Goal: Information Seeking & Learning: Learn about a topic

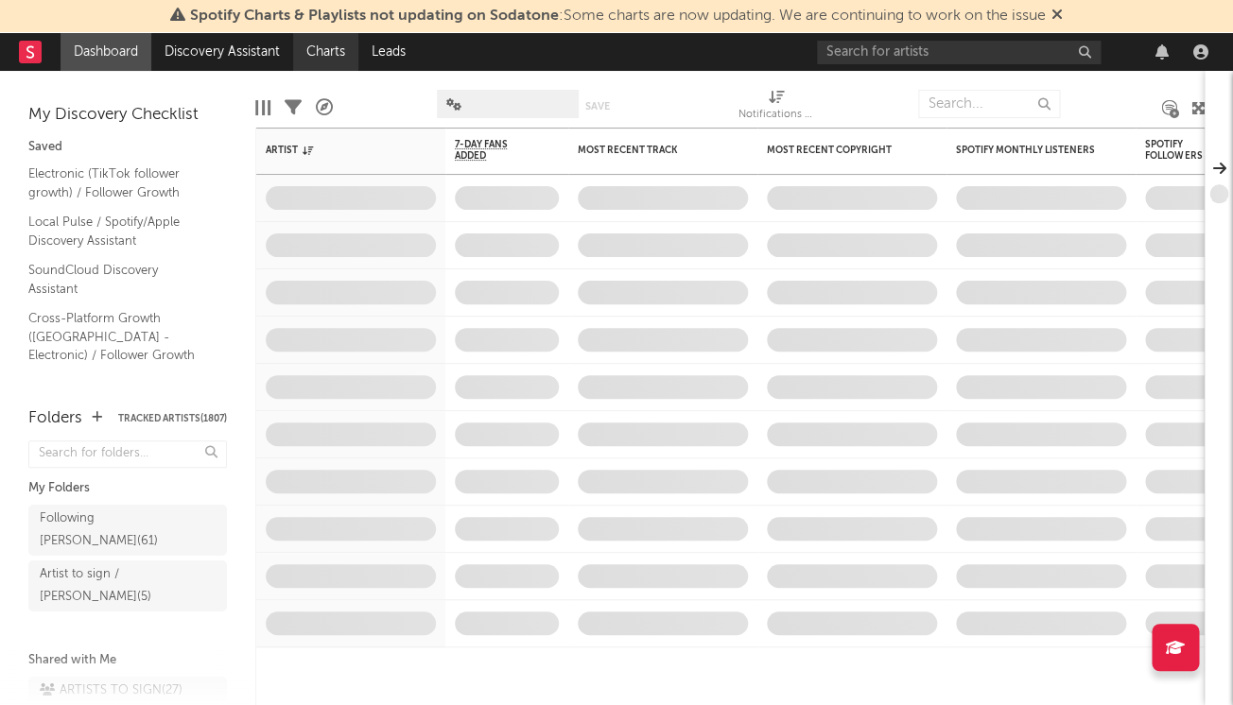
click at [328, 47] on link "Charts" at bounding box center [325, 52] width 65 height 38
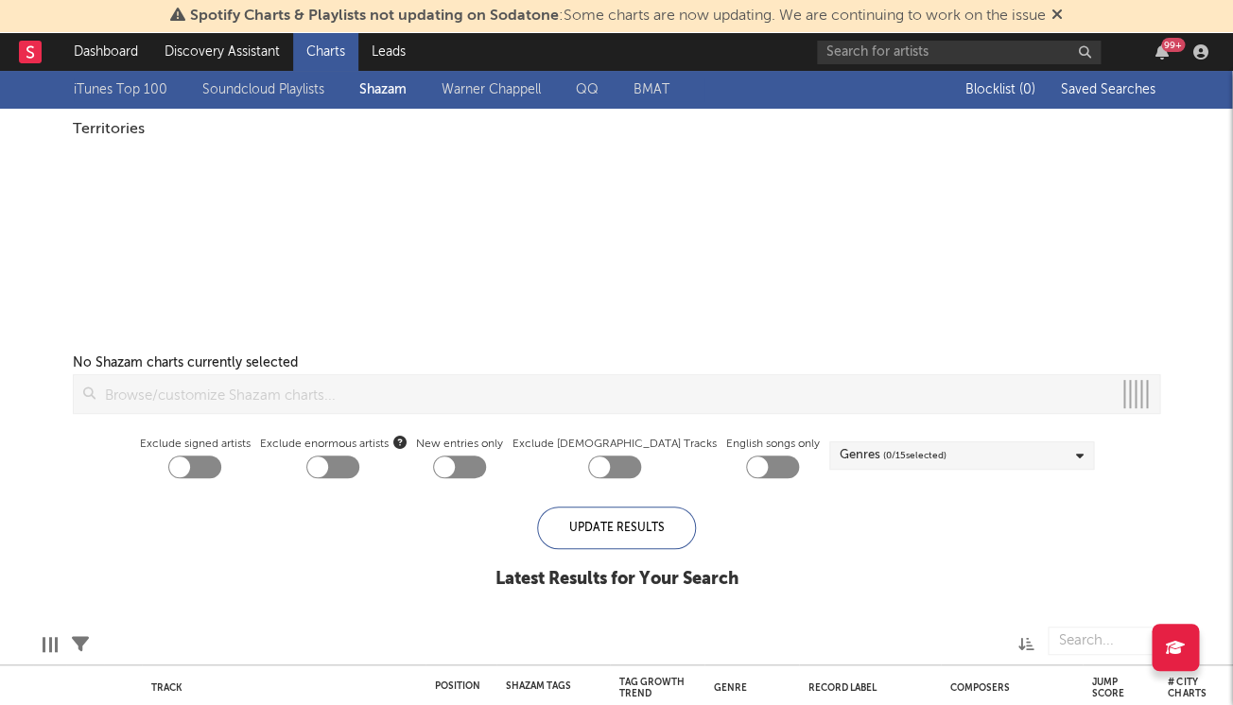
checkbox input "true"
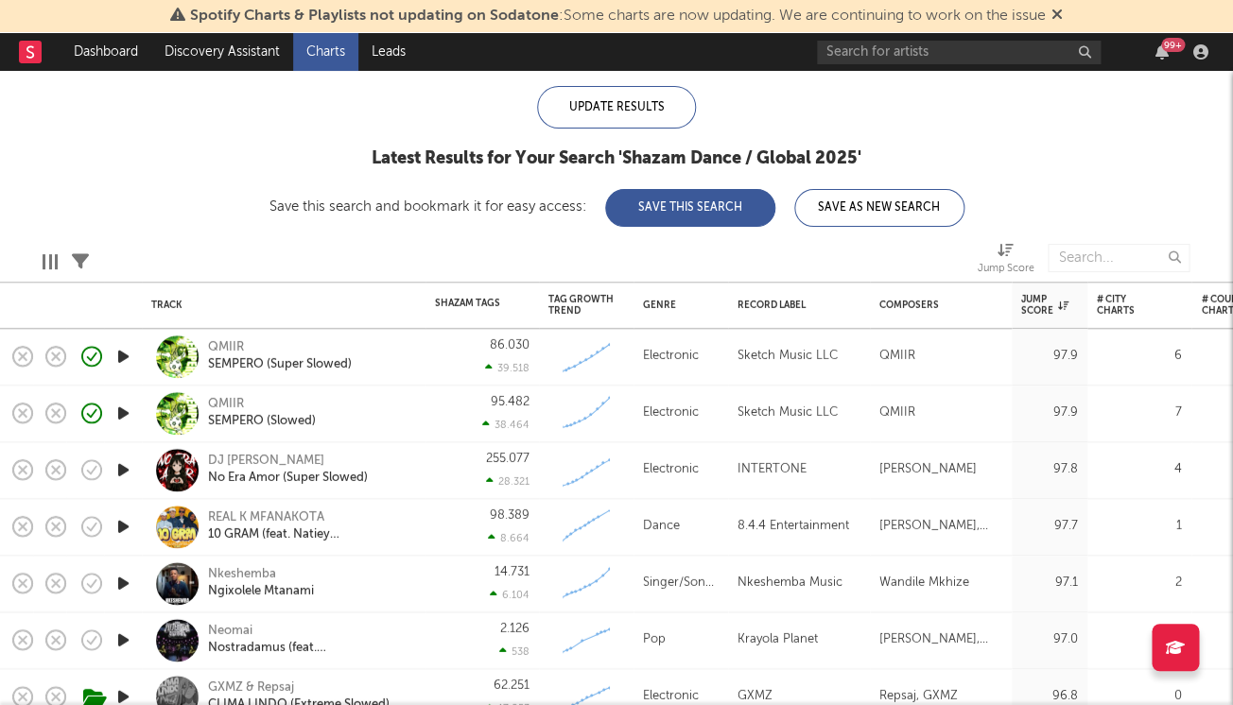
click at [128, 470] on icon "button" at bounding box center [123, 471] width 20 height 24
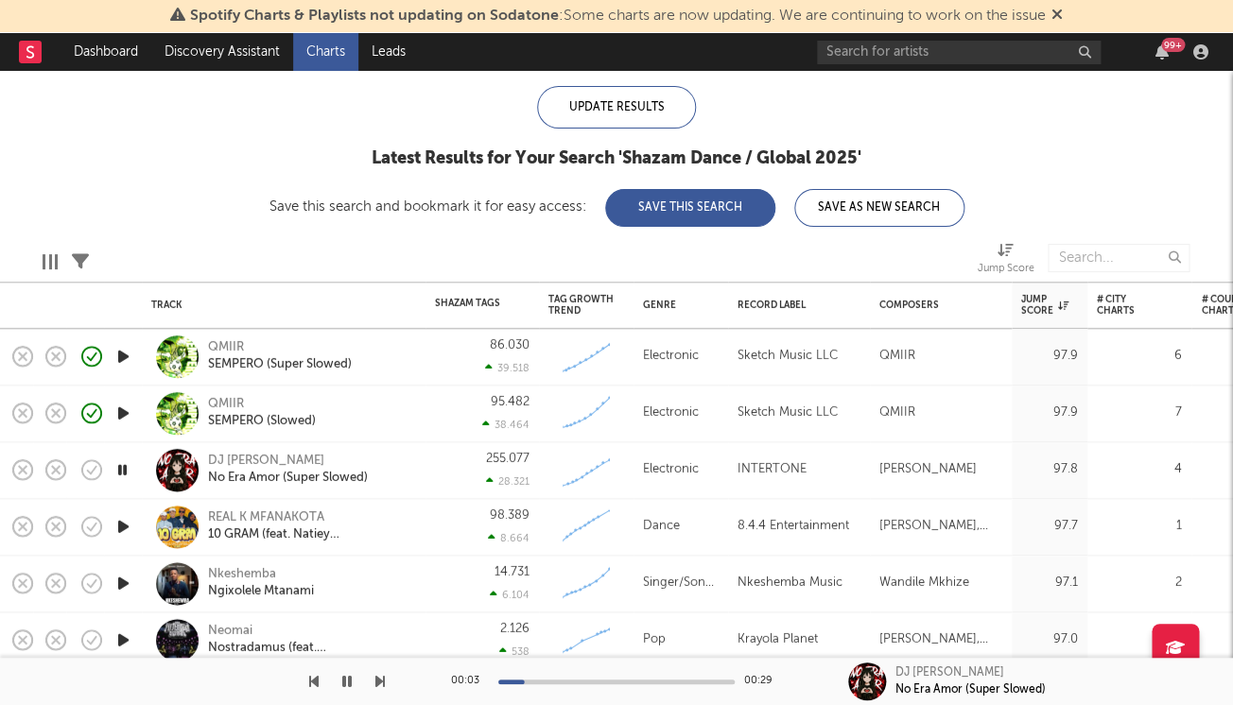
click at [661, 676] on div "00:03 00:29" at bounding box center [616, 681] width 331 height 47
click at [678, 681] on div at bounding box center [616, 682] width 236 height 5
click at [117, 523] on icon "button" at bounding box center [123, 527] width 20 height 24
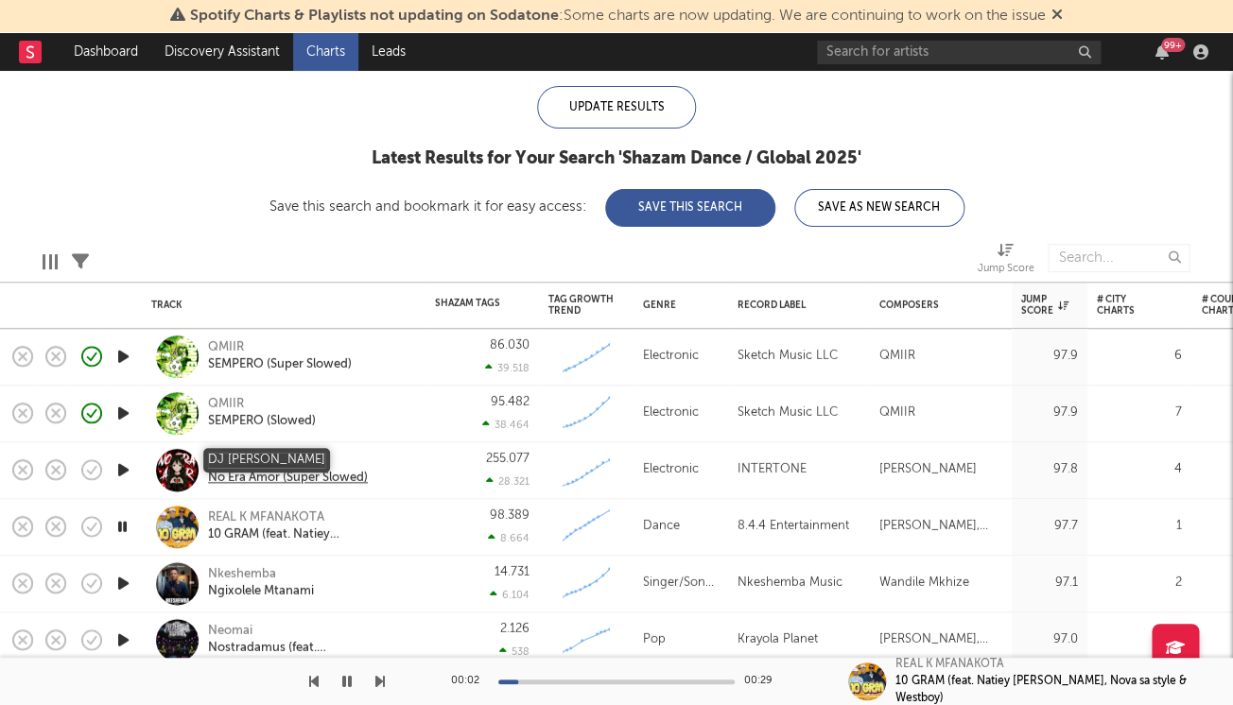
click at [240, 459] on div "DJ [PERSON_NAME]" at bounding box center [288, 461] width 160 height 17
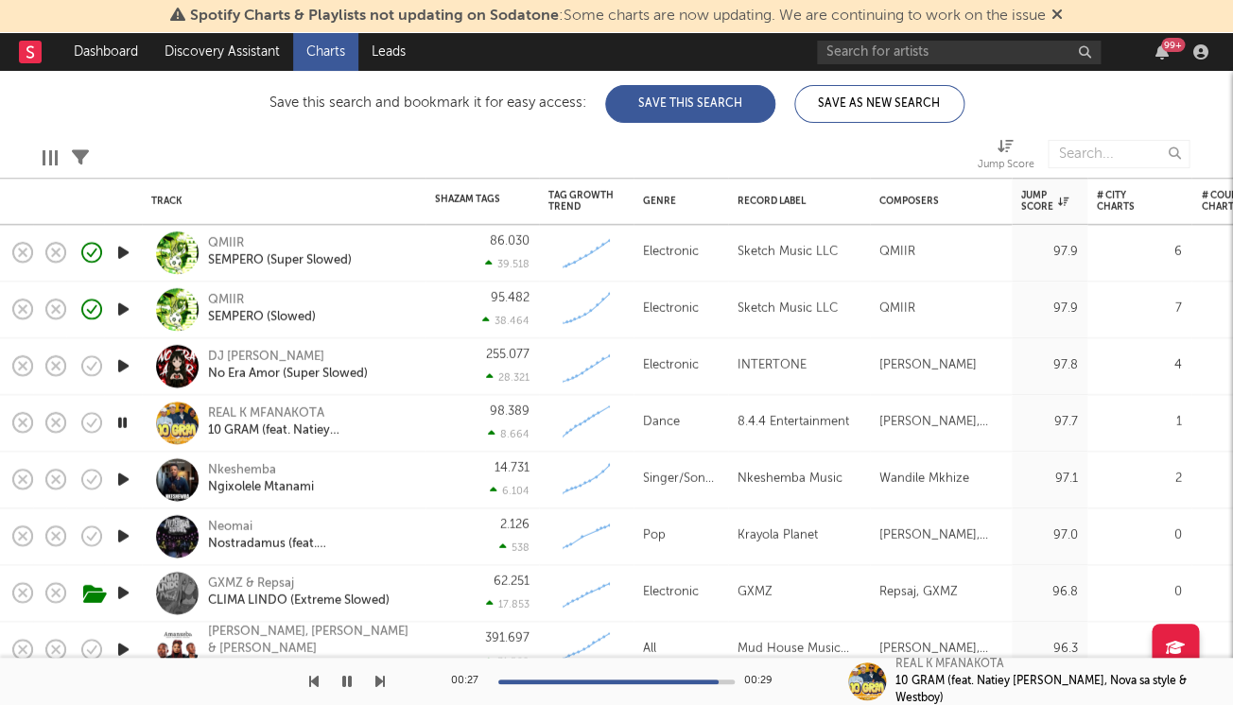
click at [122, 471] on icon "button" at bounding box center [123, 480] width 20 height 24
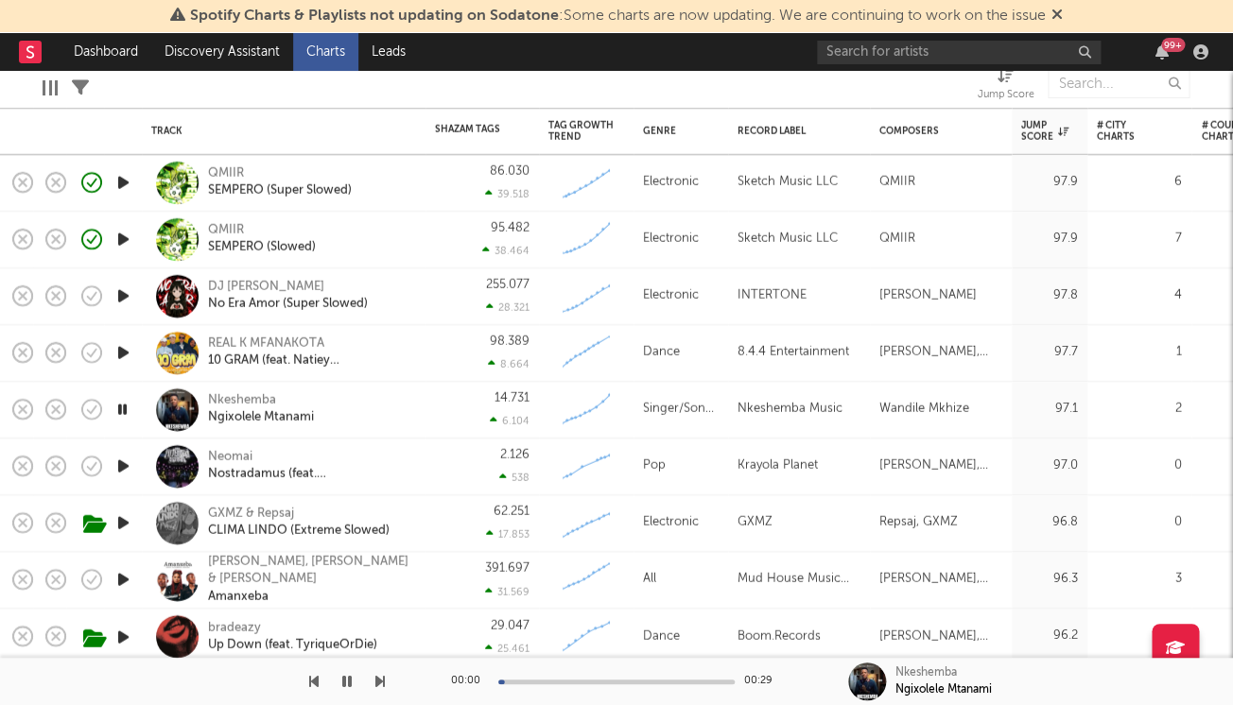
click at [124, 466] on icon "button" at bounding box center [123, 467] width 20 height 24
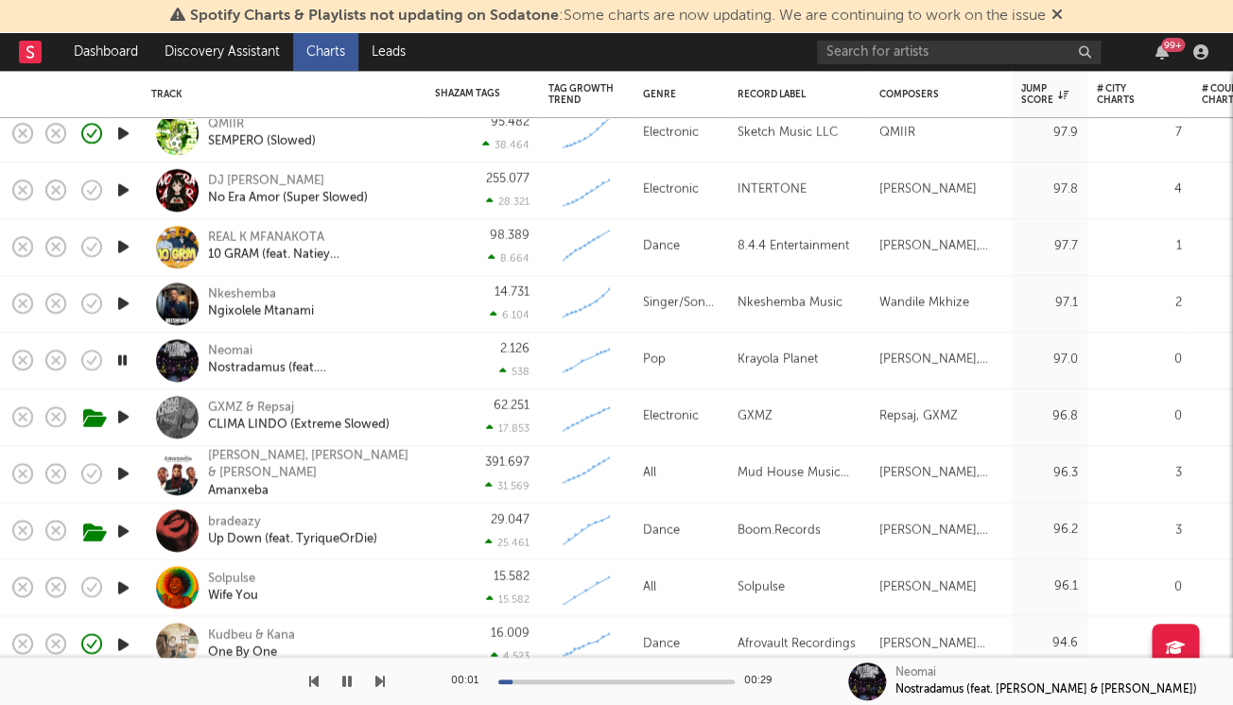
click at [128, 472] on icon "button" at bounding box center [123, 474] width 20 height 24
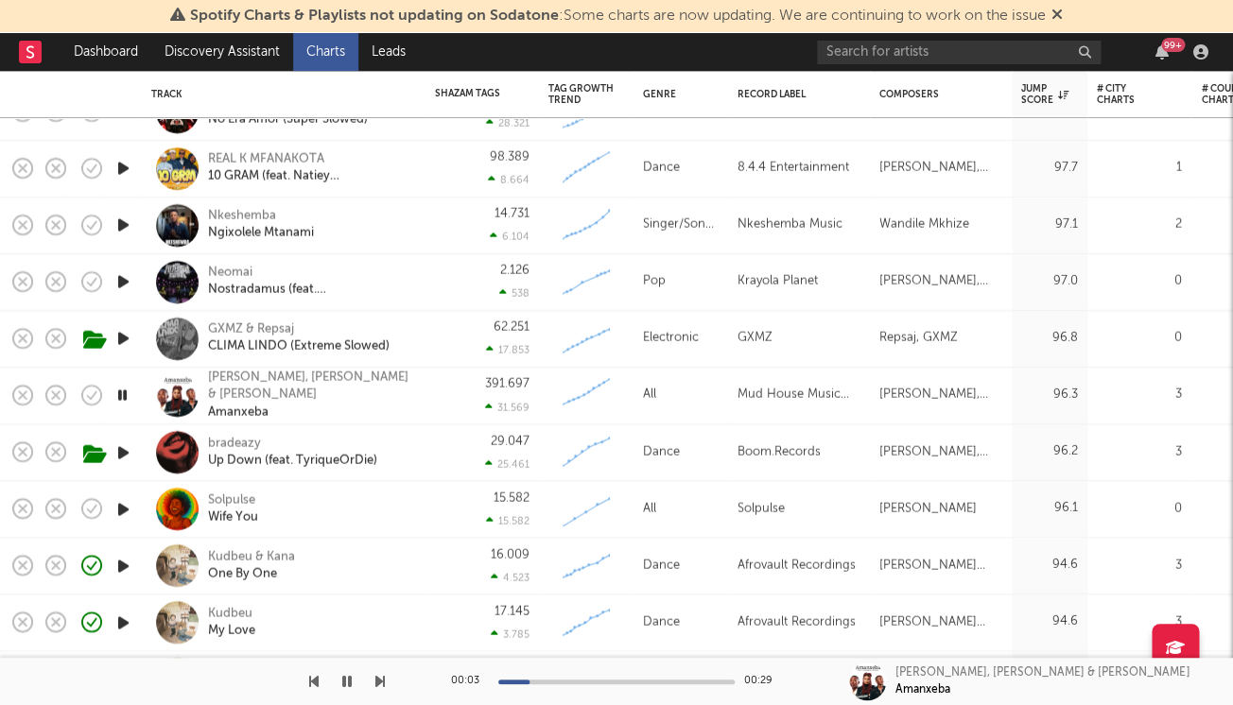
click at [124, 507] on icon "button" at bounding box center [123, 509] width 20 height 24
click at [241, 494] on div "Solpulse" at bounding box center [233, 500] width 50 height 17
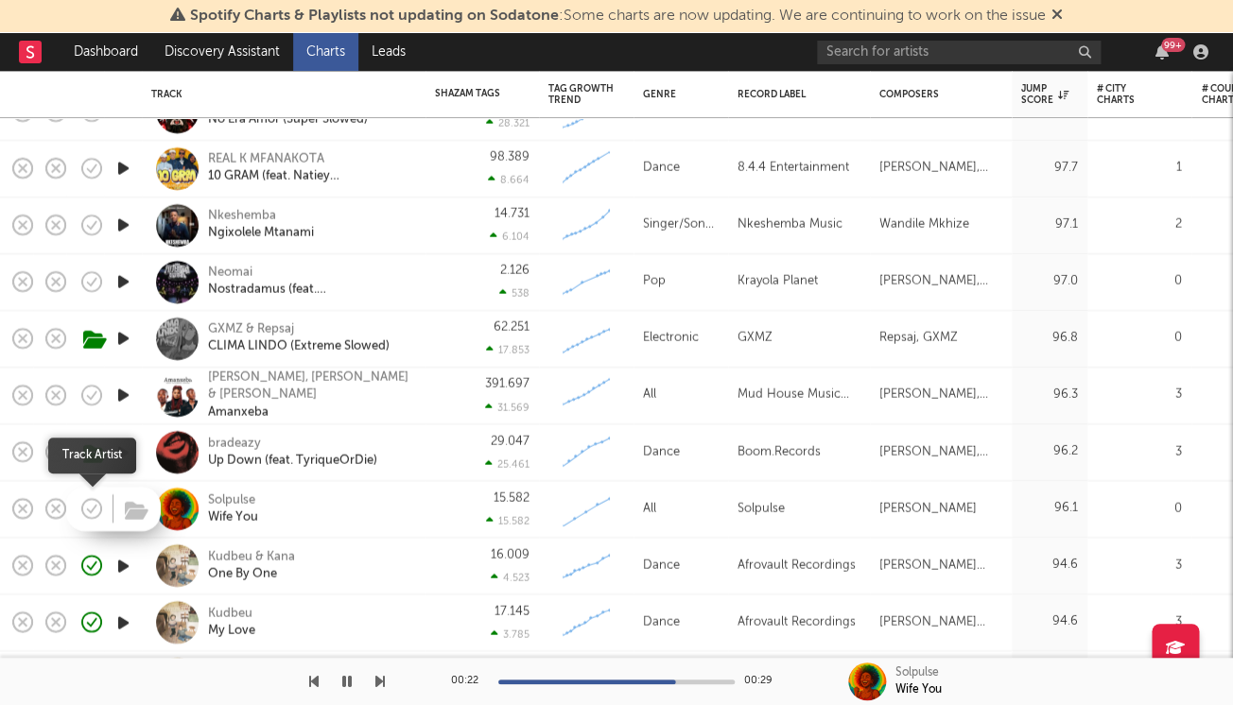
click at [93, 511] on icon "button" at bounding box center [91, 508] width 26 height 26
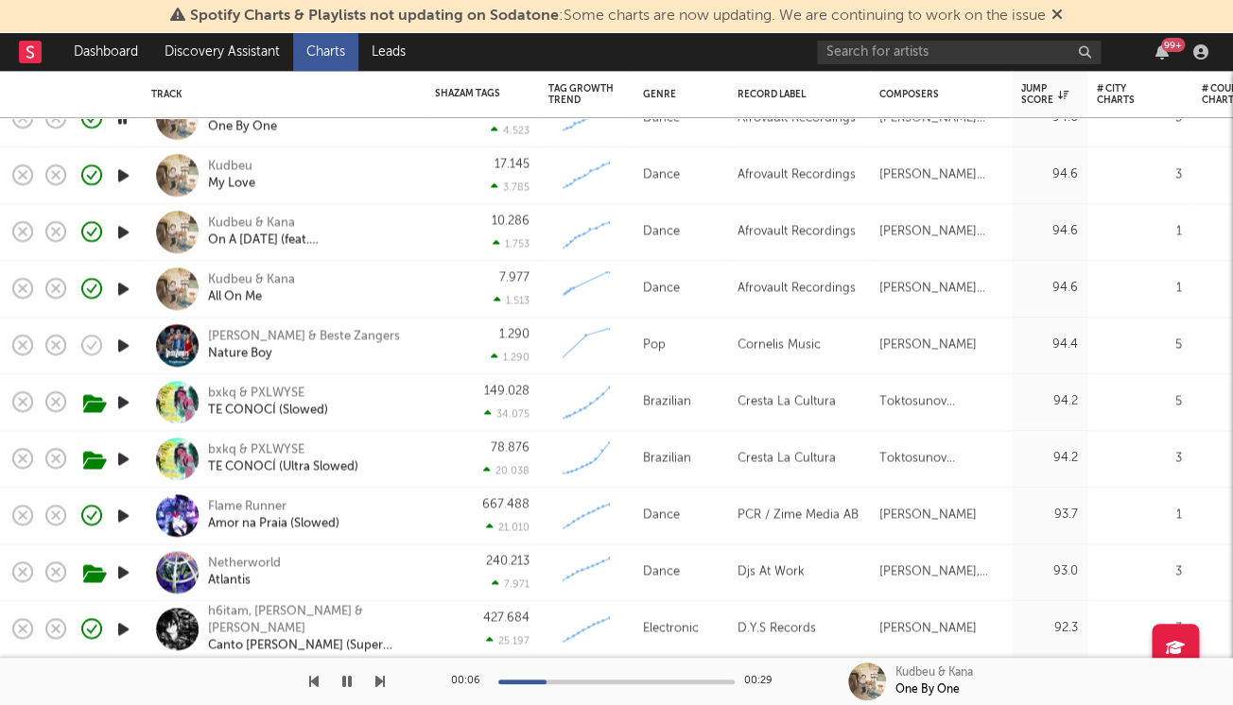
click at [119, 343] on icon "button" at bounding box center [123, 346] width 20 height 24
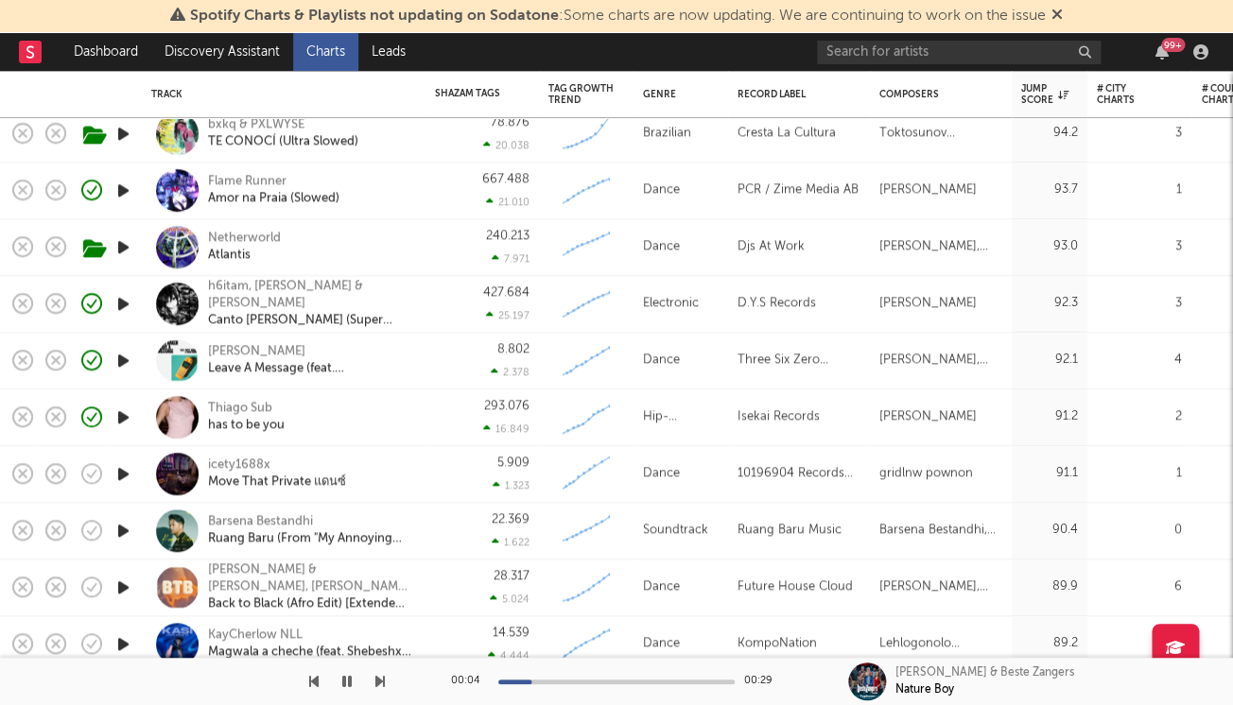
click at [119, 470] on icon "button" at bounding box center [123, 474] width 20 height 24
click at [123, 580] on icon "button" at bounding box center [123, 588] width 20 height 24
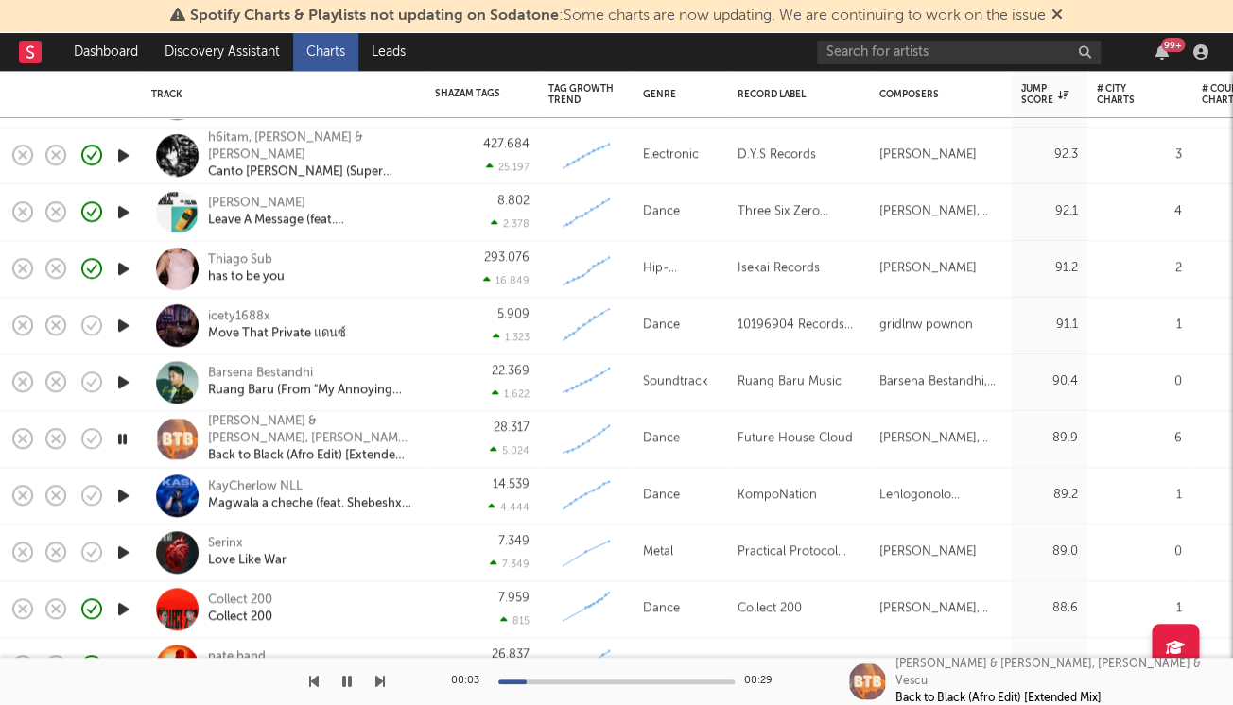
click at [127, 546] on icon "button" at bounding box center [123, 553] width 20 height 24
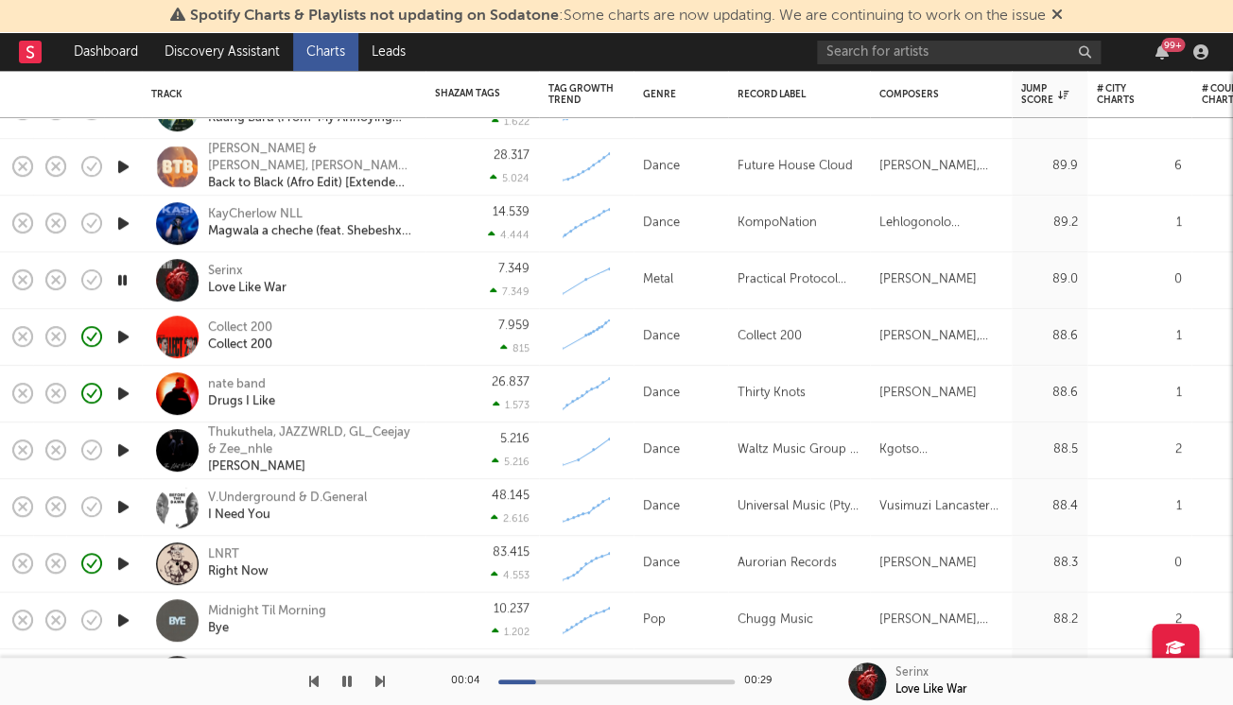
click at [123, 454] on icon "button" at bounding box center [123, 451] width 20 height 24
click at [122, 502] on icon "button" at bounding box center [123, 507] width 20 height 24
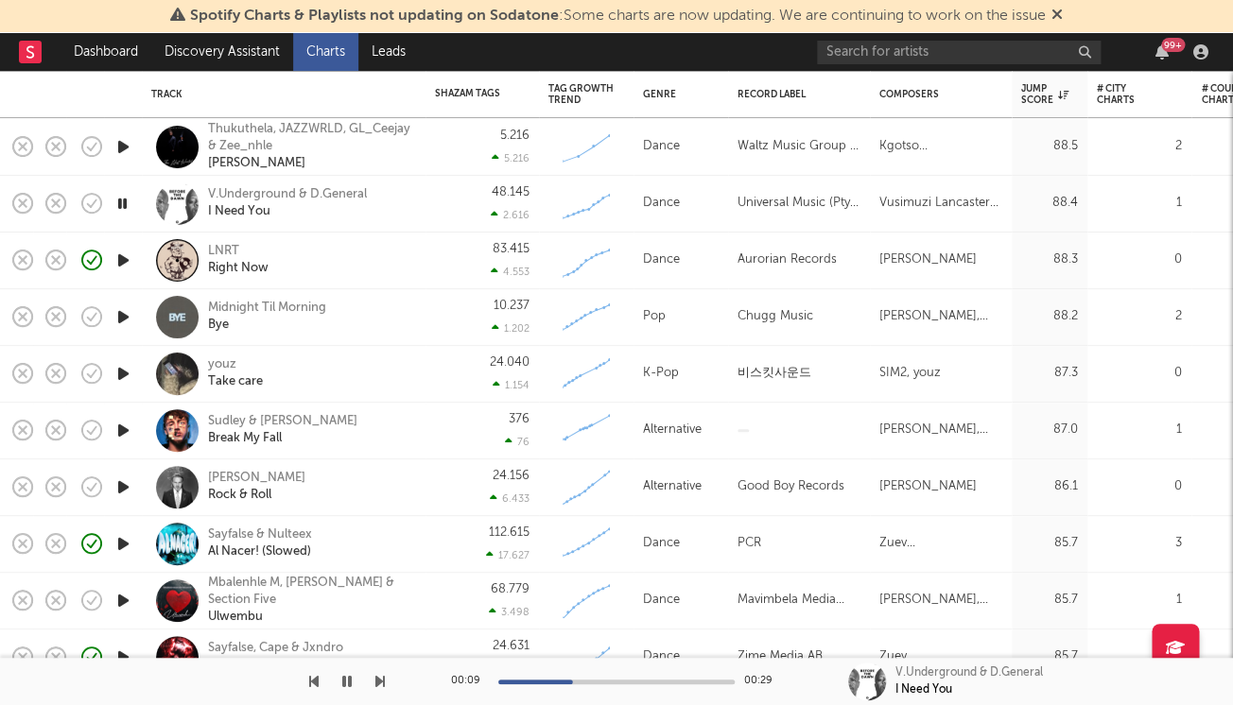
click at [125, 597] on icon "button" at bounding box center [123, 601] width 20 height 24
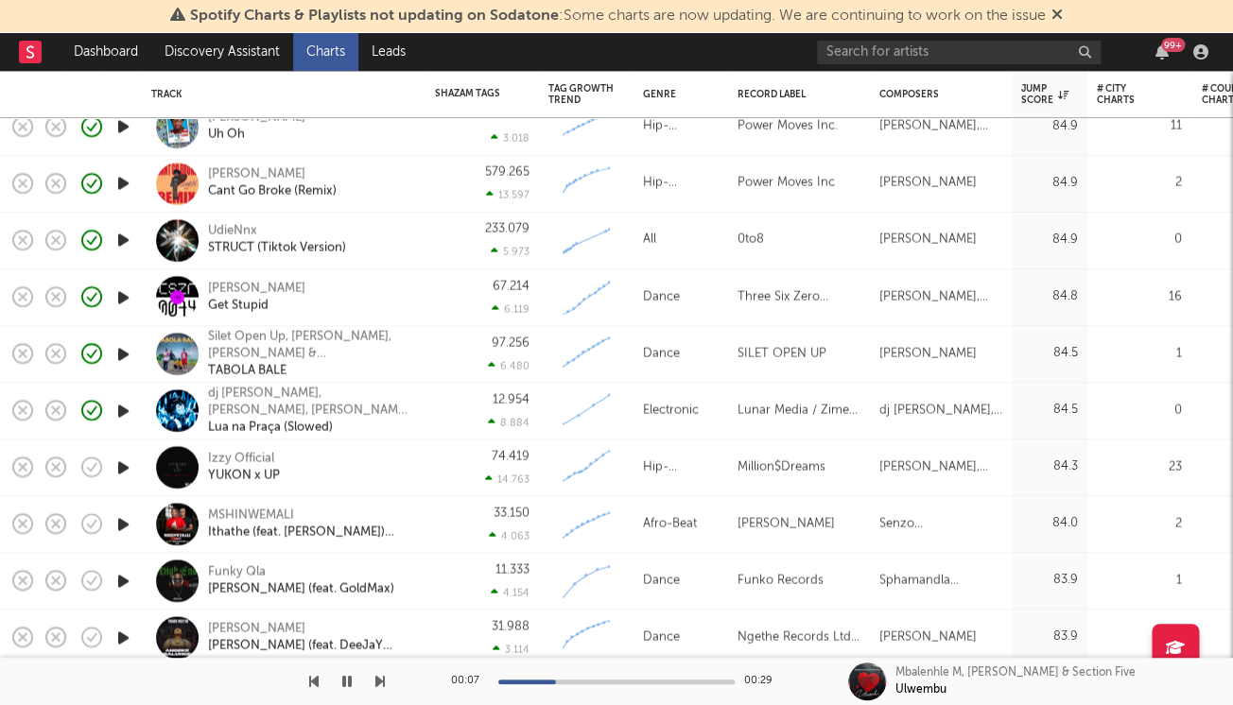
click at [123, 583] on icon "button" at bounding box center [123, 581] width 20 height 24
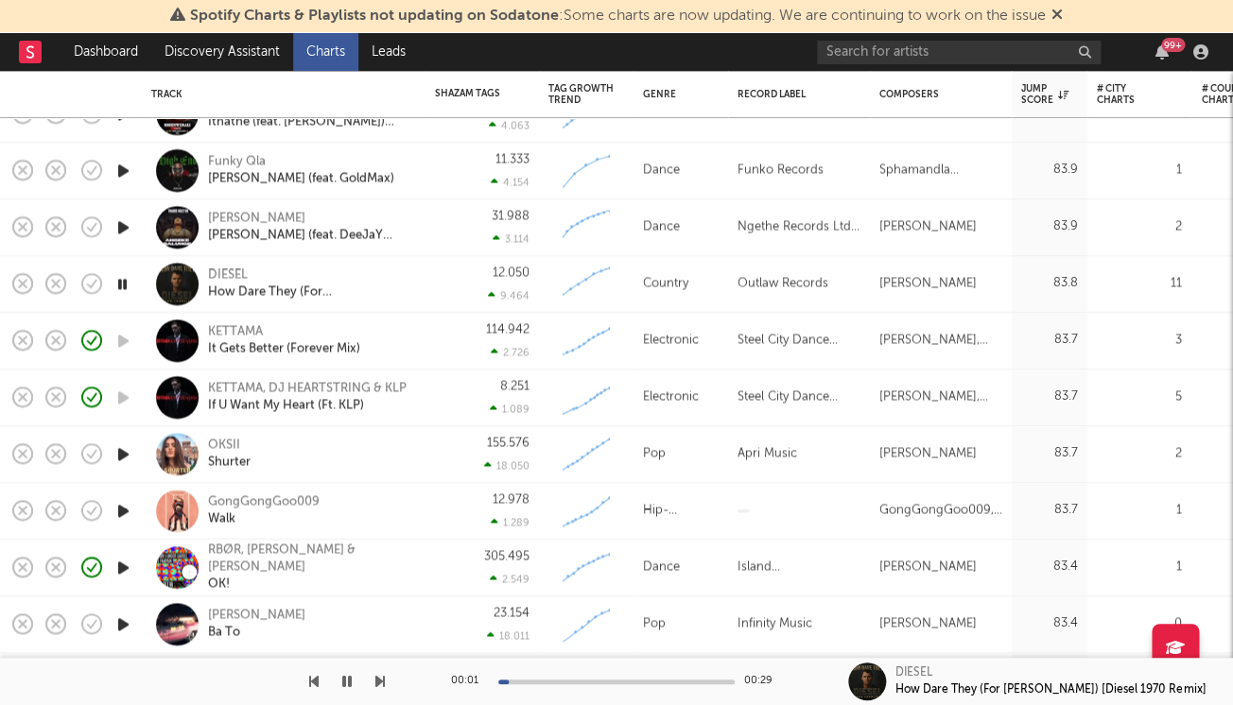
click at [132, 445] on icon "button" at bounding box center [123, 454] width 20 height 24
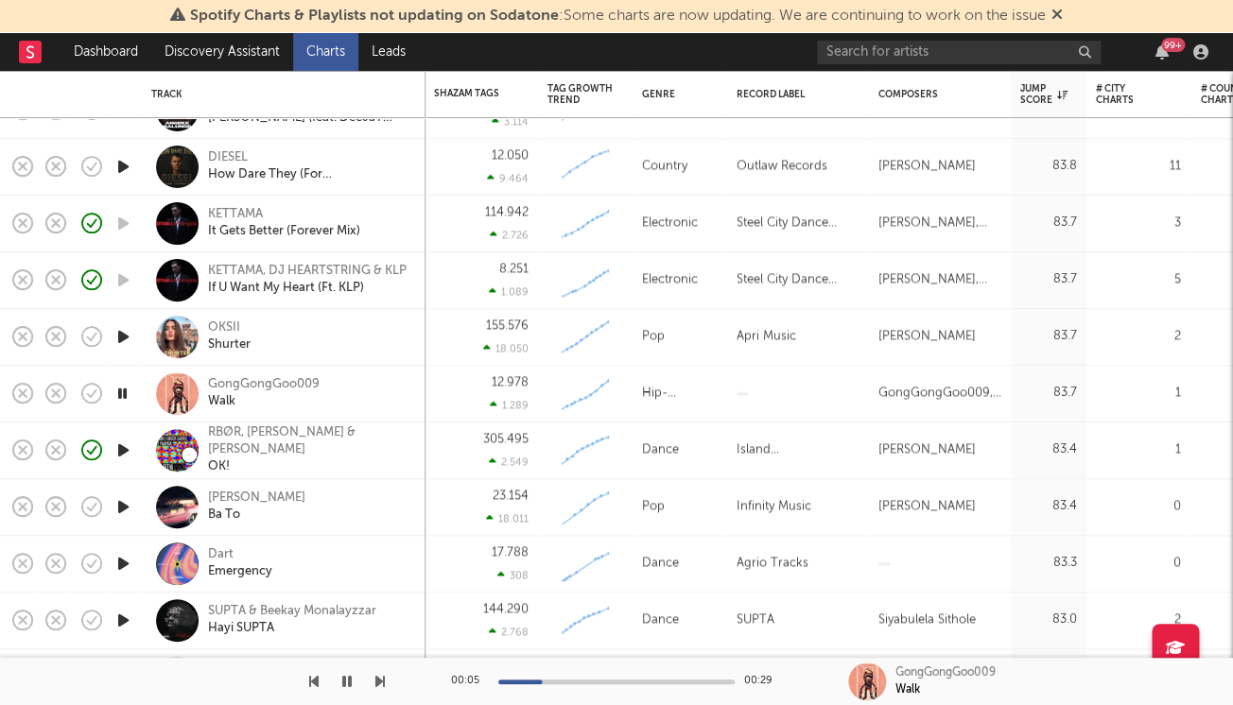
click at [121, 565] on icon "button" at bounding box center [123, 564] width 20 height 24
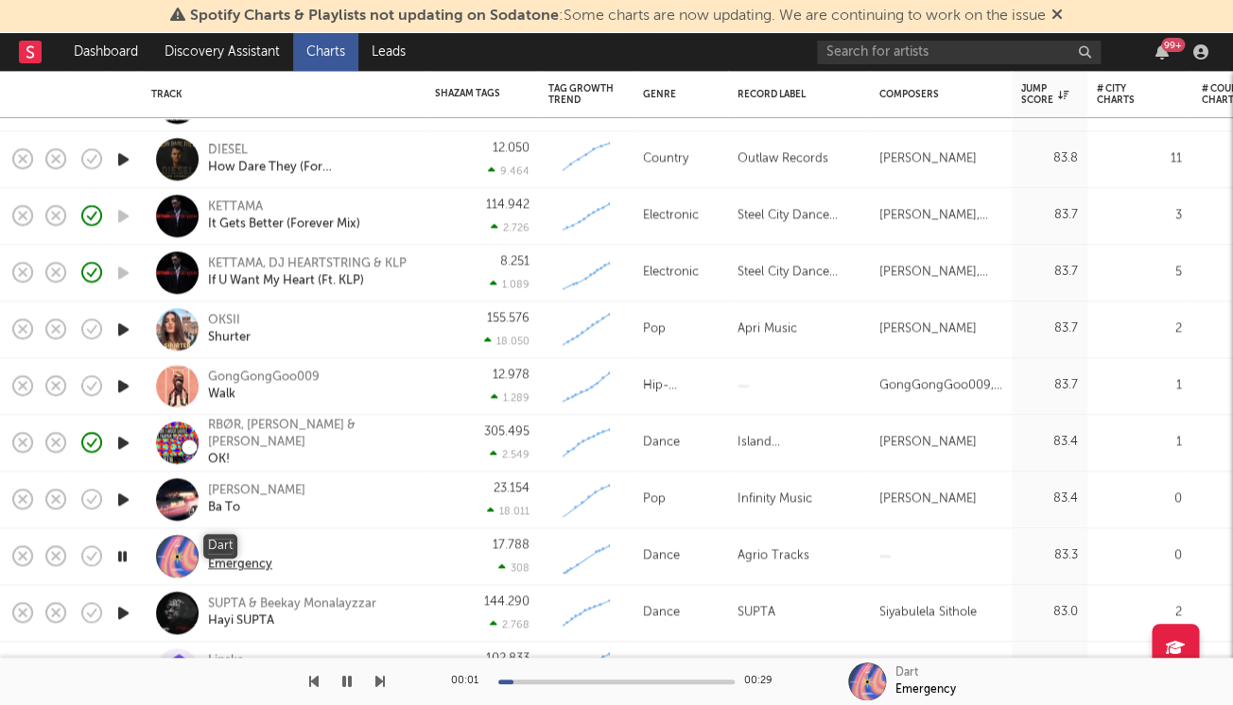
click at [220, 544] on div "Dart" at bounding box center [240, 547] width 64 height 17
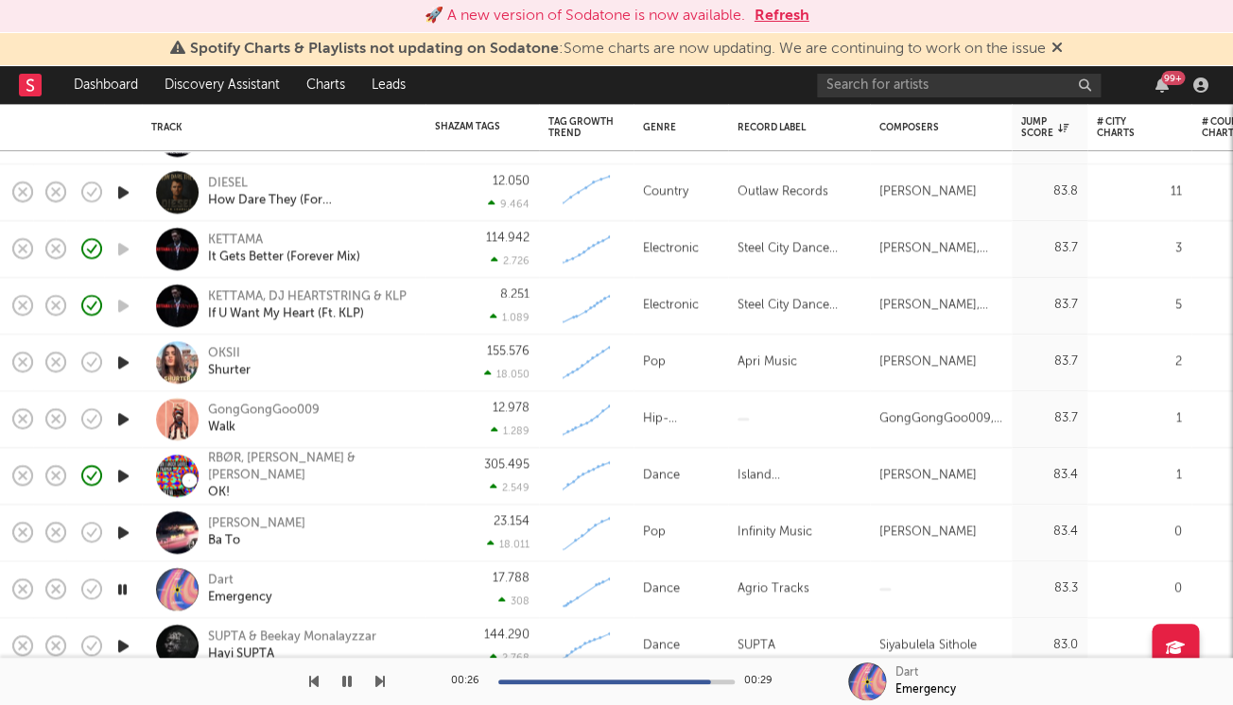
click at [517, 683] on div at bounding box center [592, 682] width 236 height 5
click at [413, 578] on div "Dart Emergency" at bounding box center [283, 590] width 265 height 56
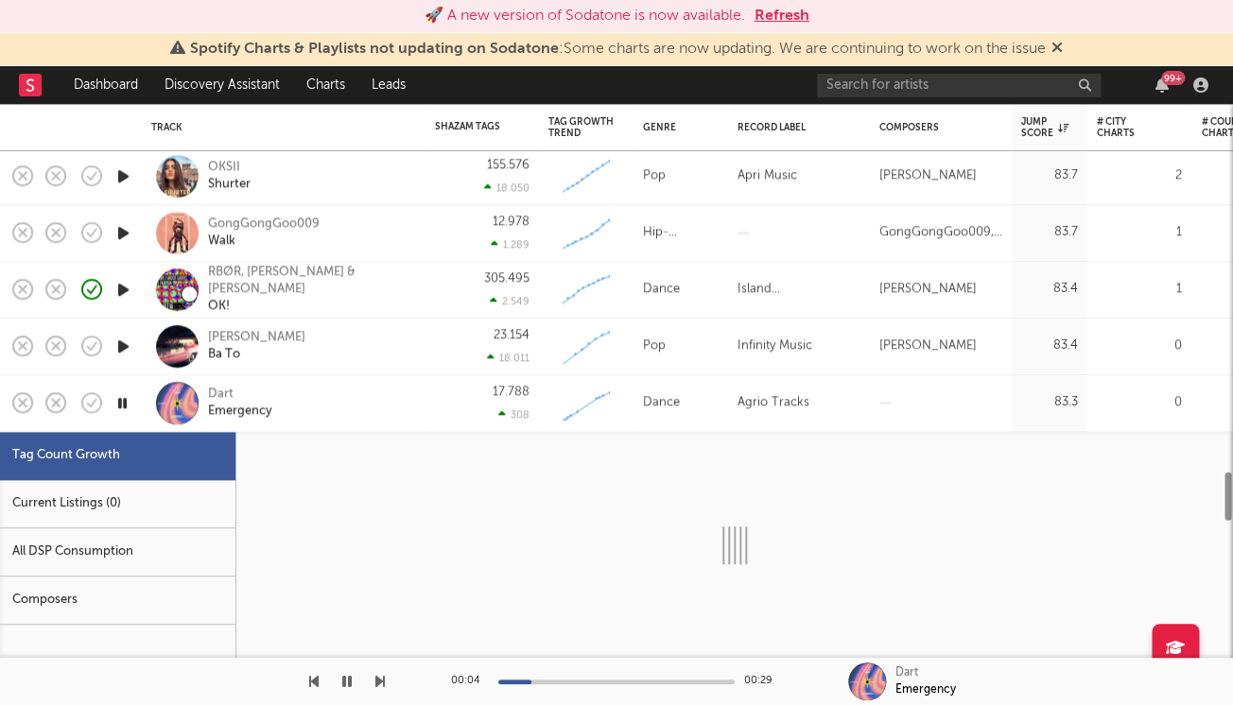
select select "3m"
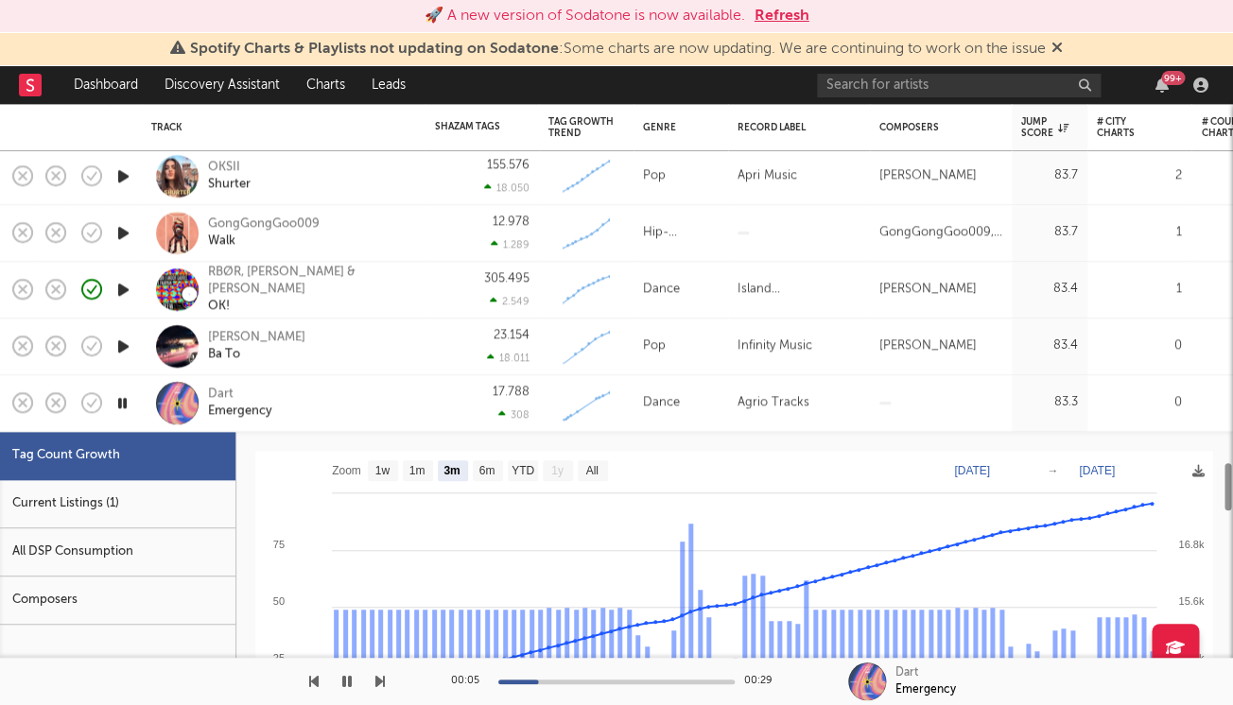
click at [149, 492] on div "Current Listings (1)" at bounding box center [117, 504] width 235 height 48
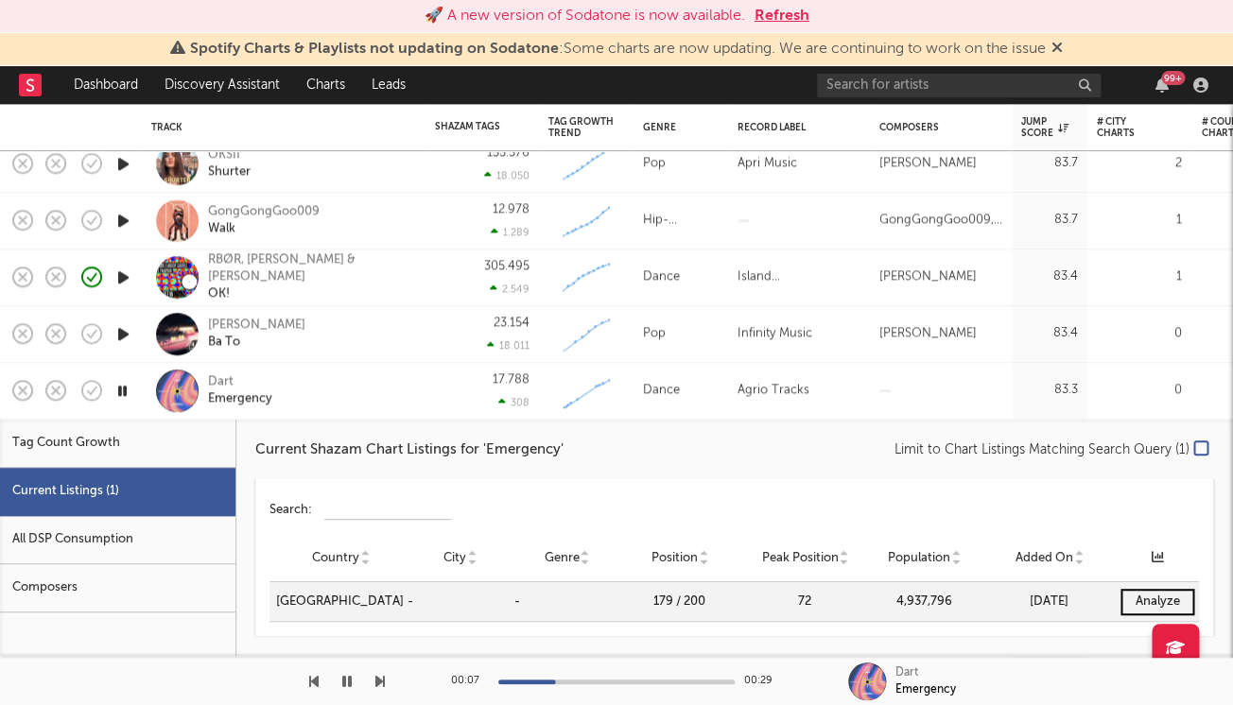
click at [346, 685] on icon "button" at bounding box center [346, 681] width 9 height 15
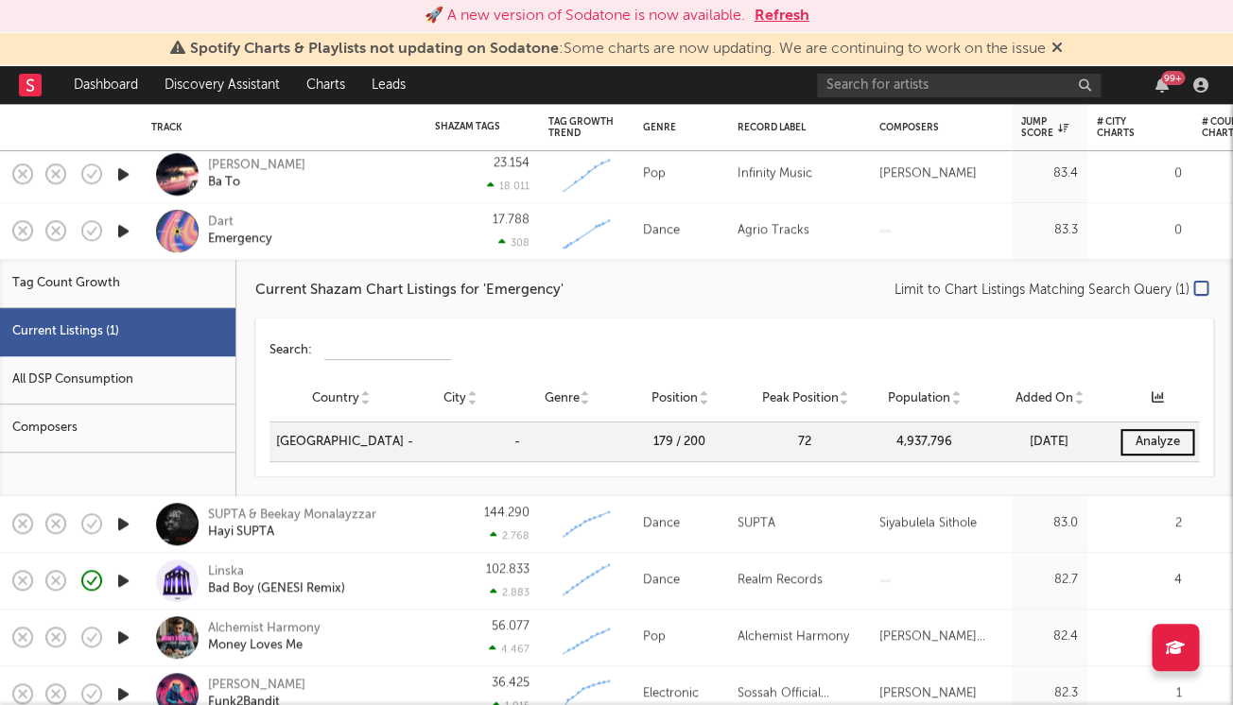
click at [73, 284] on div "Tag Count Growth" at bounding box center [117, 284] width 235 height 48
select select "3m"
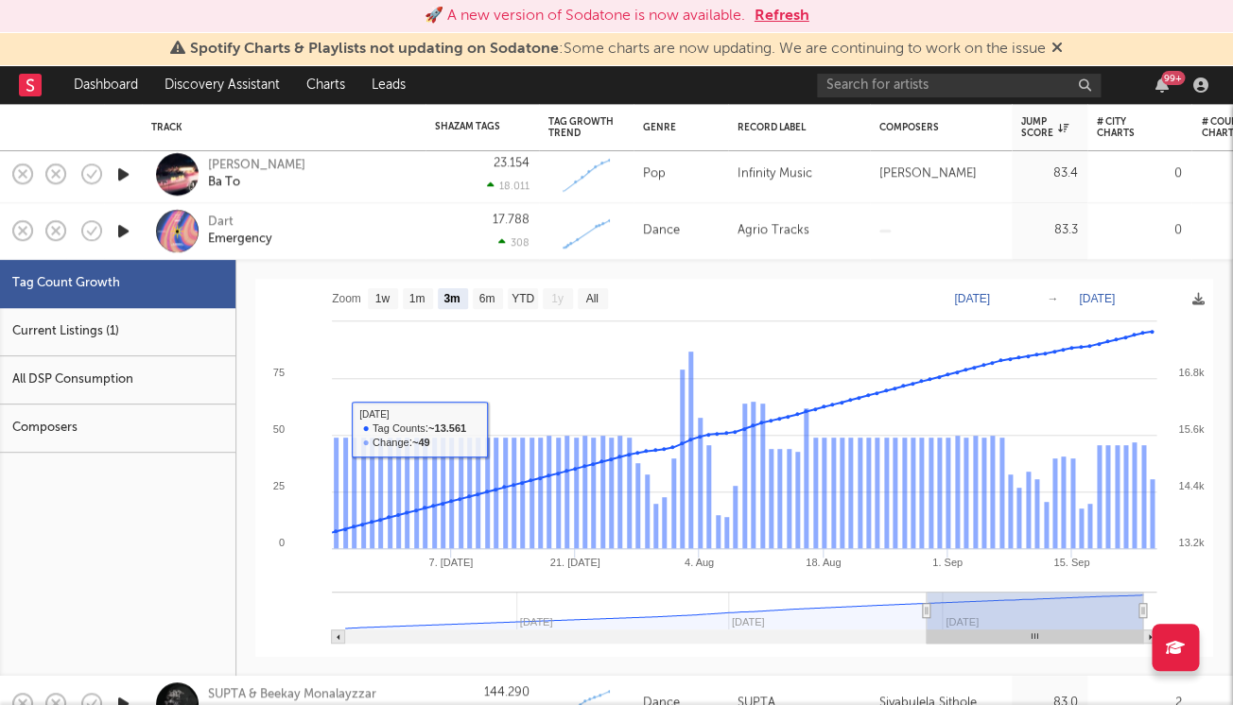
click at [72, 356] on div "All DSP Consumption" at bounding box center [117, 380] width 235 height 48
select select "1w"
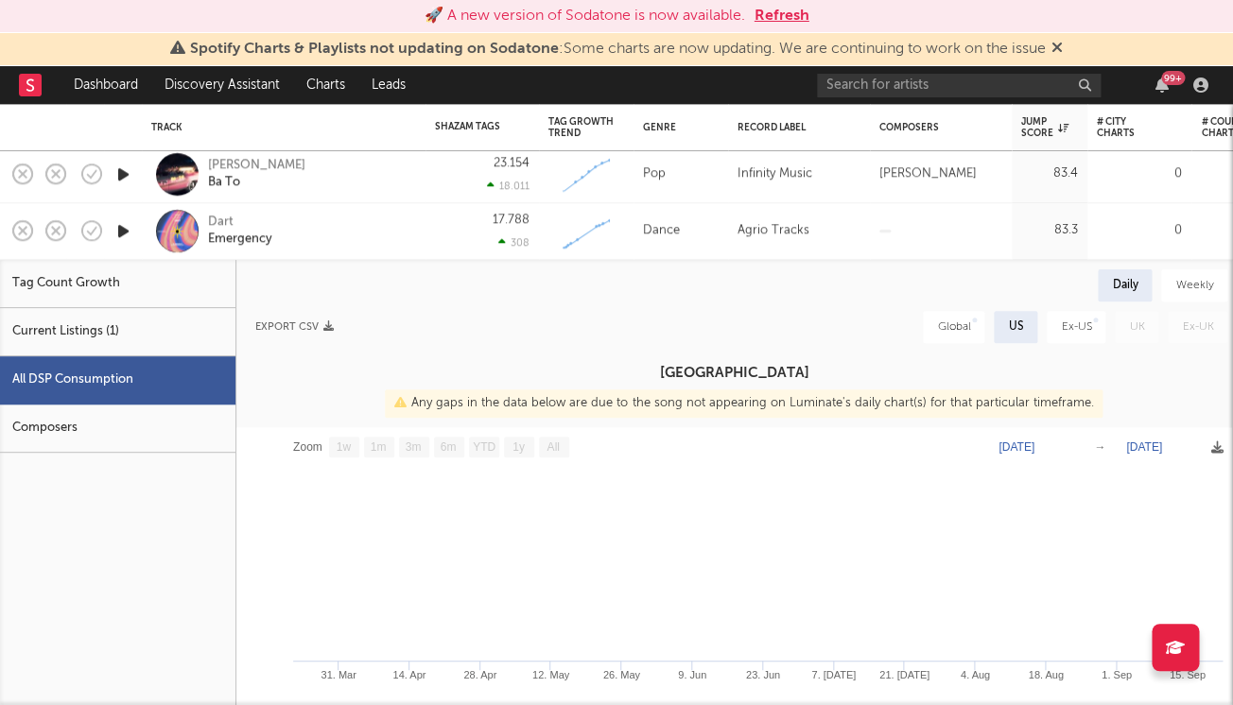
click at [934, 320] on div "Global" at bounding box center [953, 327] width 61 height 32
select select "6m"
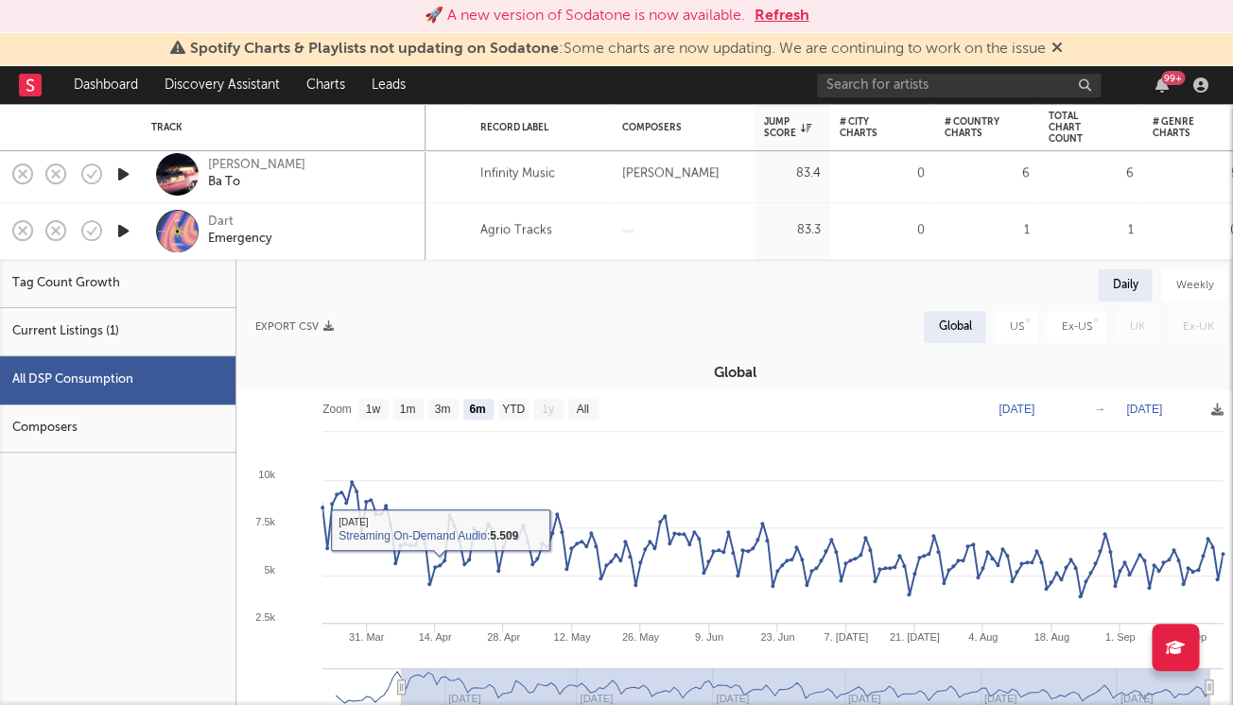
click at [360, 242] on div "Dart Emergency" at bounding box center [309, 231] width 203 height 34
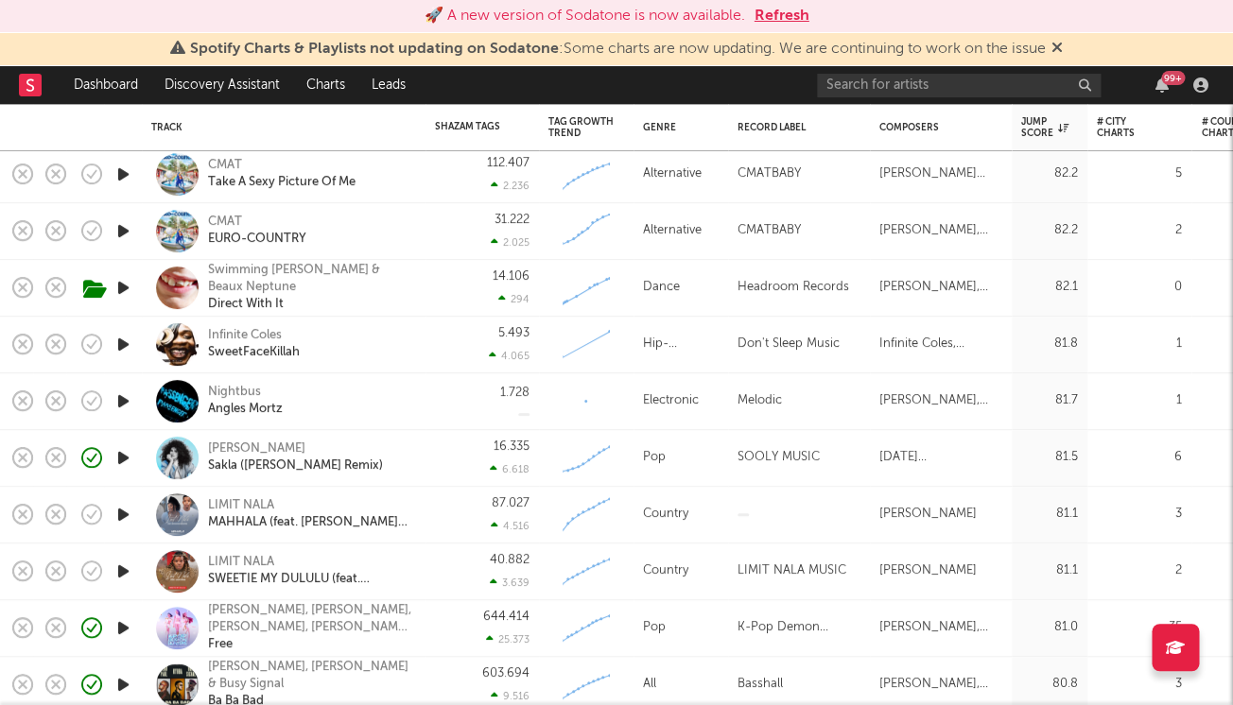
click at [118, 399] on icon "button" at bounding box center [123, 402] width 20 height 24
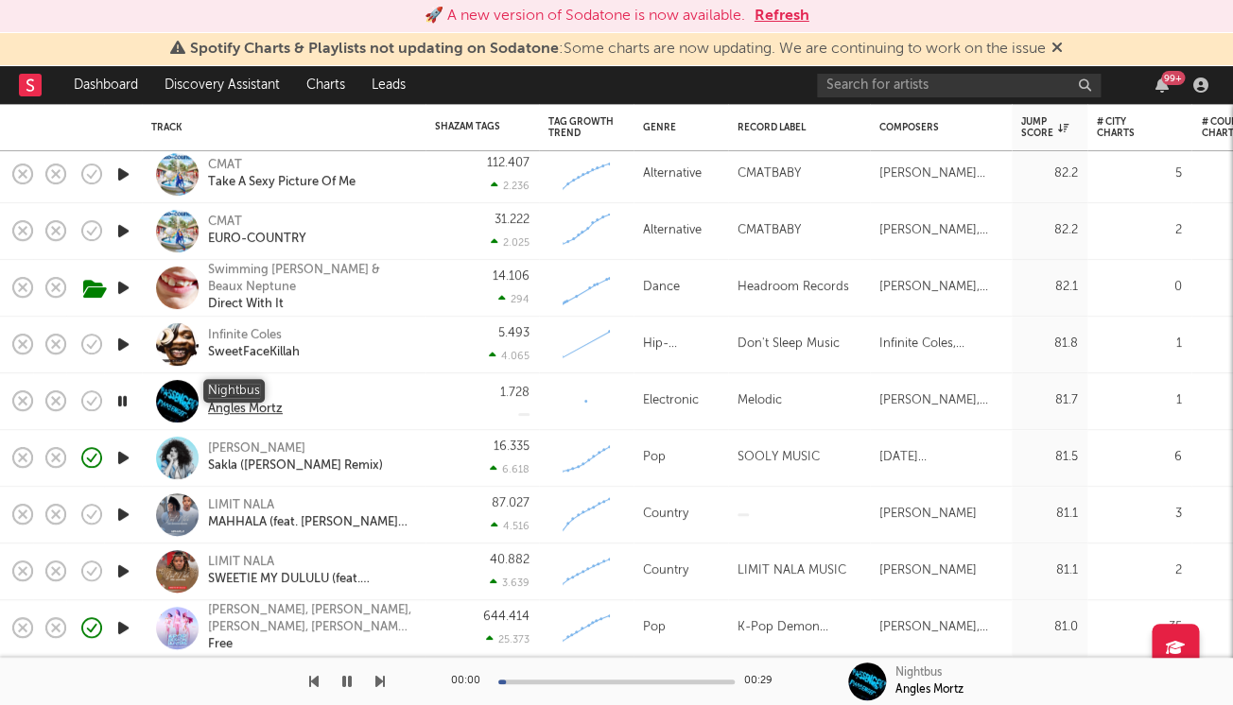
click at [253, 389] on div "Nightbus" at bounding box center [245, 392] width 75 height 17
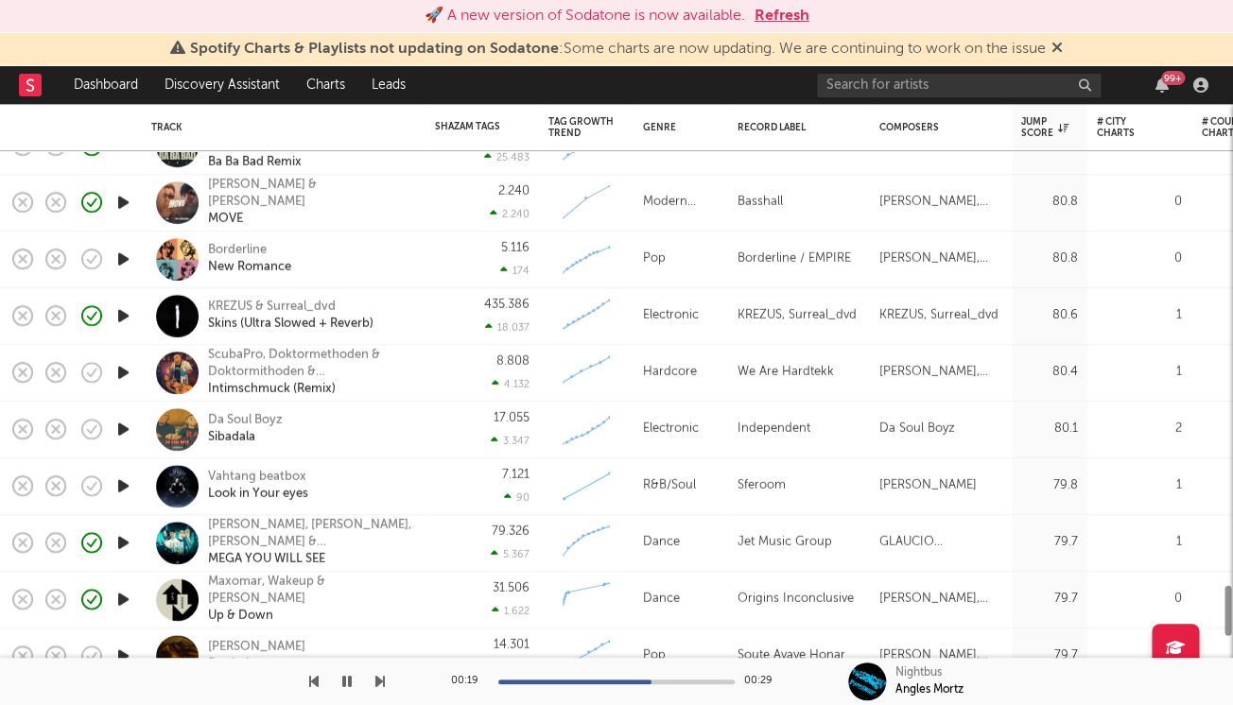
click at [122, 425] on icon "button" at bounding box center [123, 430] width 20 height 24
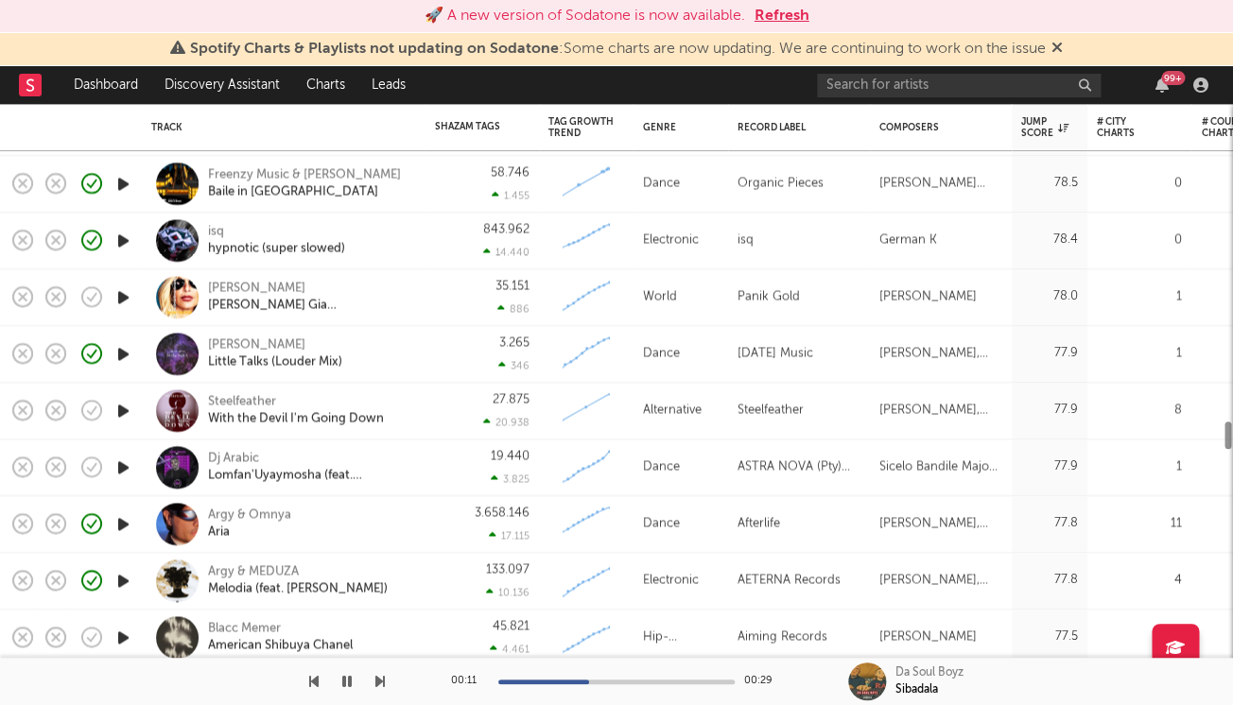
click at [122, 461] on icon "button" at bounding box center [123, 468] width 20 height 24
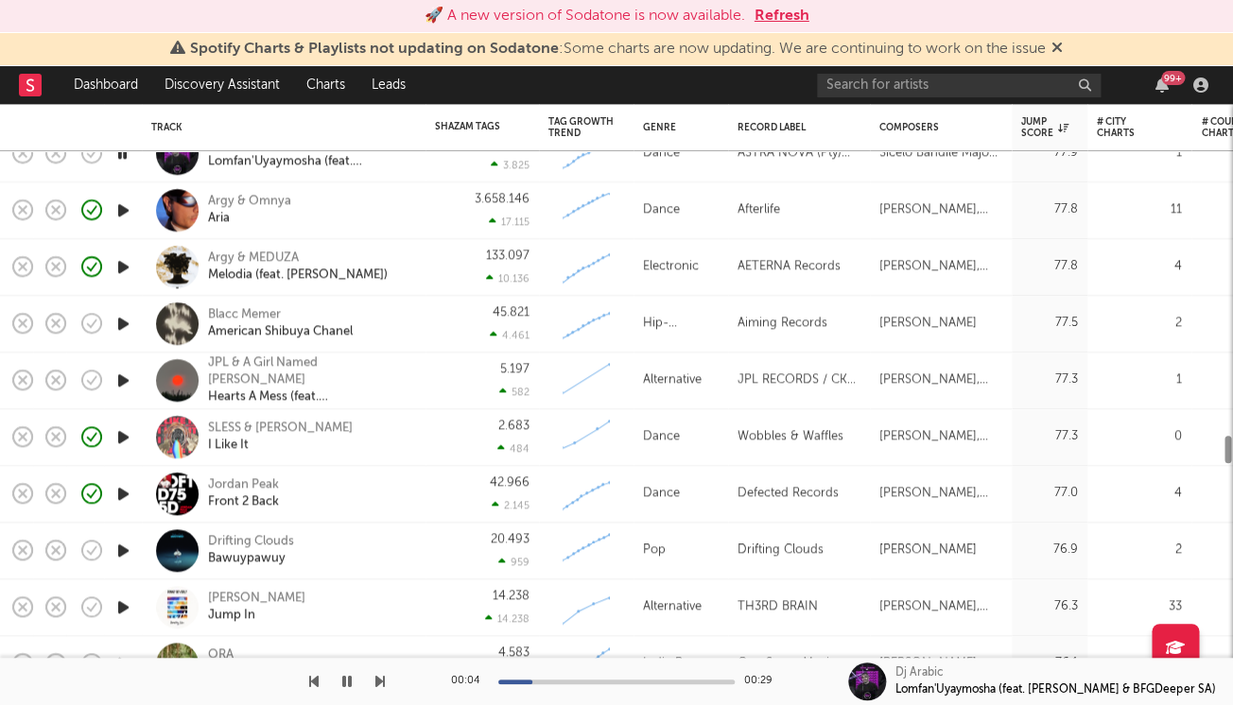
click at [367, 421] on div "SLESS & Loboski I Like It" at bounding box center [309, 437] width 203 height 34
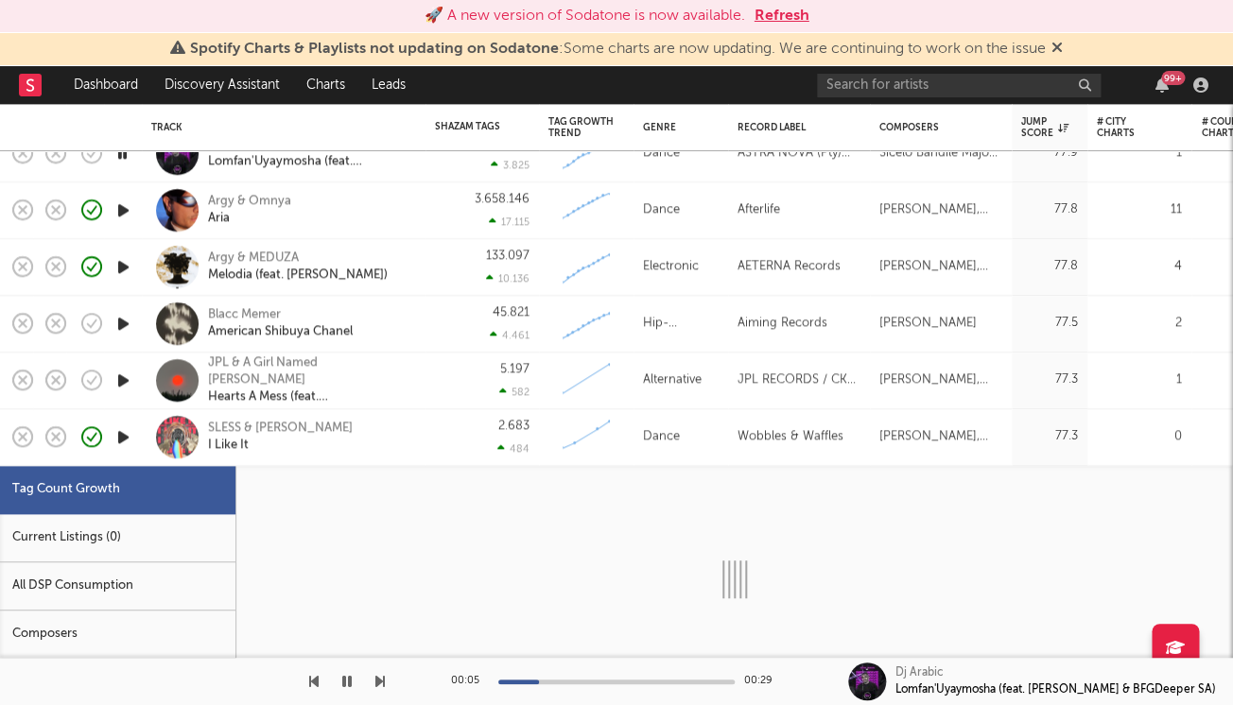
select select "1w"
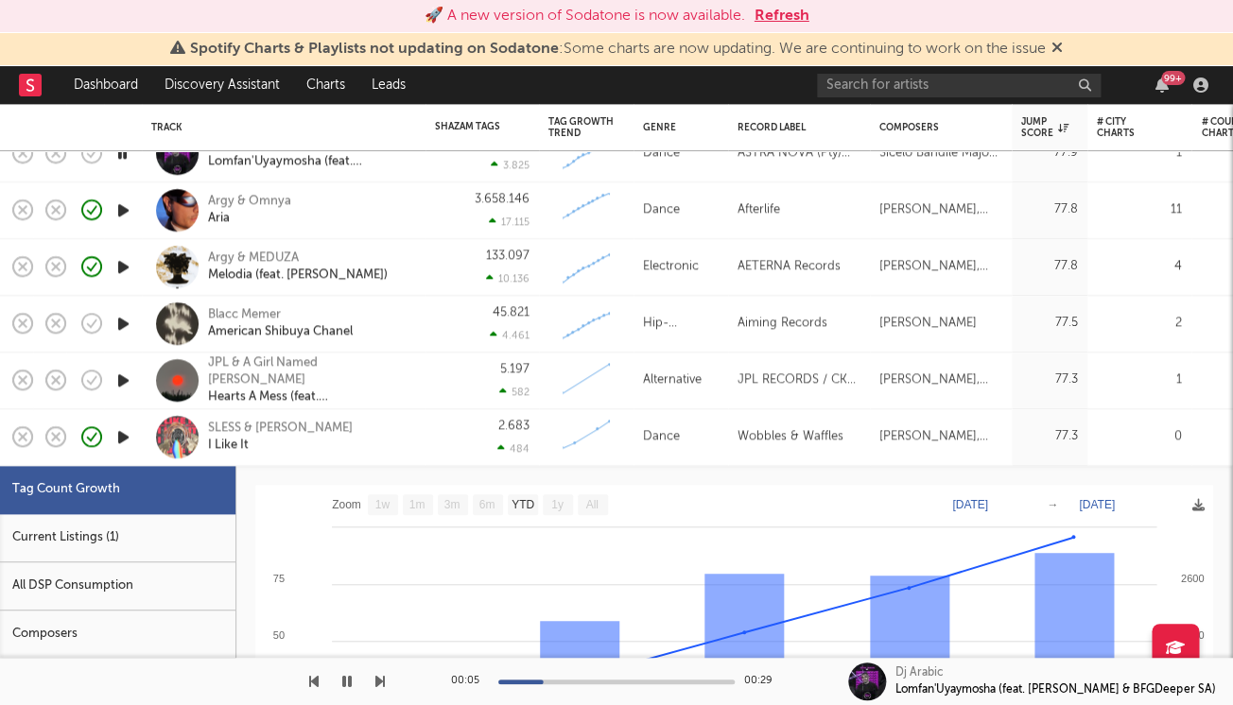
click at [107, 529] on div "Current Listings (1)" at bounding box center [117, 538] width 235 height 48
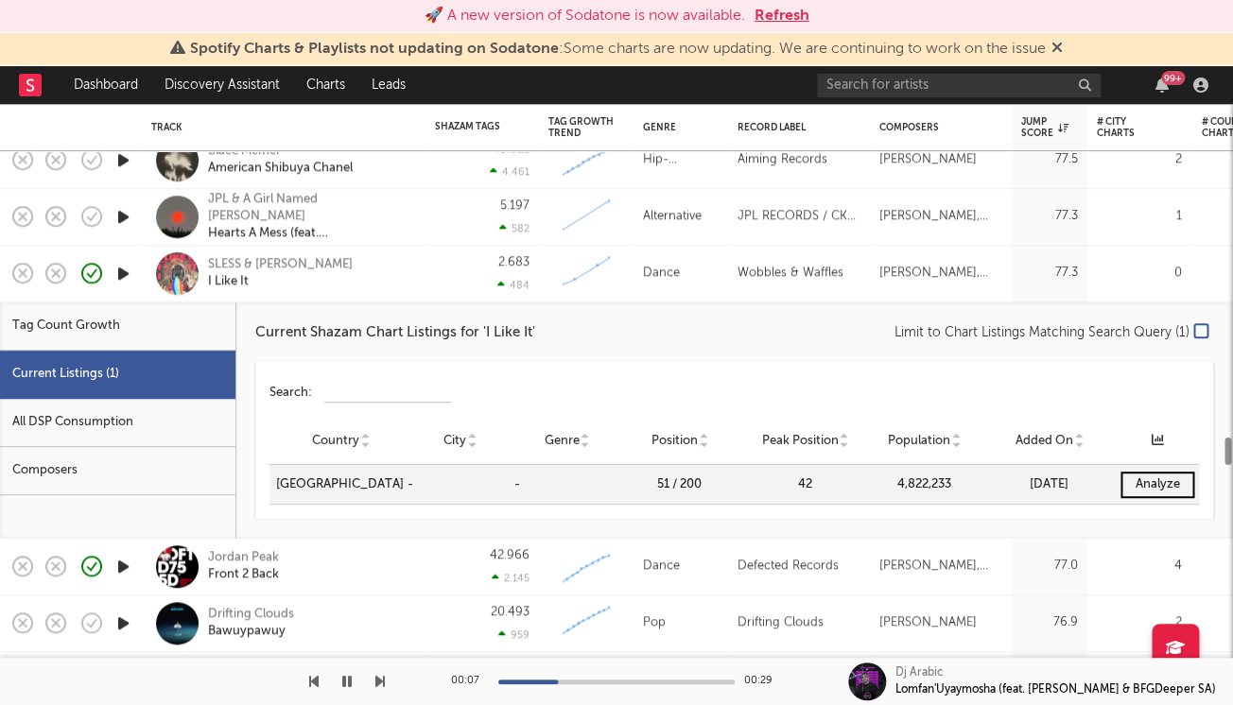
click at [126, 345] on div "Tag Count Growth" at bounding box center [117, 327] width 235 height 48
select select "1w"
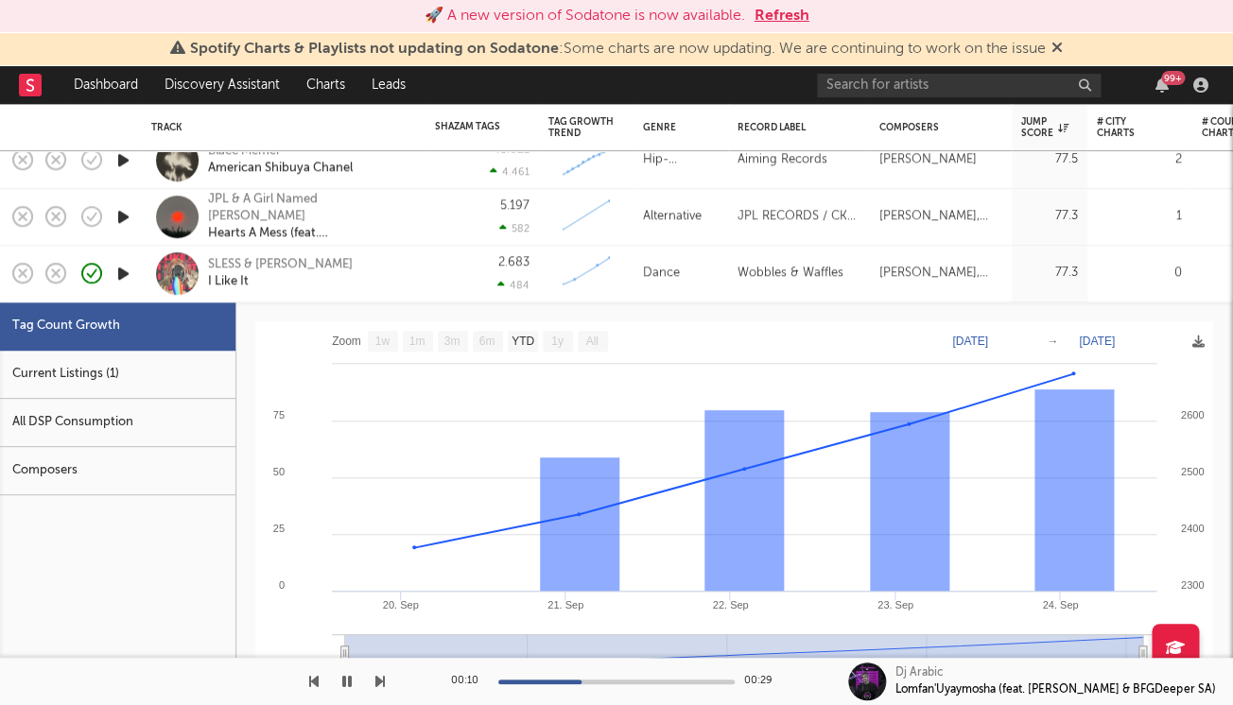
click at [365, 268] on div "SLESS & Loboski I Like It" at bounding box center [309, 273] width 203 height 34
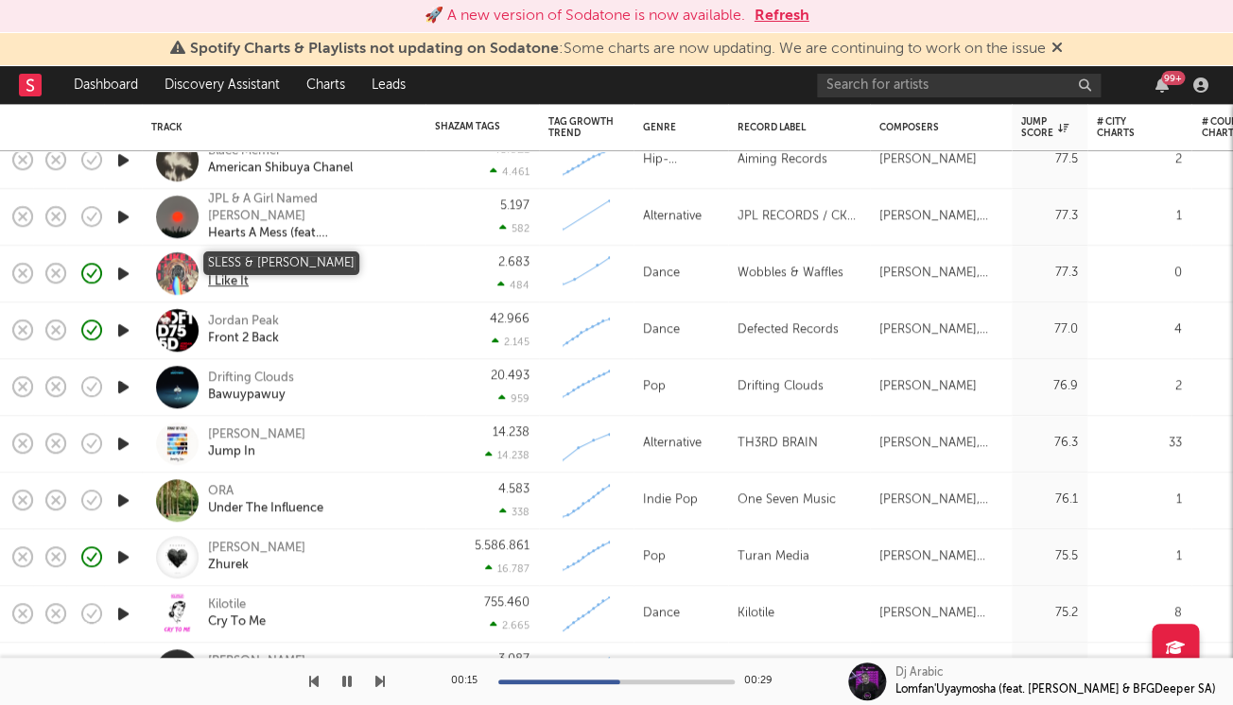
click at [287, 257] on div "SLESS & Loboski" at bounding box center [280, 264] width 145 height 17
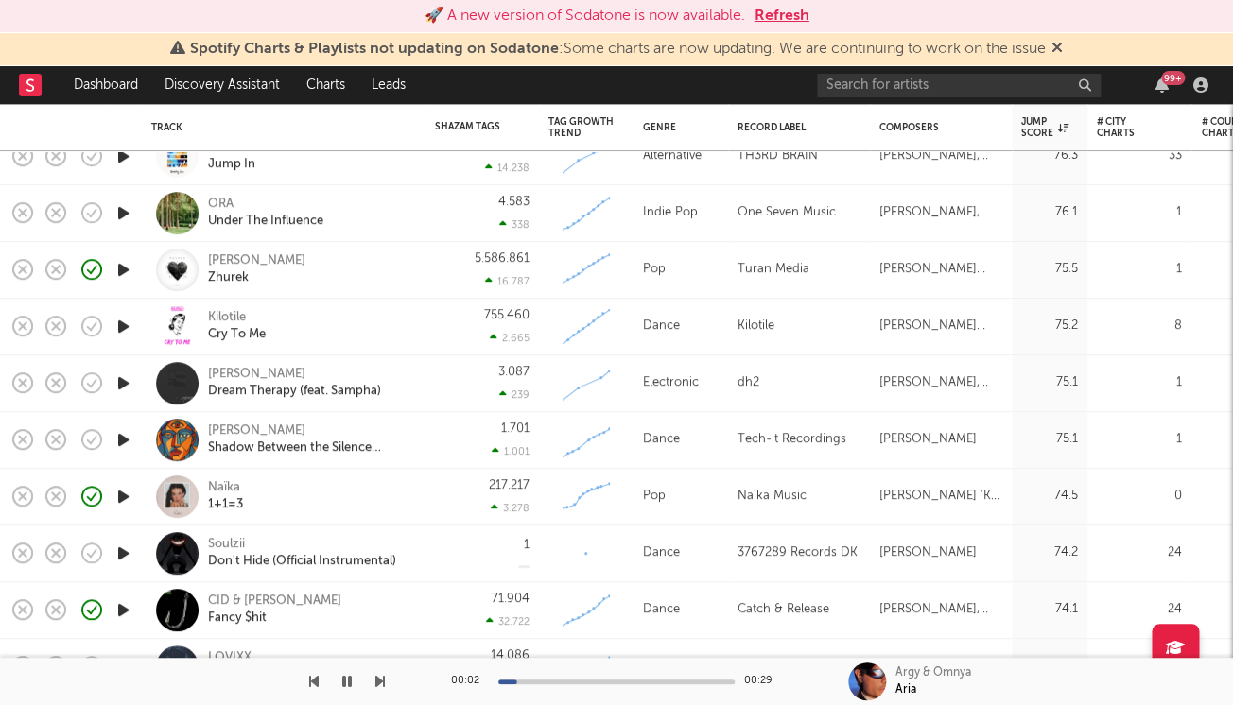
click at [123, 441] on icon "button" at bounding box center [123, 440] width 20 height 24
click at [609, 682] on div at bounding box center [616, 682] width 236 height 5
click at [422, 431] on div "Konstantin Yoodza Shadow Between the Silence (Sunset Rework)" at bounding box center [284, 440] width 284 height 57
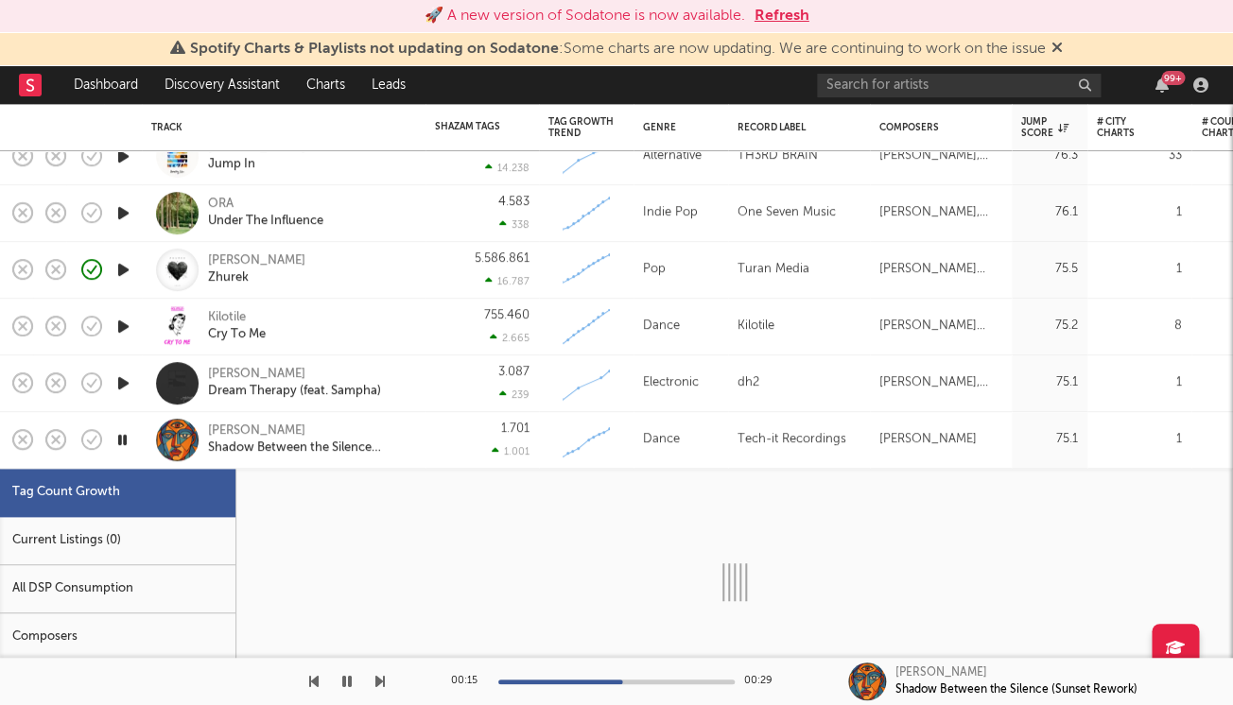
select select "1w"
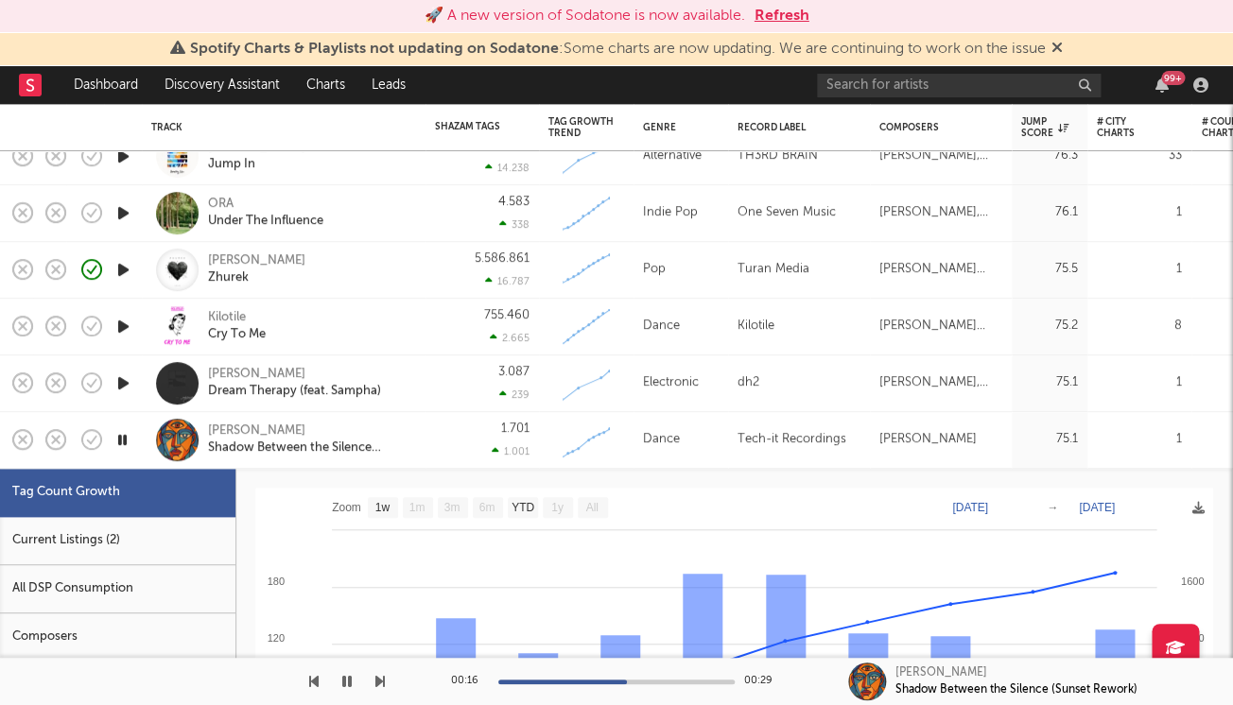
click at [179, 530] on div "Current Listings (2)" at bounding box center [117, 541] width 235 height 48
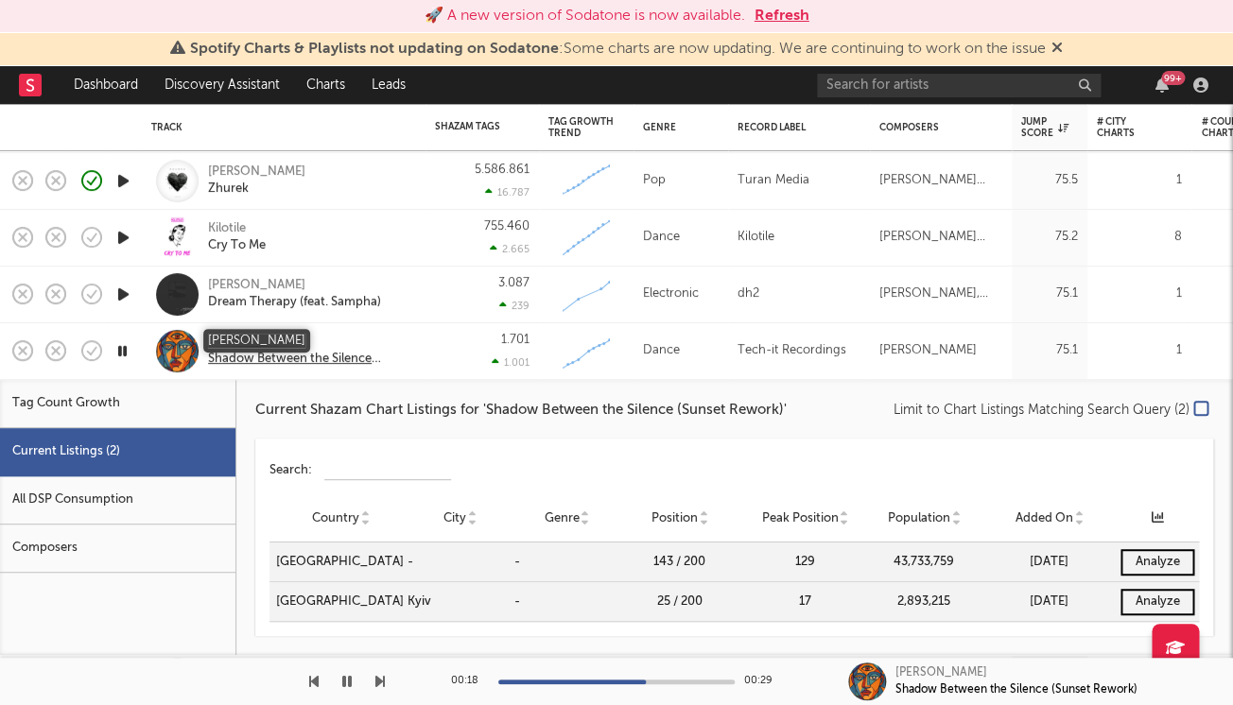
click at [299, 341] on div "[PERSON_NAME]" at bounding box center [309, 342] width 203 height 17
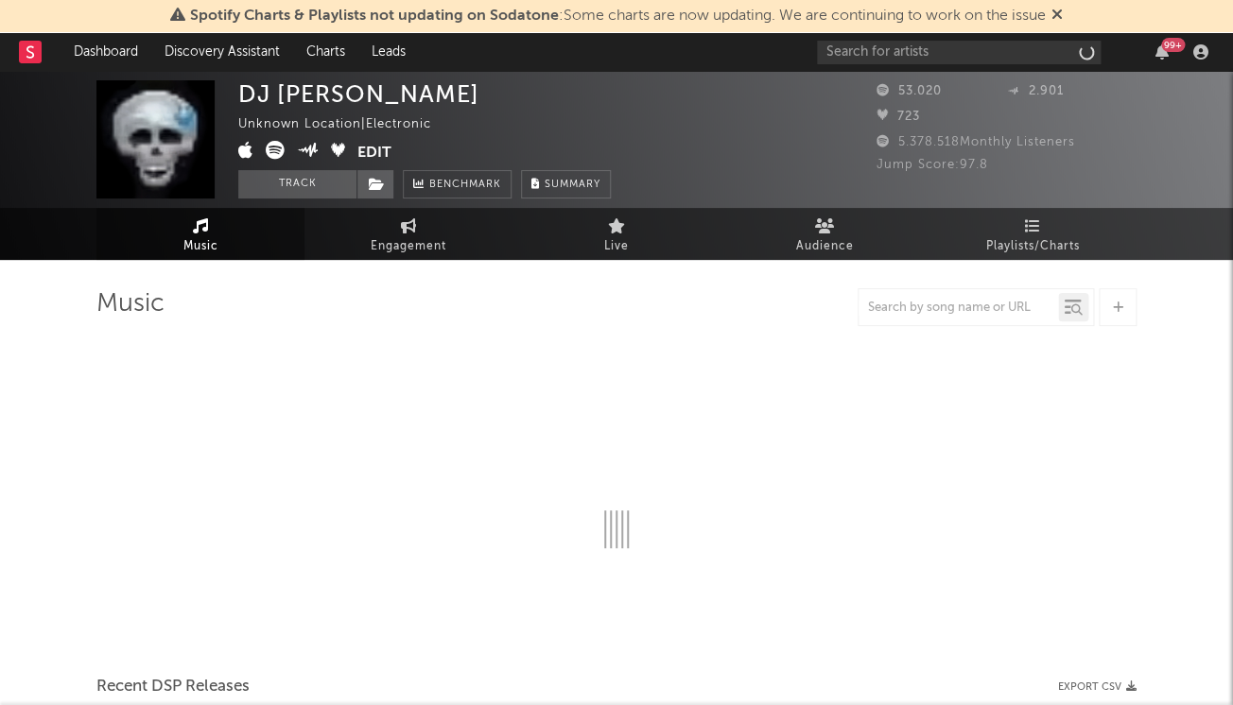
select select "6m"
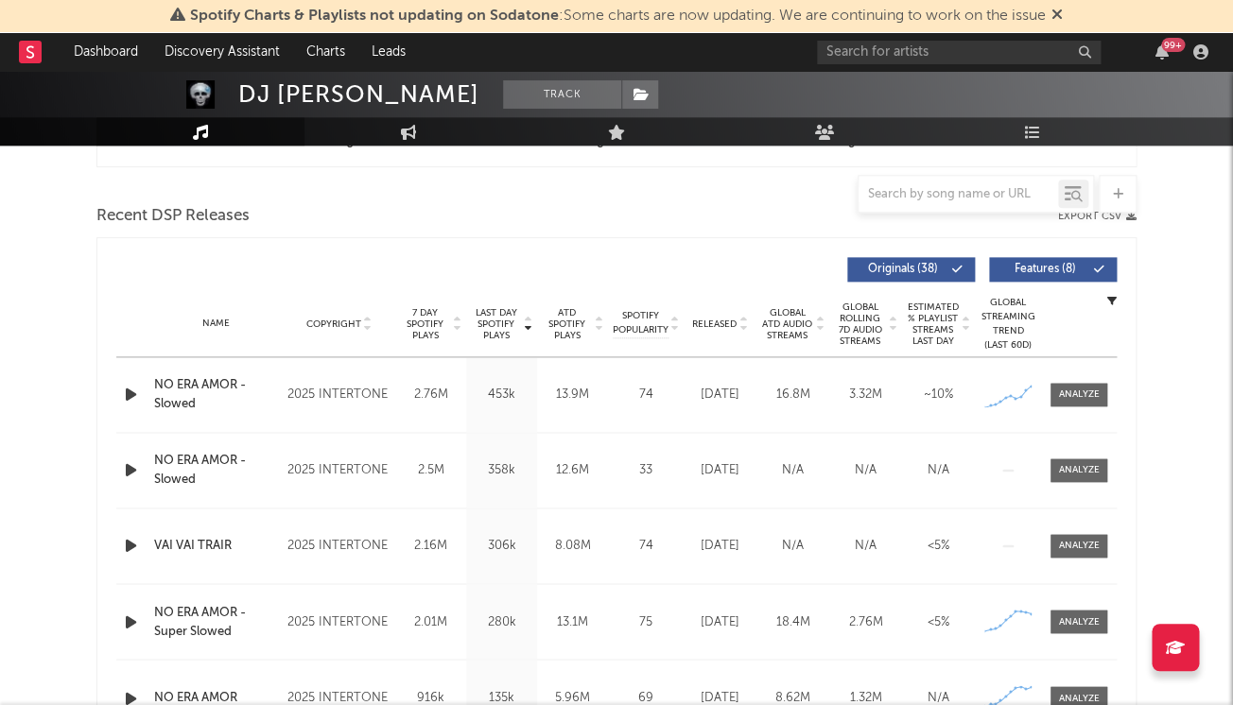
scroll to position [761, 0]
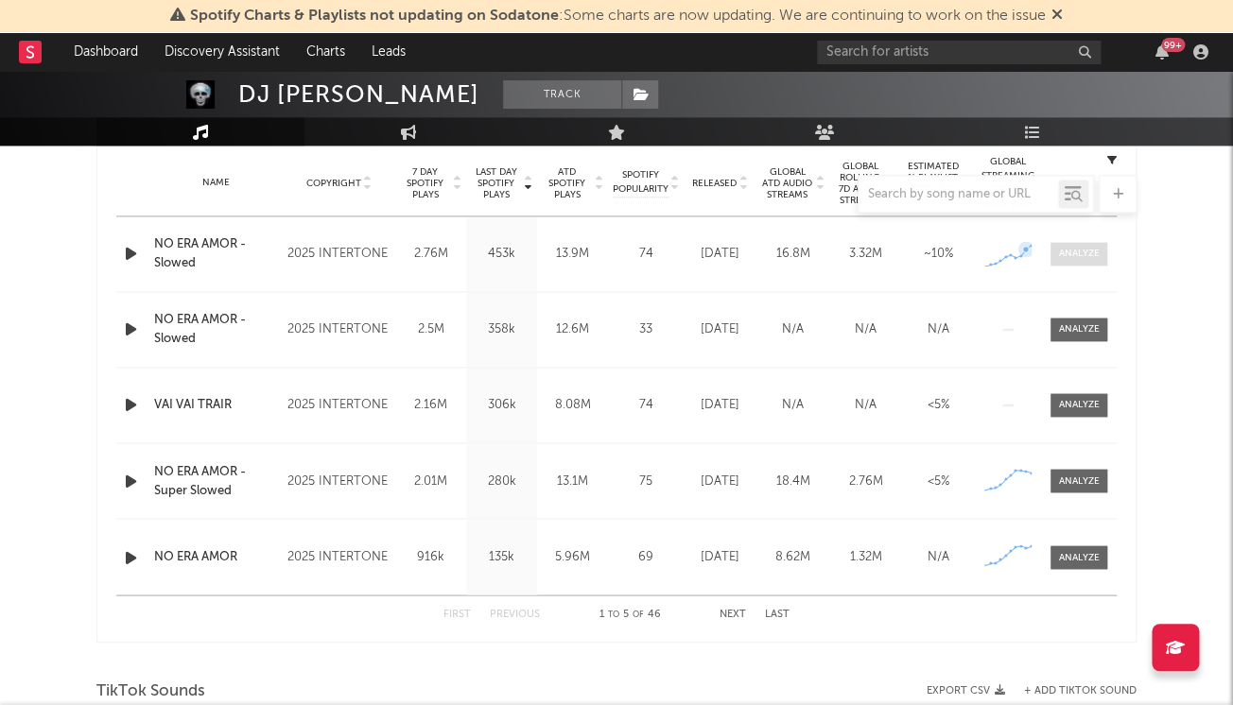
click at [1078, 251] on div at bounding box center [1079, 254] width 41 height 14
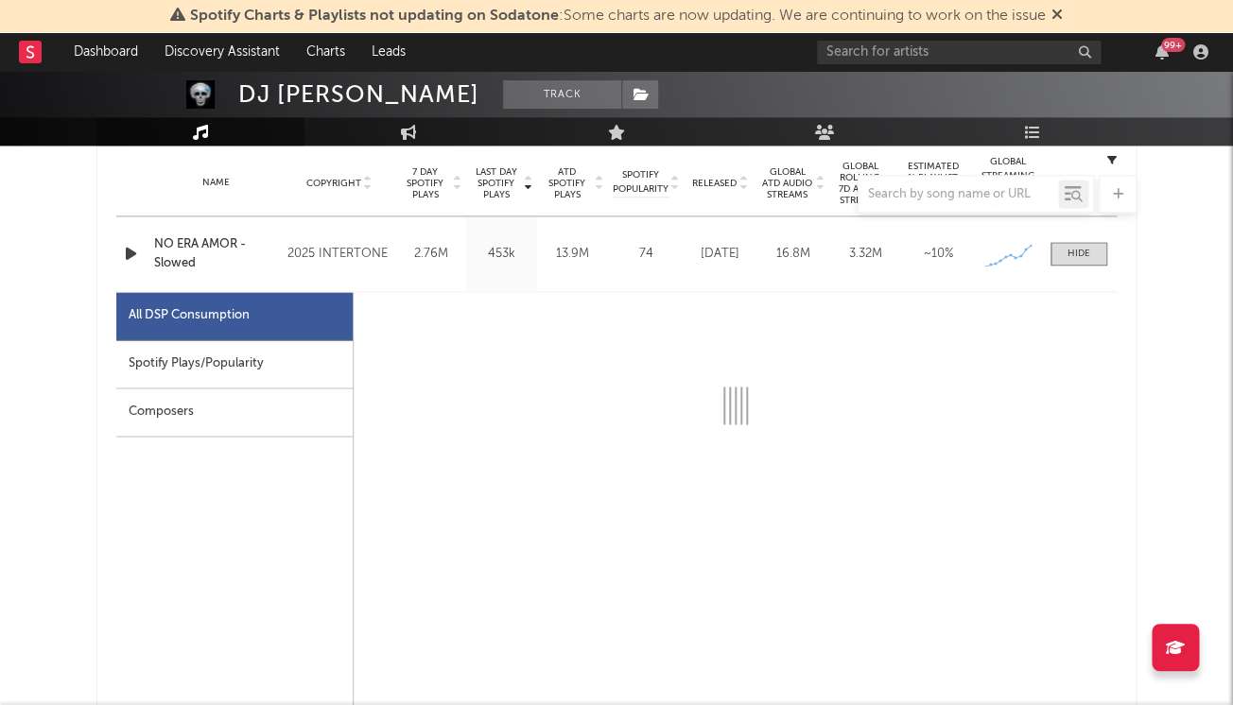
click at [291, 365] on div "Spotify Plays/Popularity" at bounding box center [234, 364] width 236 height 48
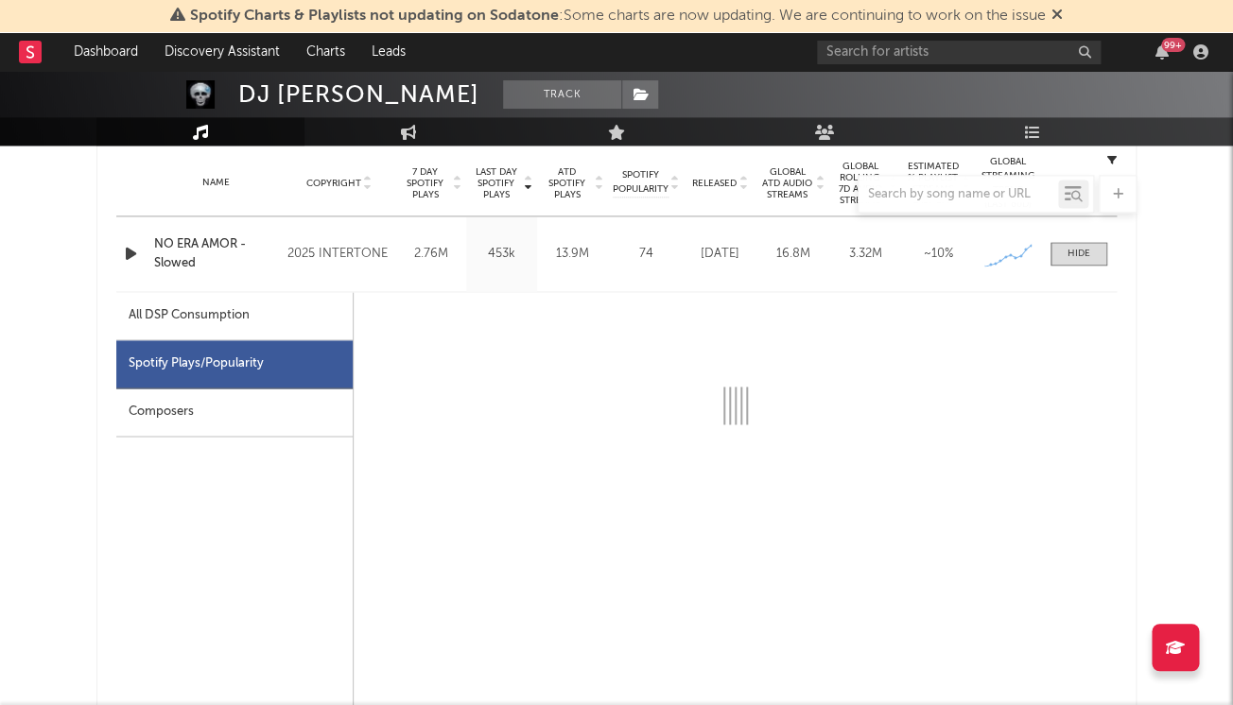
select select "1w"
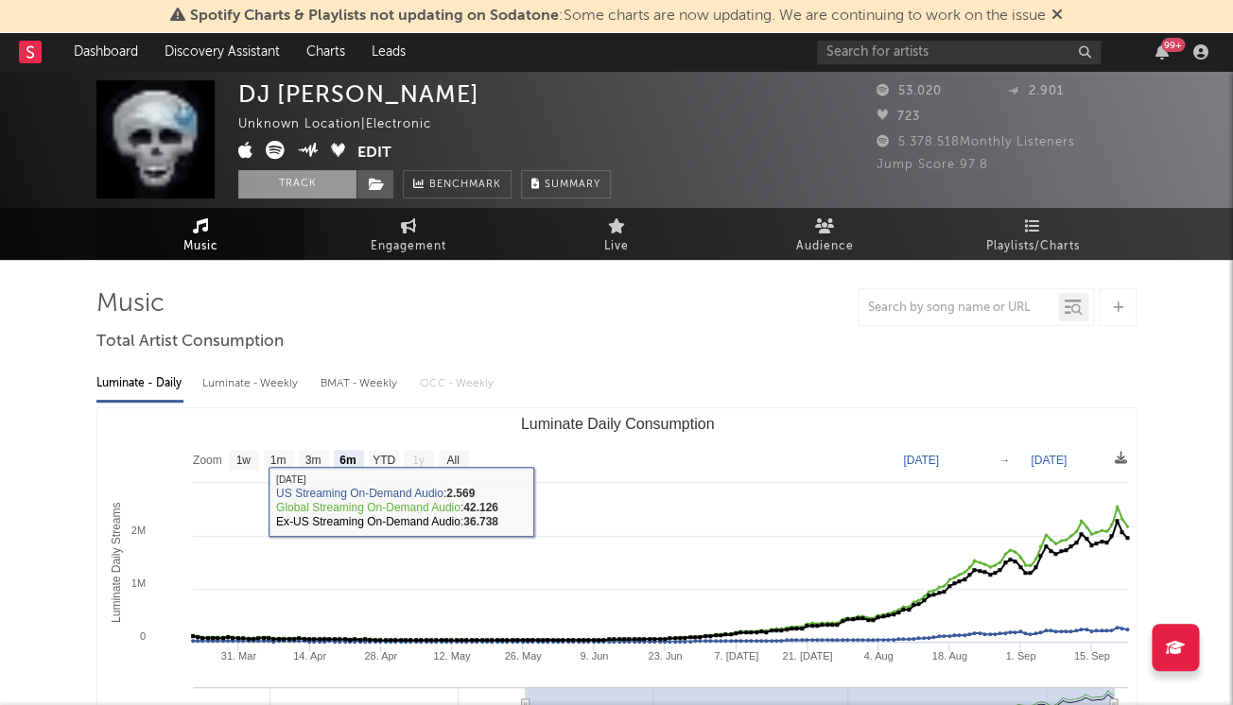
scroll to position [0, 0]
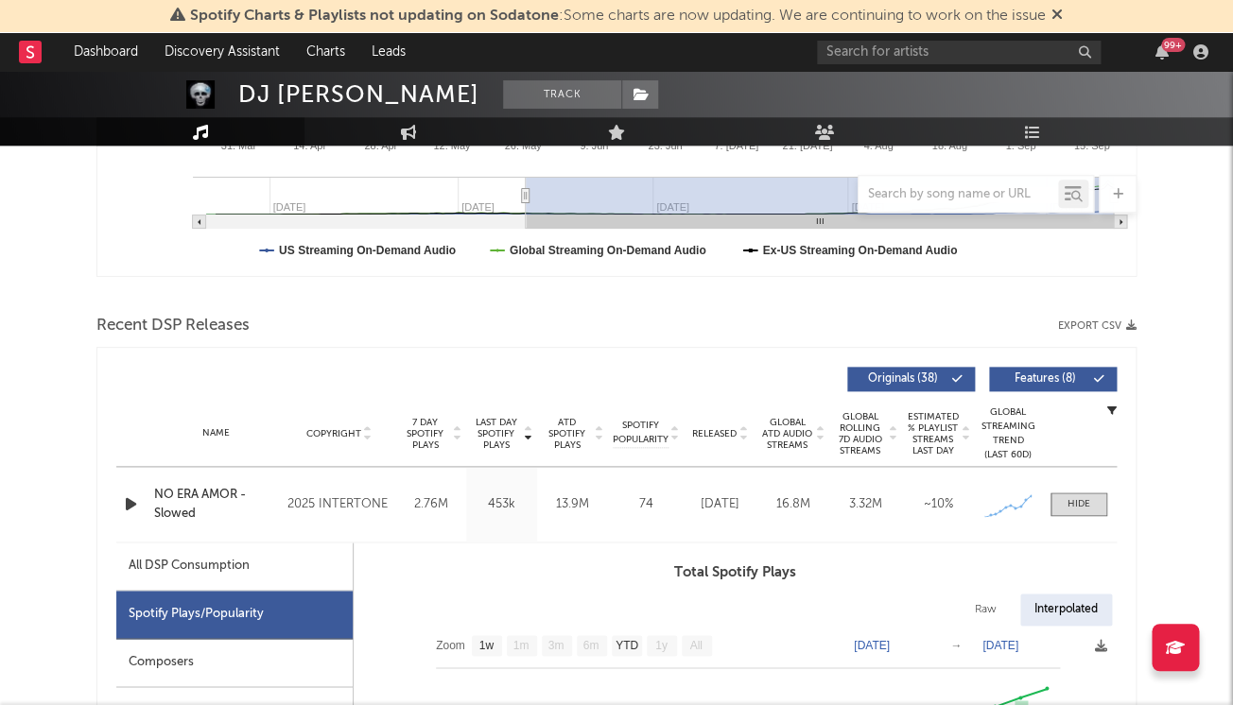
click at [706, 423] on div "Name Copyright Label Album Names Composer Names 7 Day Spotify Plays Last Day Sp…" at bounding box center [616, 434] width 1000 height 66
click at [707, 427] on span "Released" at bounding box center [714, 432] width 44 height 11
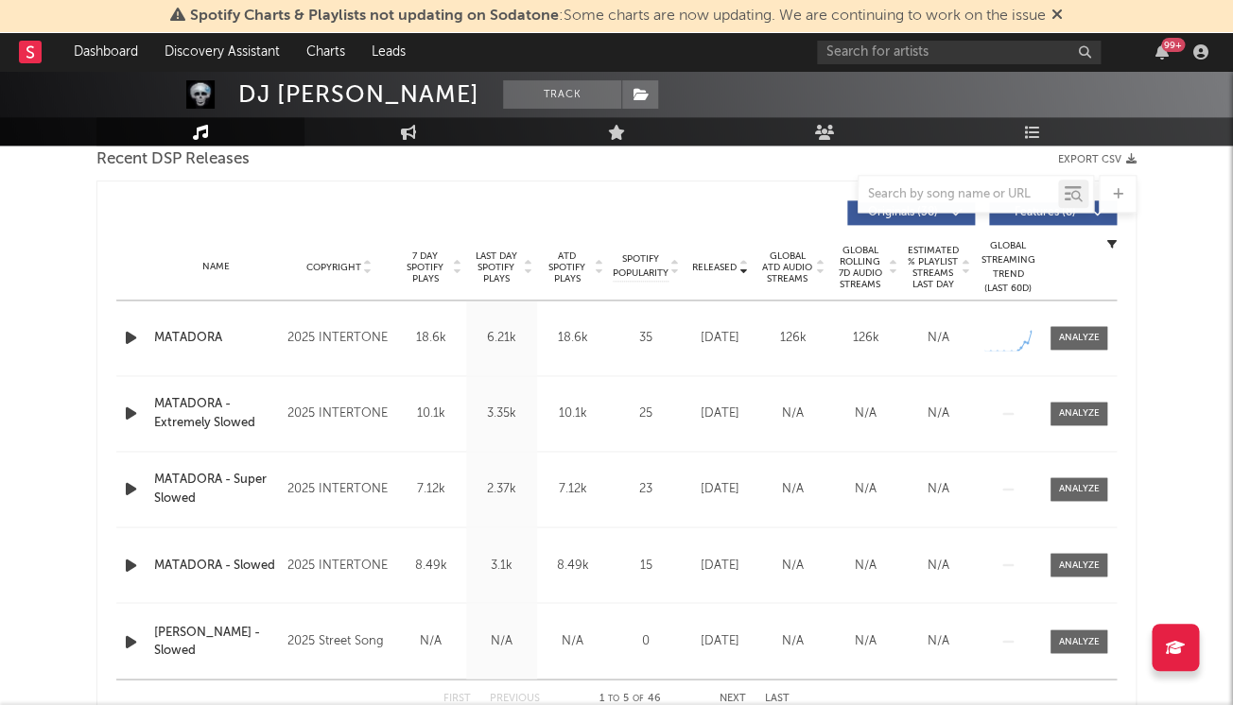
scroll to position [681, 0]
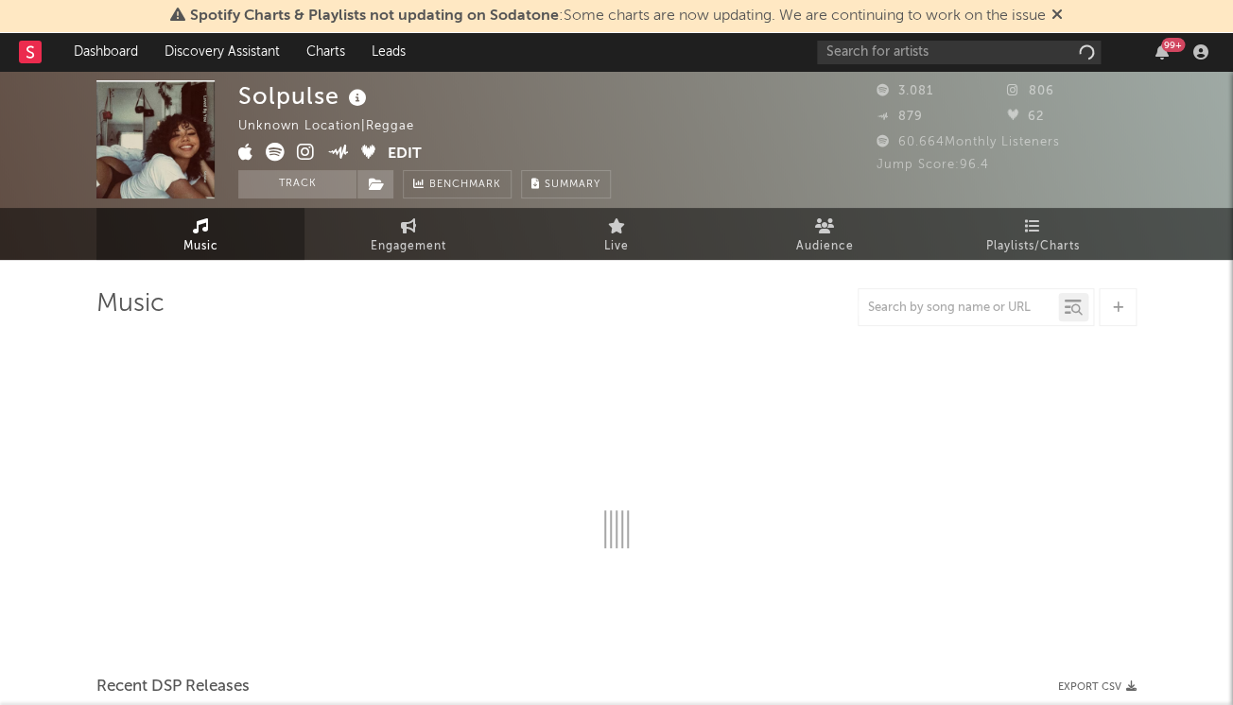
select select "1w"
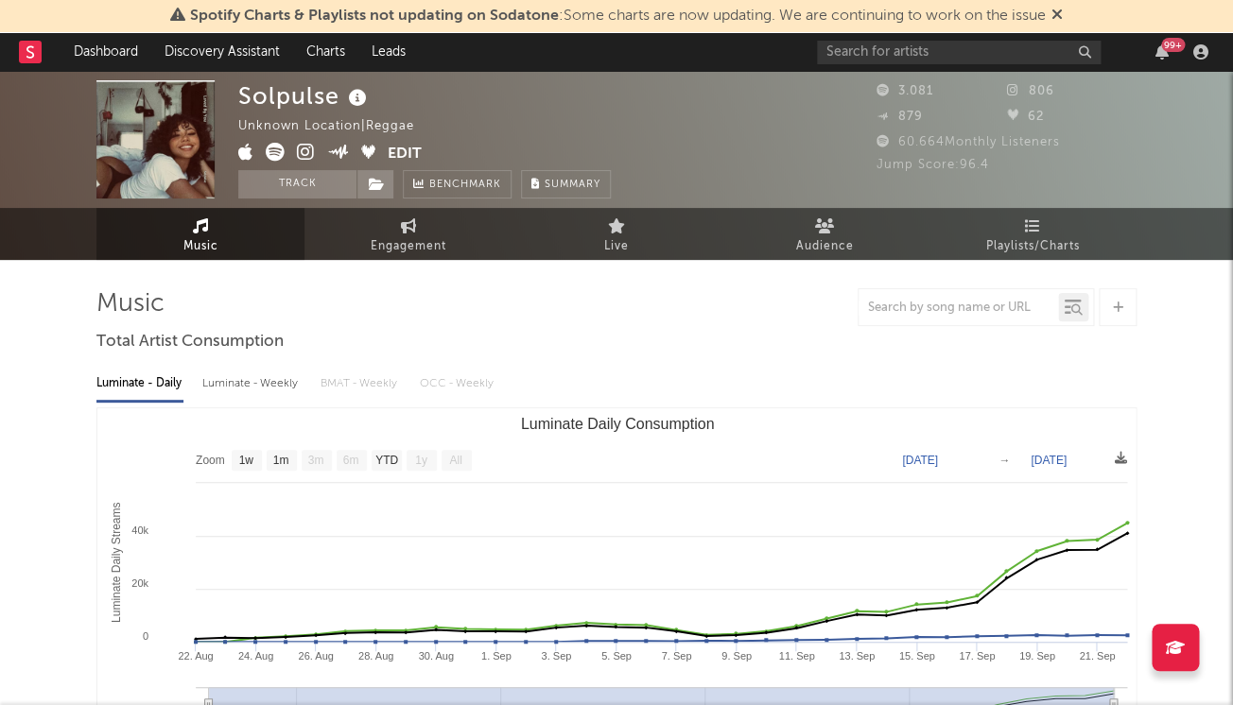
click at [308, 151] on icon at bounding box center [306, 152] width 18 height 19
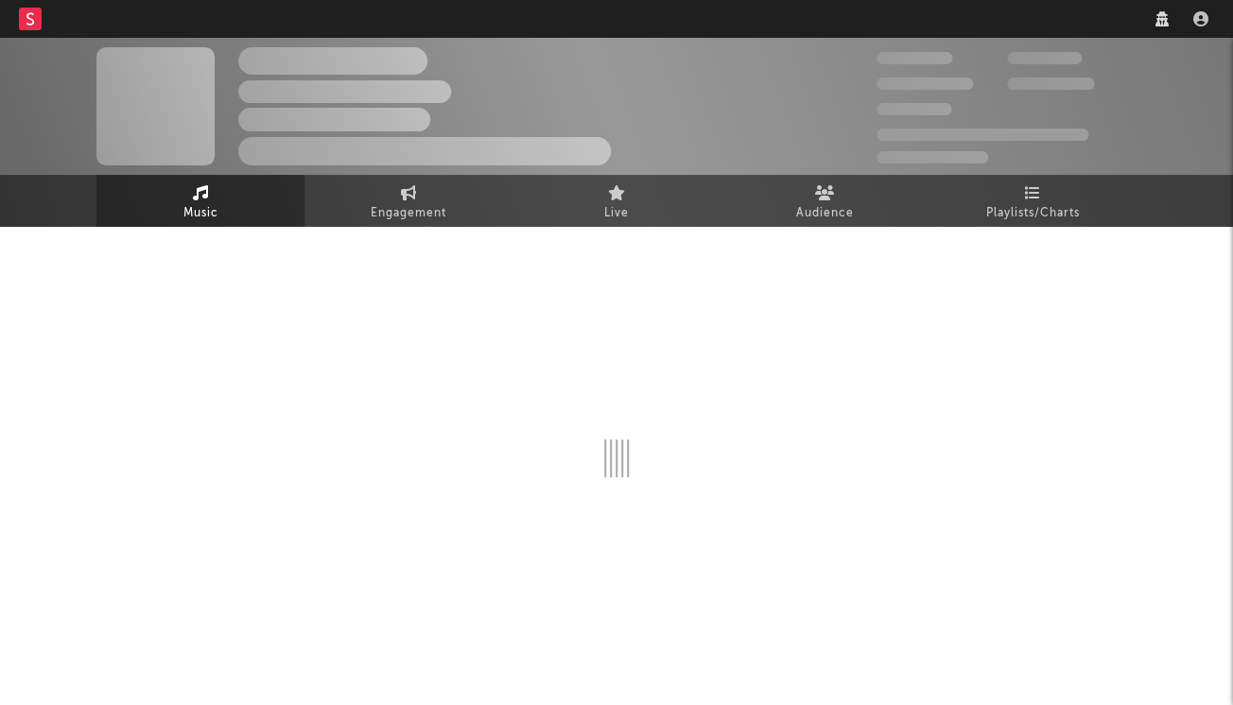
select select "6m"
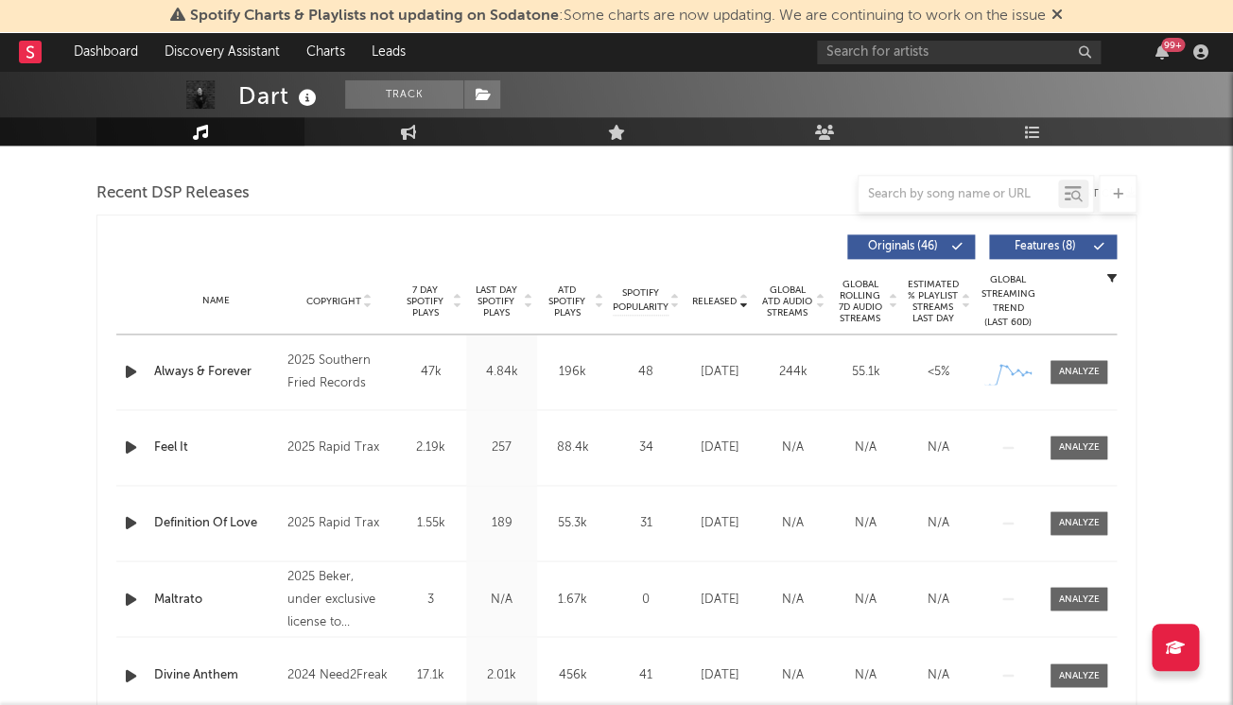
scroll to position [725, 0]
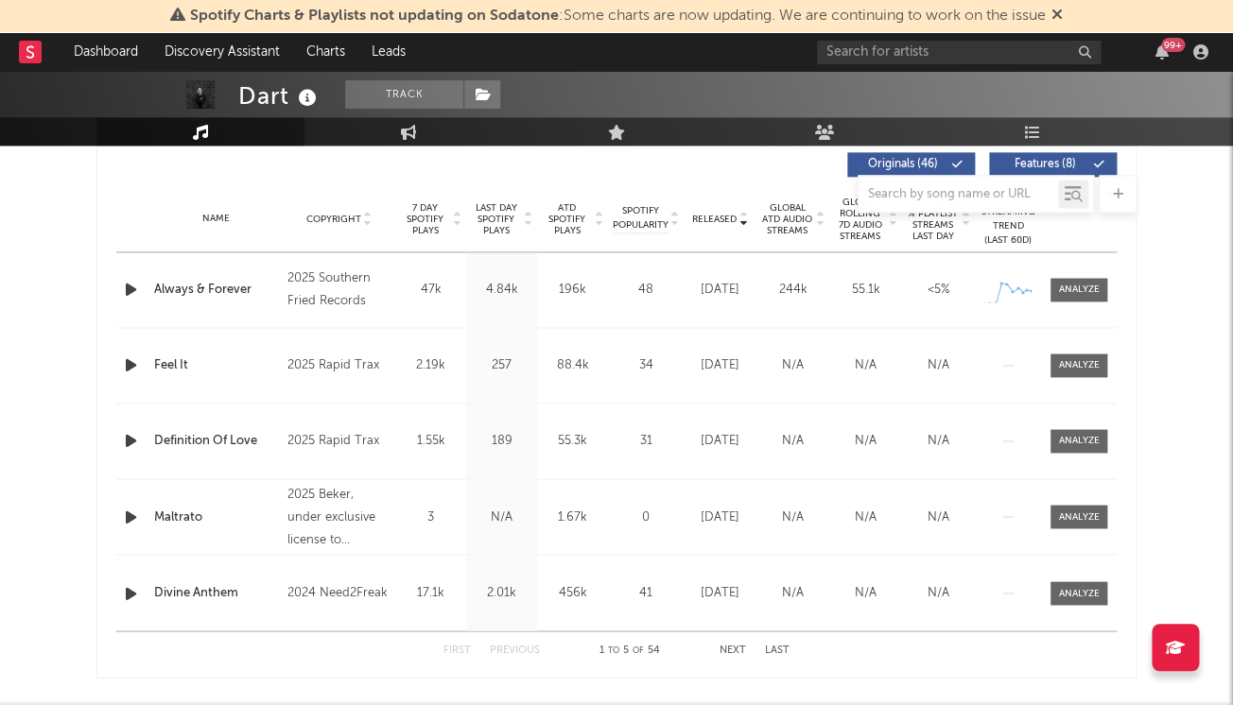
click at [499, 203] on div at bounding box center [616, 194] width 1040 height 38
click at [493, 220] on span "Last Day Spotify Plays" at bounding box center [496, 219] width 50 height 34
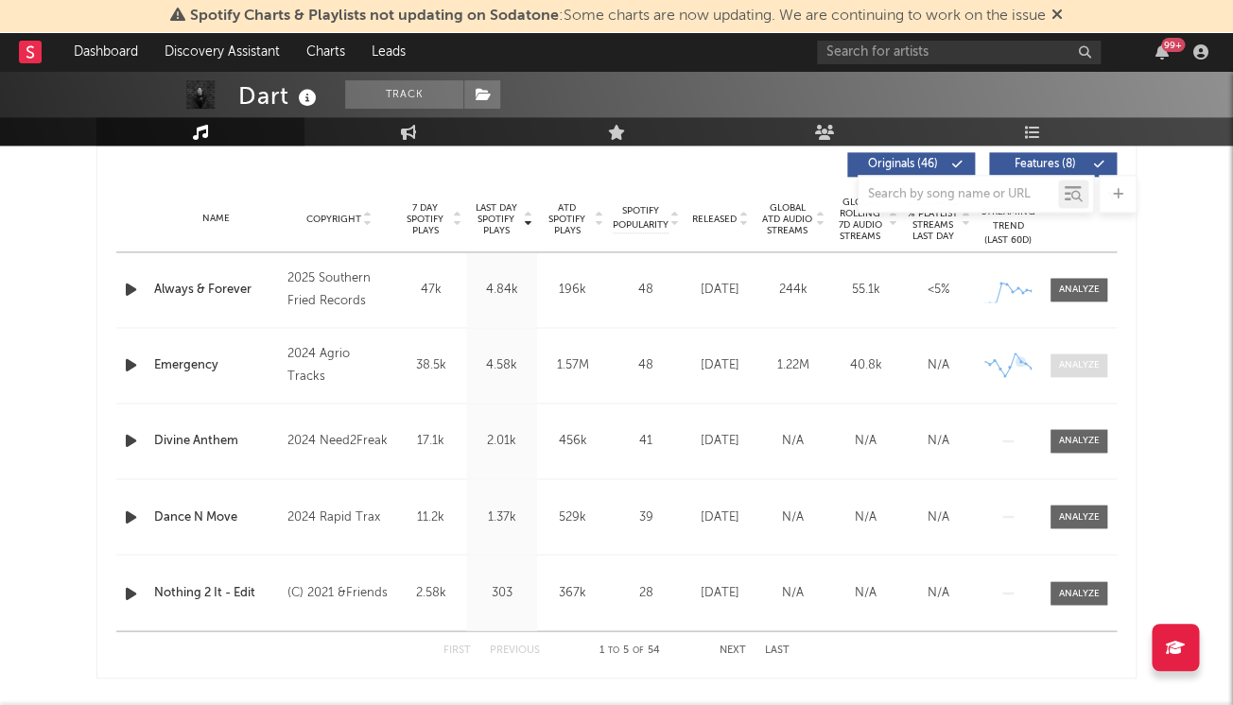
click at [1078, 358] on div at bounding box center [1079, 365] width 41 height 14
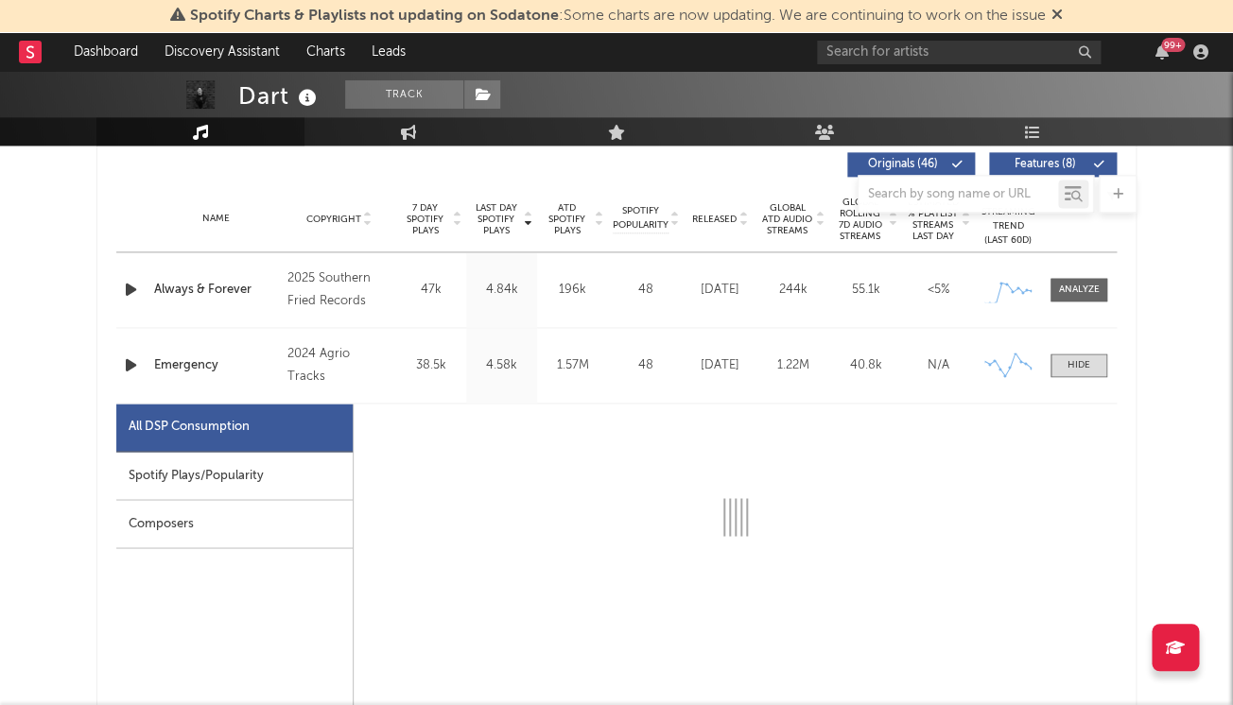
click at [262, 465] on div "Spotify Plays/Popularity" at bounding box center [234, 476] width 236 height 48
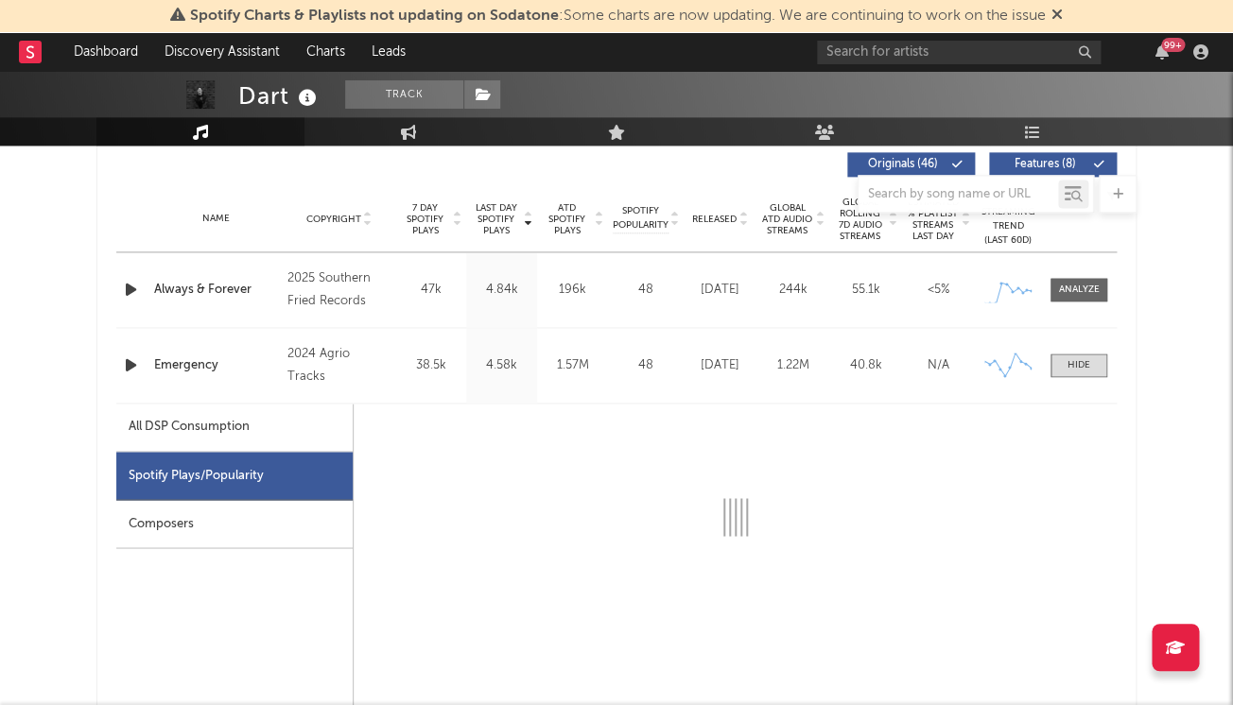
select select "6m"
select select "1w"
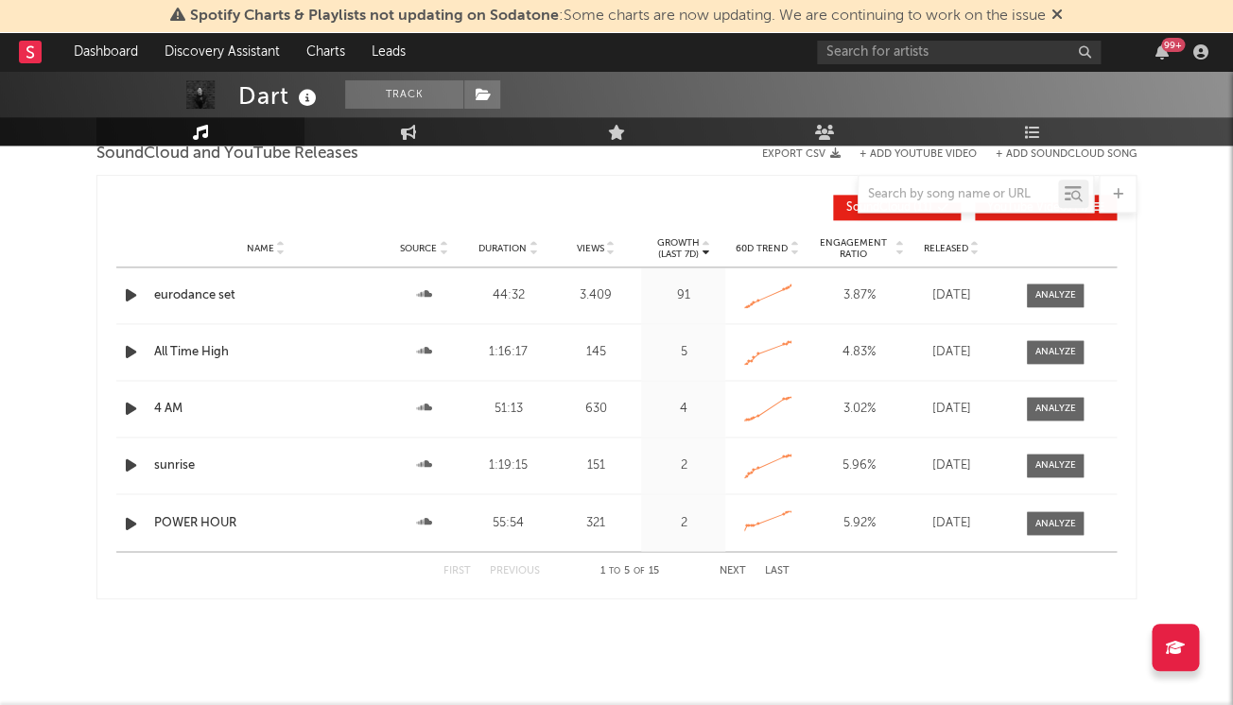
scroll to position [3067, 0]
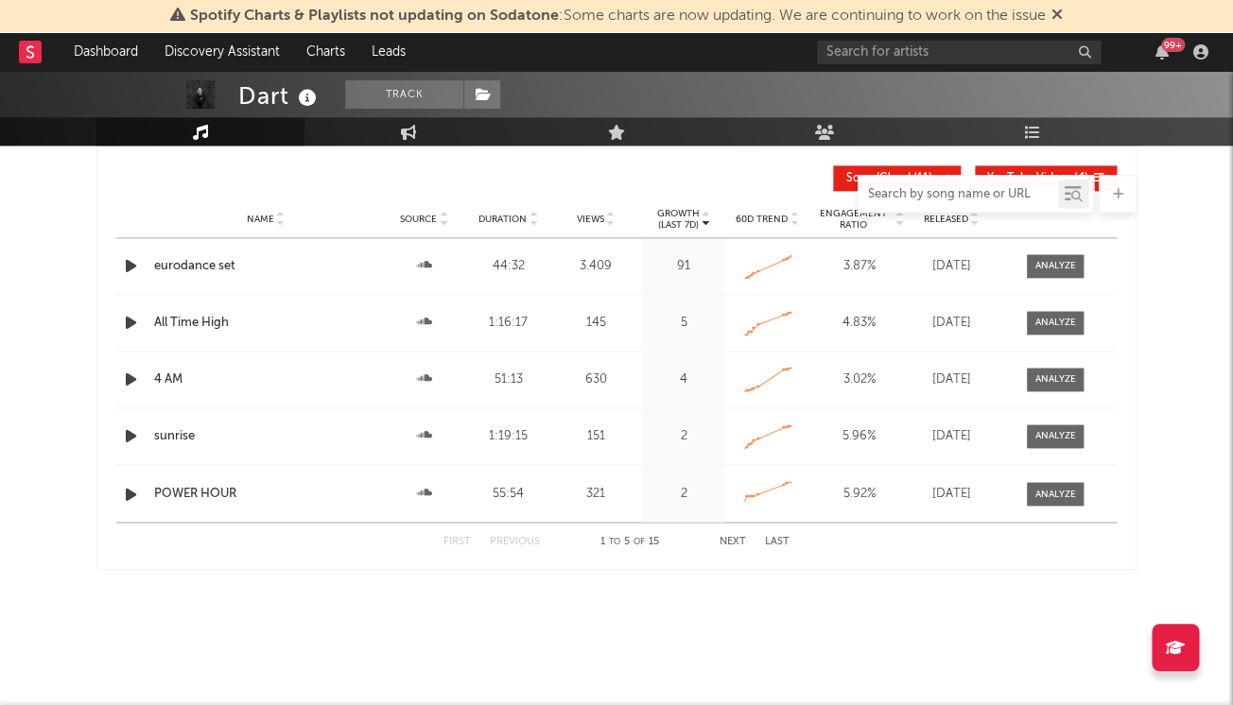
click at [910, 191] on input "text" at bounding box center [957, 194] width 199 height 15
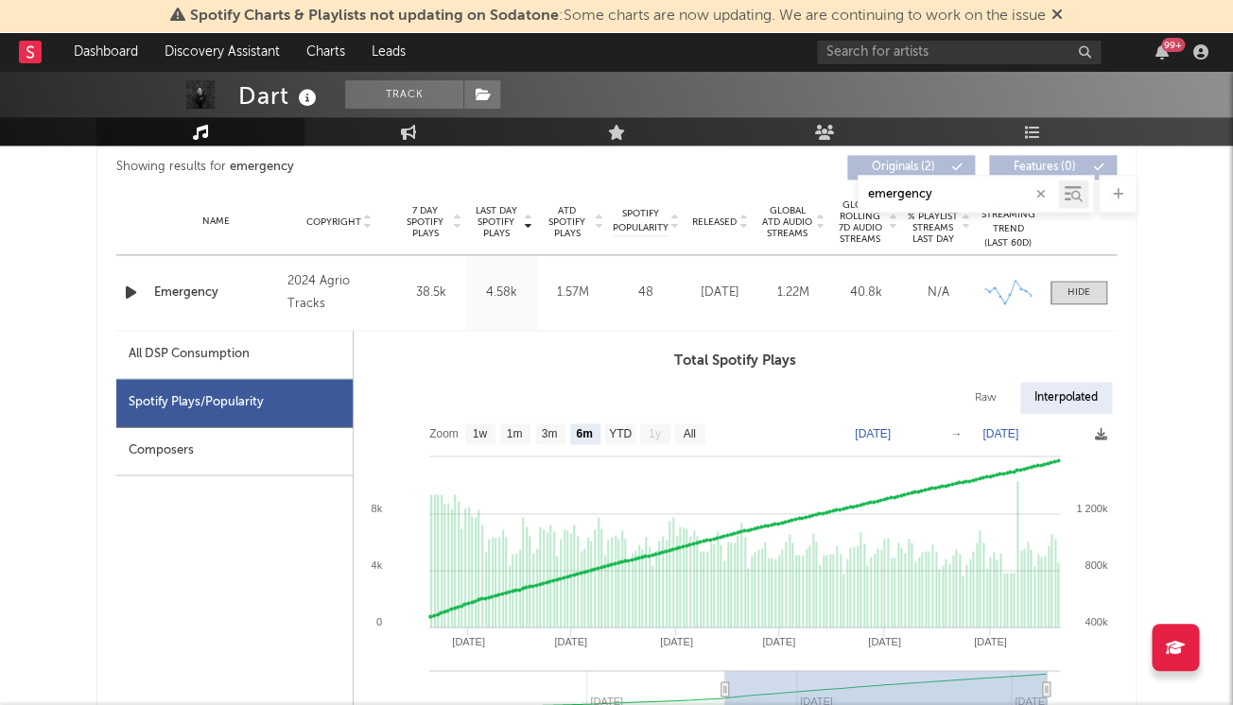
scroll to position [744, 0]
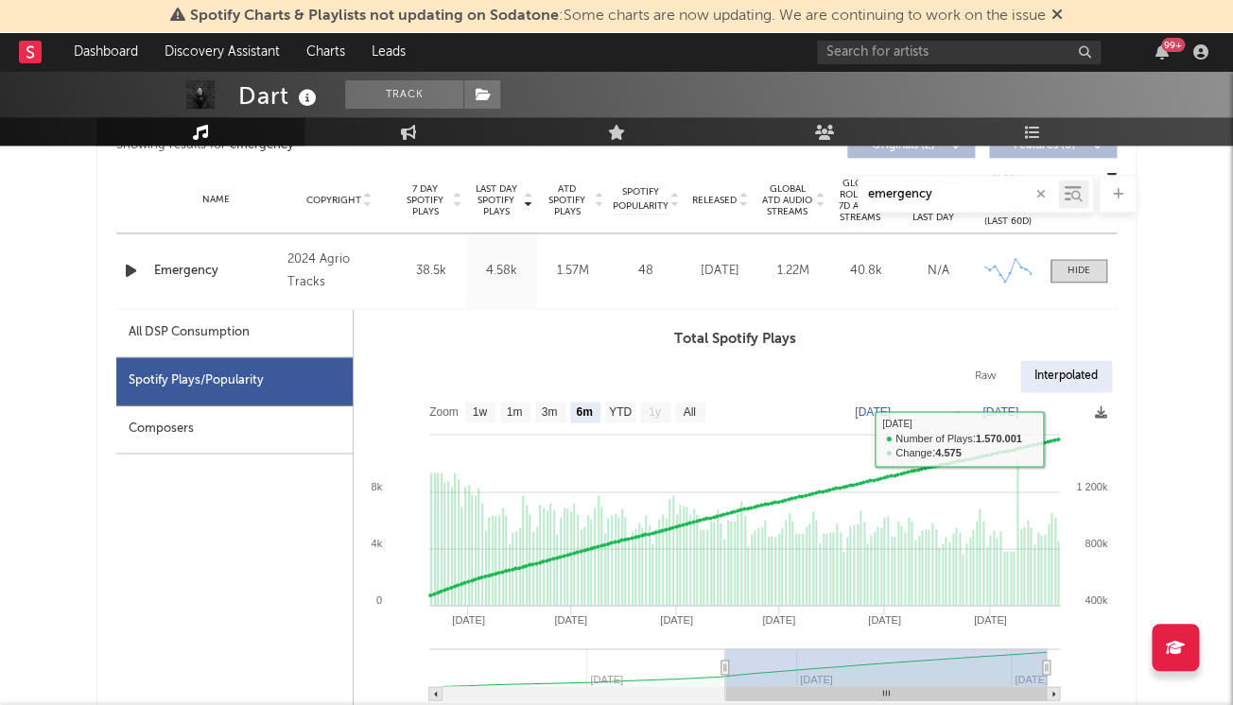
type input "emergency"
click at [141, 264] on div at bounding box center [133, 271] width 24 height 24
click at [121, 264] on icon "button" at bounding box center [131, 271] width 20 height 24
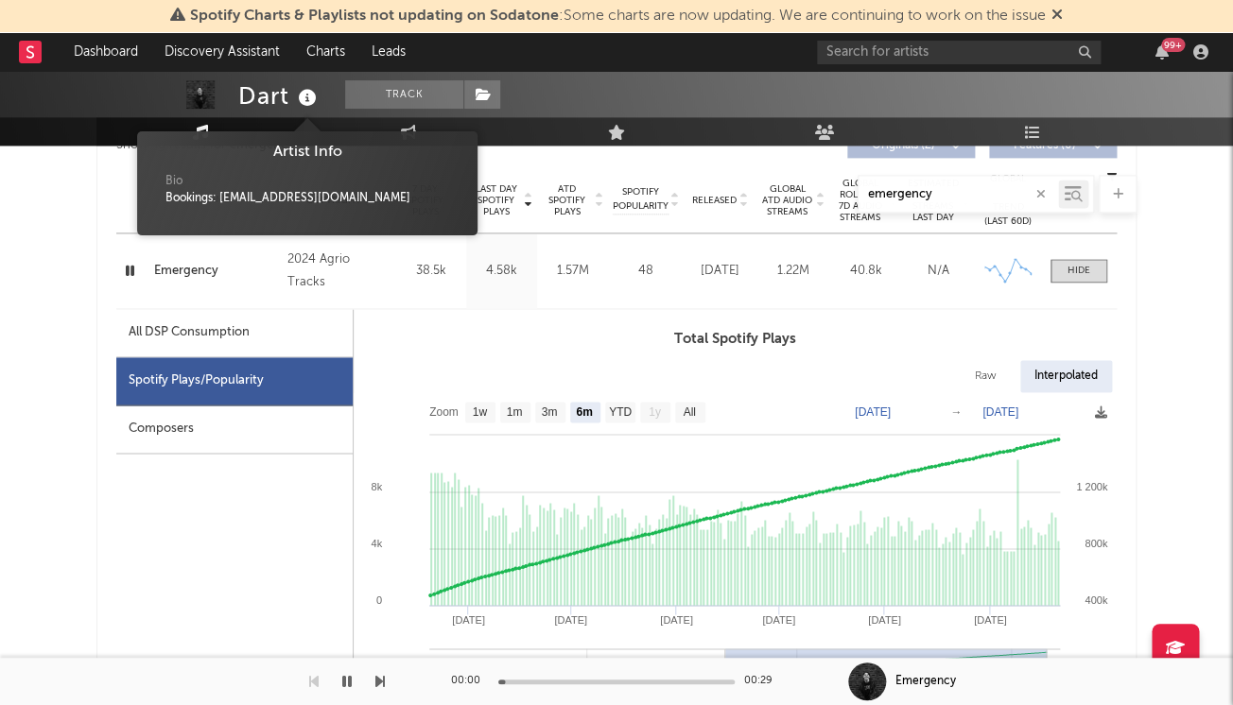
click at [303, 94] on icon at bounding box center [307, 98] width 27 height 26
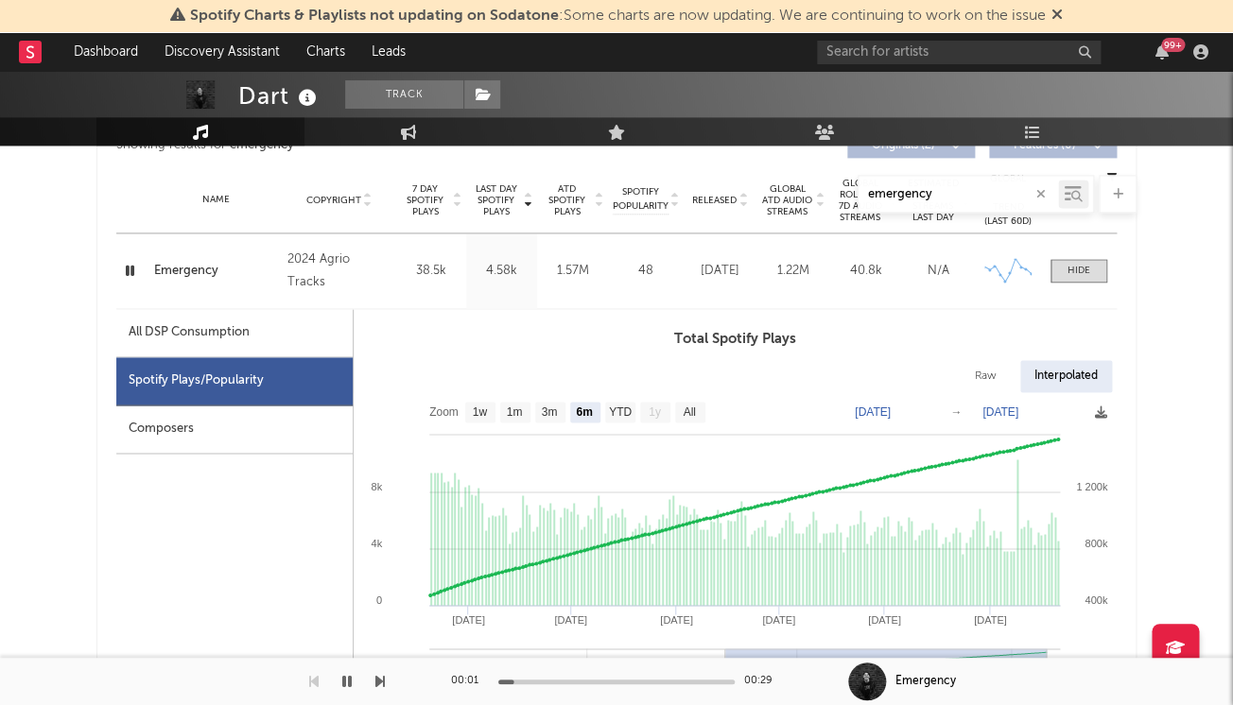
click at [303, 94] on icon at bounding box center [307, 98] width 27 height 26
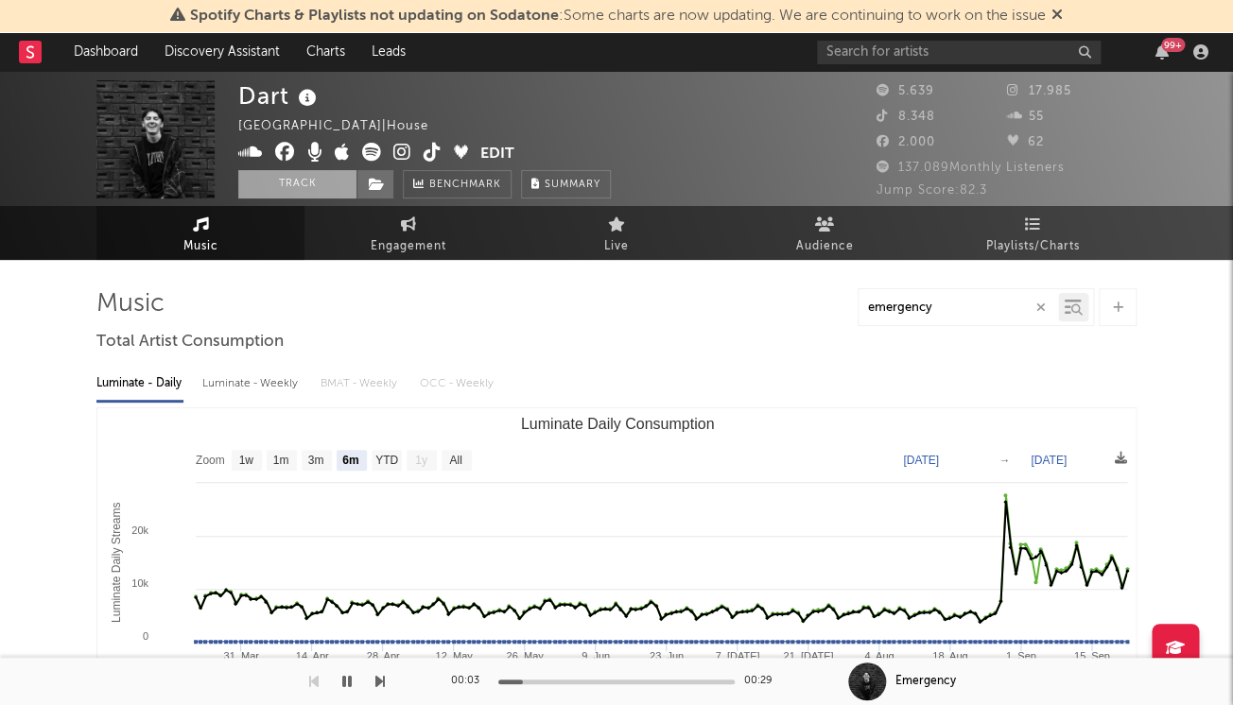
scroll to position [0, 0]
click at [400, 148] on icon at bounding box center [402, 152] width 18 height 19
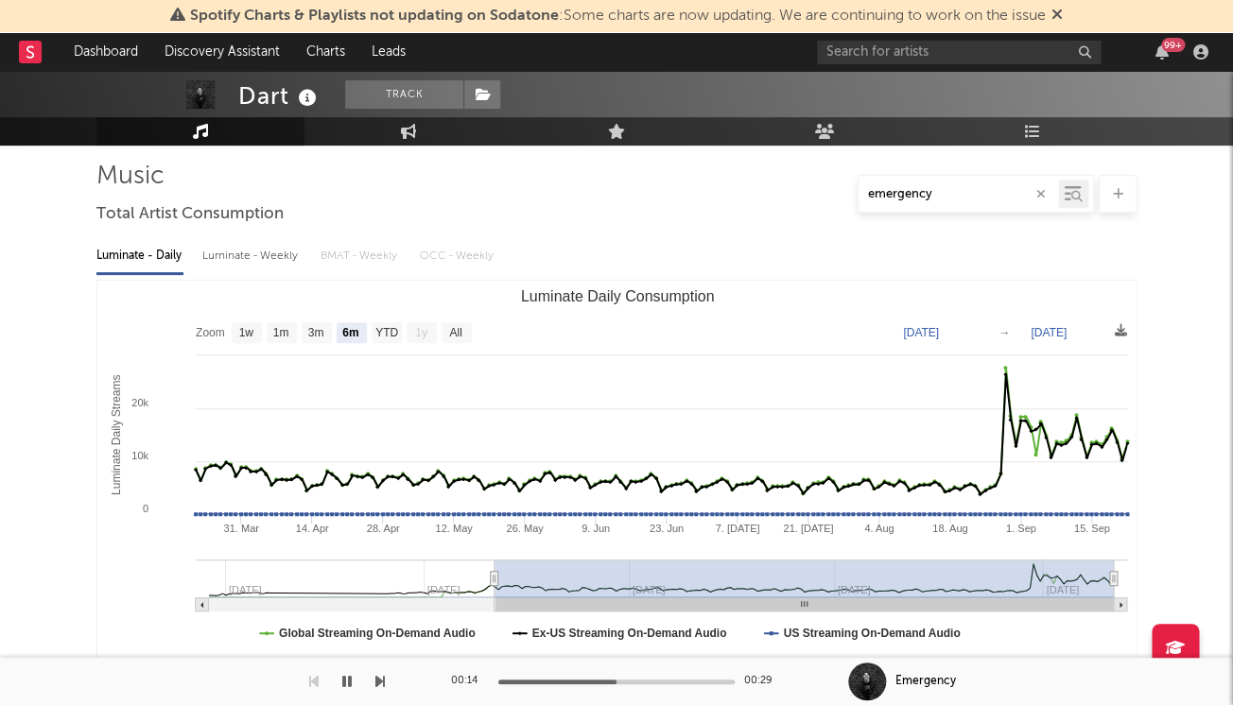
scroll to position [693, 0]
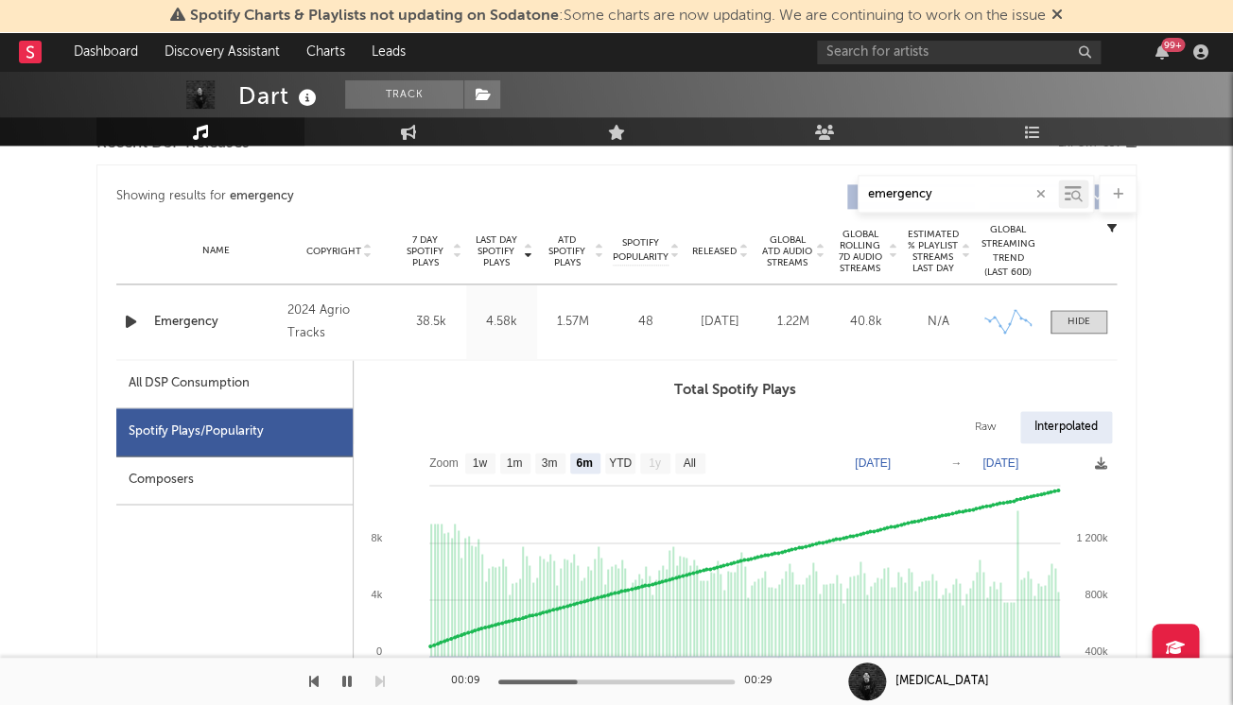
click at [138, 325] on icon "button" at bounding box center [131, 322] width 20 height 24
click at [137, 320] on icon "button" at bounding box center [130, 322] width 18 height 24
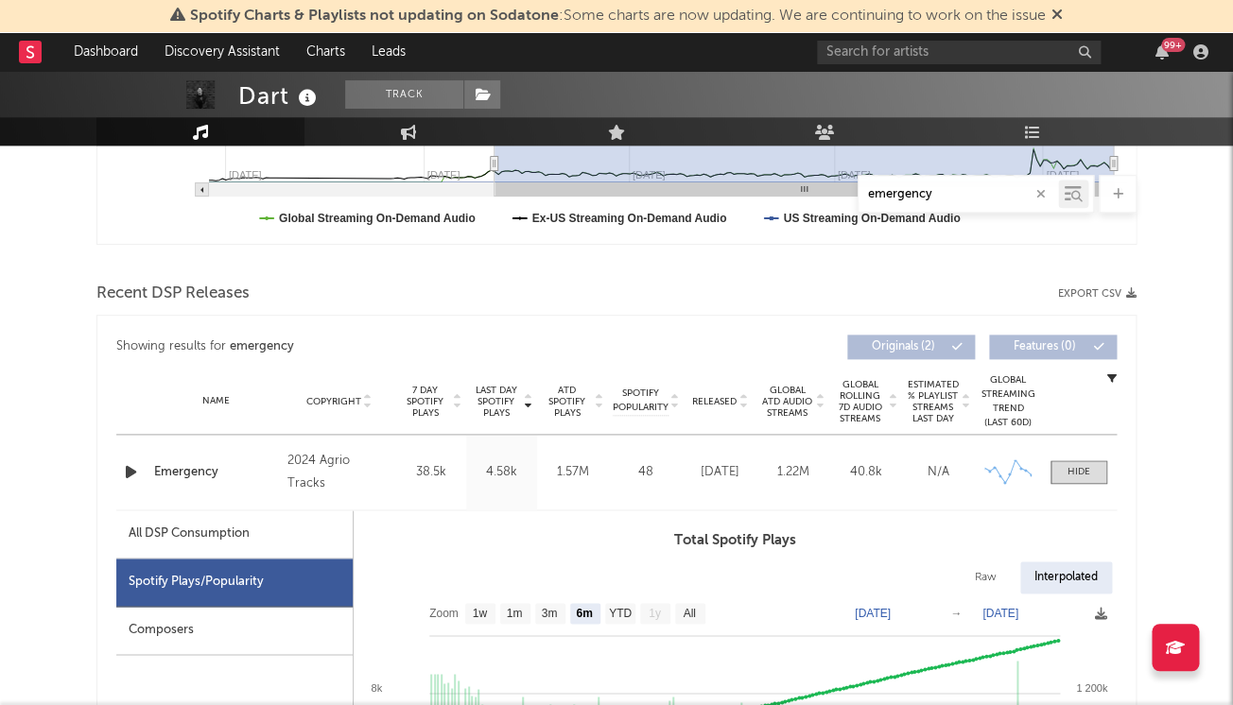
scroll to position [683, 0]
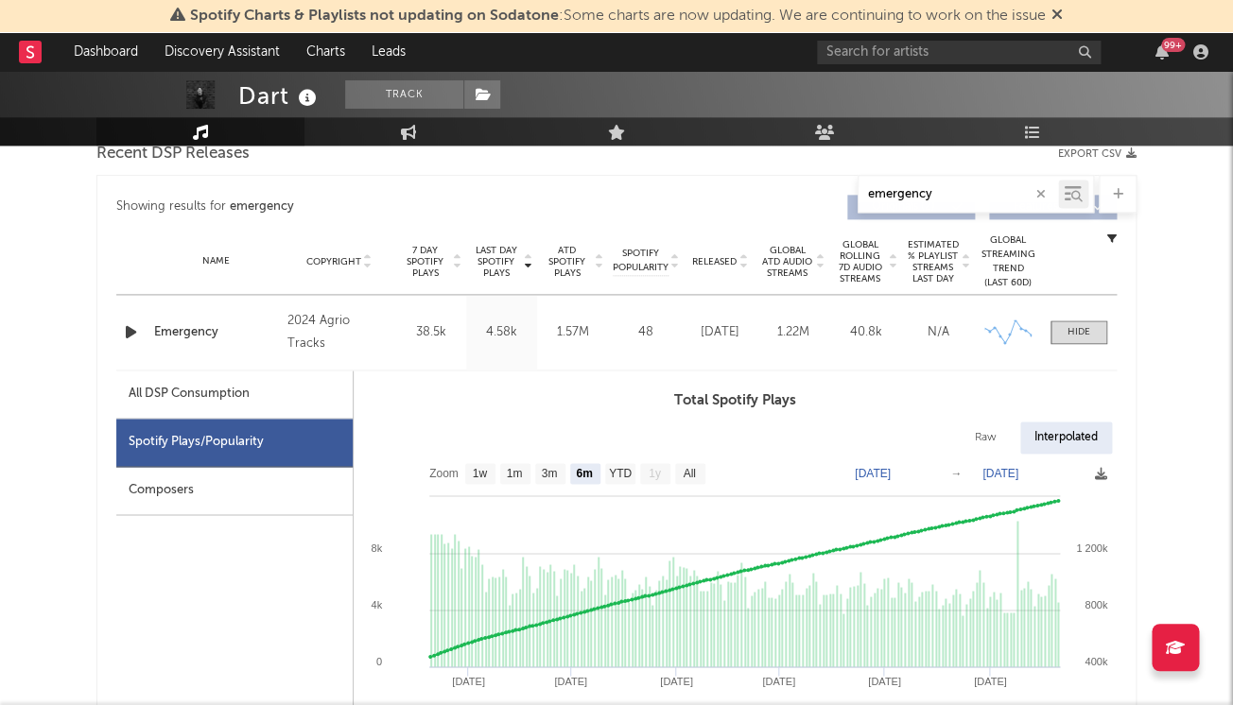
drag, startPoint x: 120, startPoint y: 311, endPoint x: 128, endPoint y: 335, distance: 24.8
click at [120, 311] on div "Name Emergency Copyright 2024 Agrio Tracks Label Agrio Tracks Album Names Emerg…" at bounding box center [616, 332] width 1000 height 75
click at [128, 335] on icon "button" at bounding box center [131, 332] width 20 height 24
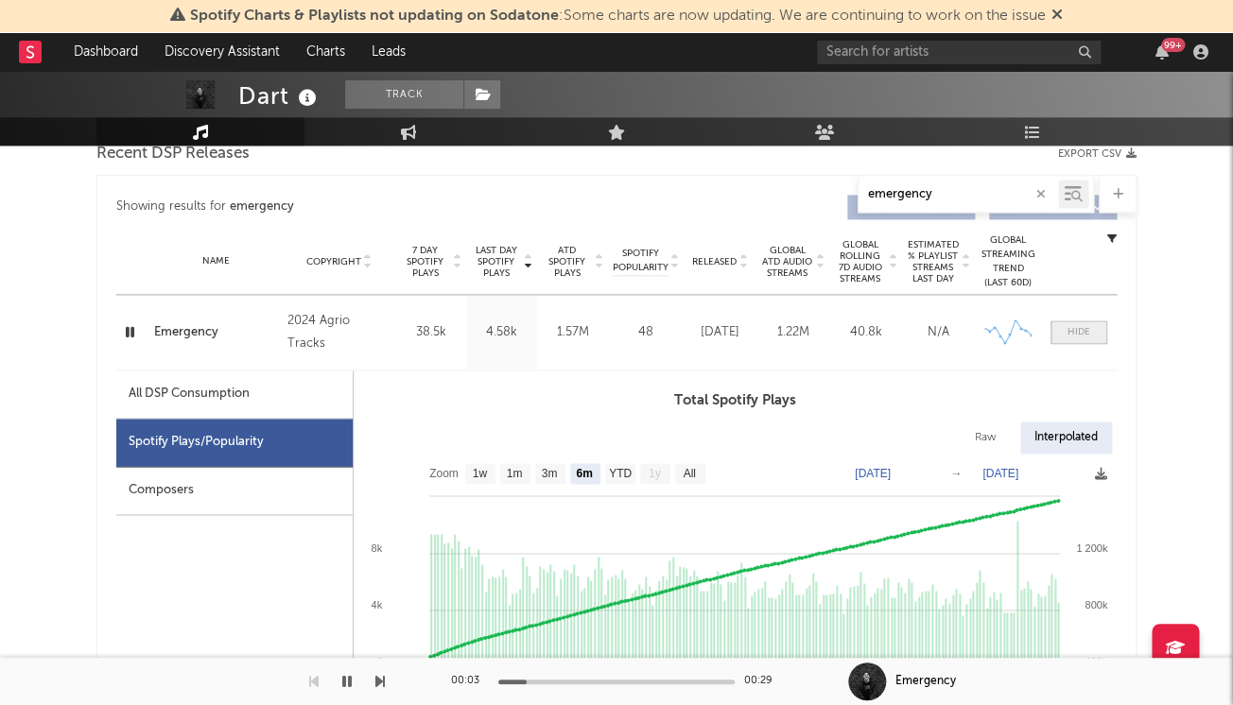
click at [1067, 325] on div at bounding box center [1078, 332] width 23 height 14
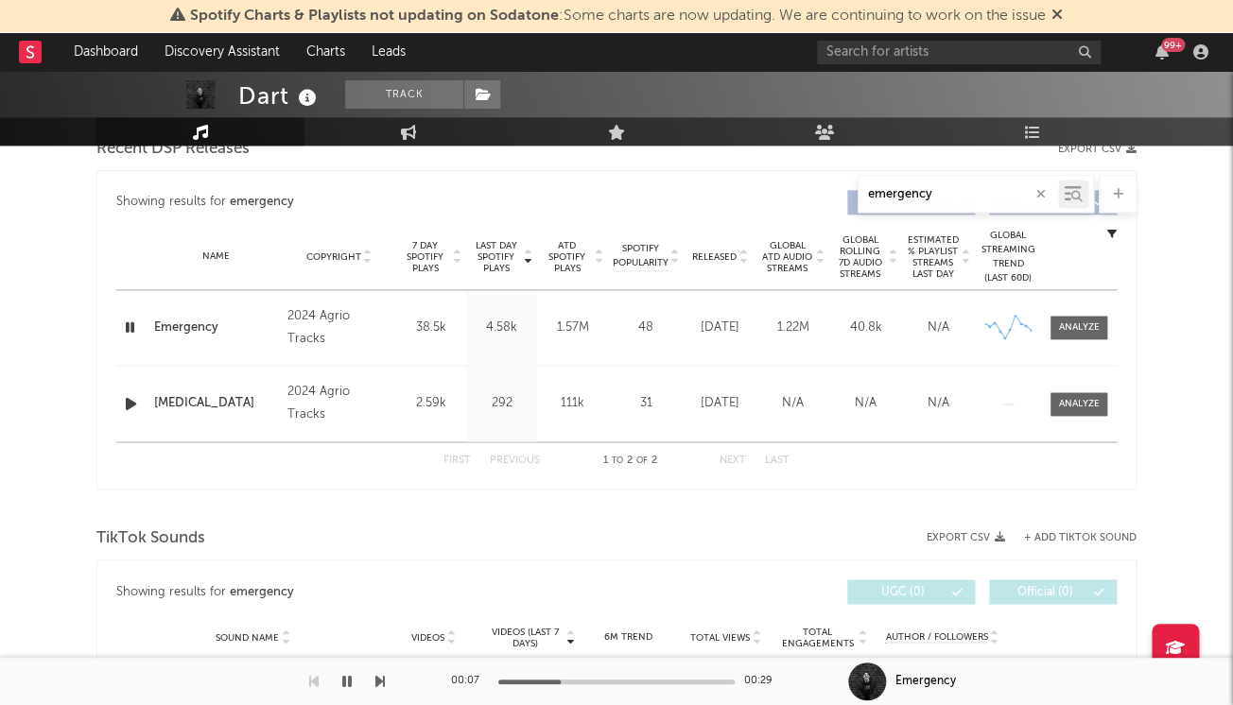
scroll to position [694, 0]
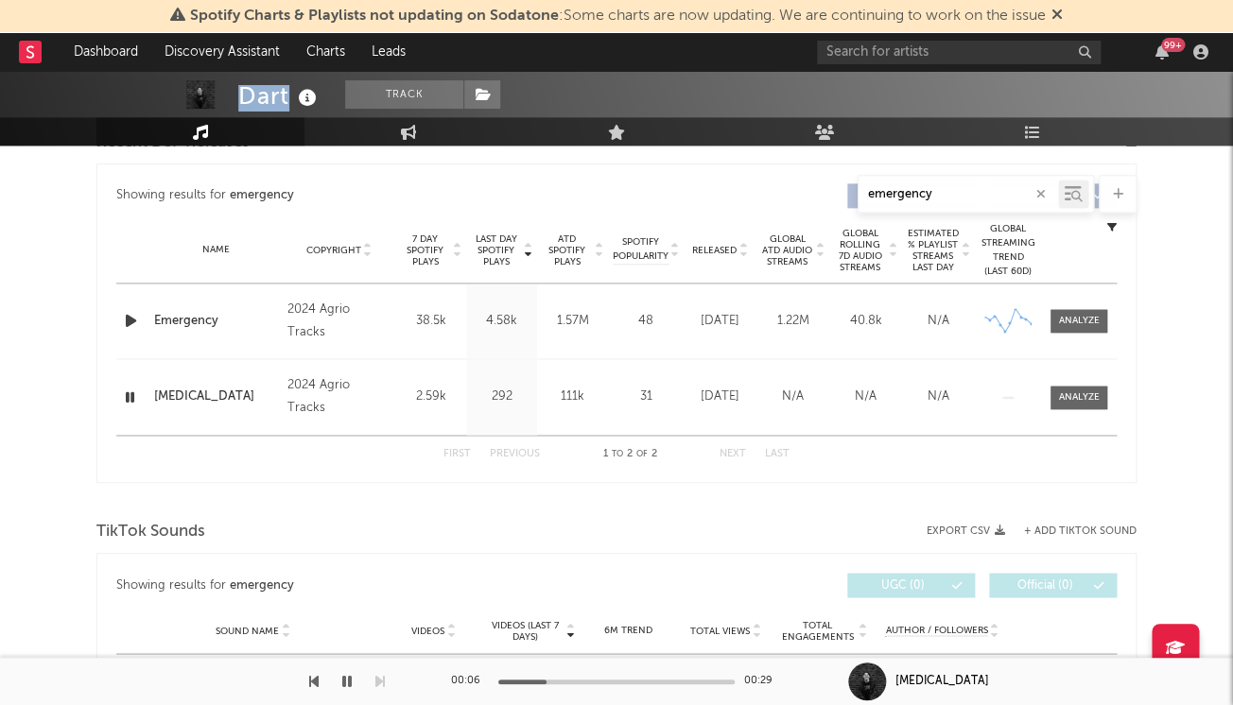
drag, startPoint x: 239, startPoint y: 93, endPoint x: 290, endPoint y: 89, distance: 51.2
click at [290, 89] on div "Dart" at bounding box center [279, 95] width 83 height 31
copy div "Dart"
click at [135, 54] on link "Dashboard" at bounding box center [106, 52] width 91 height 38
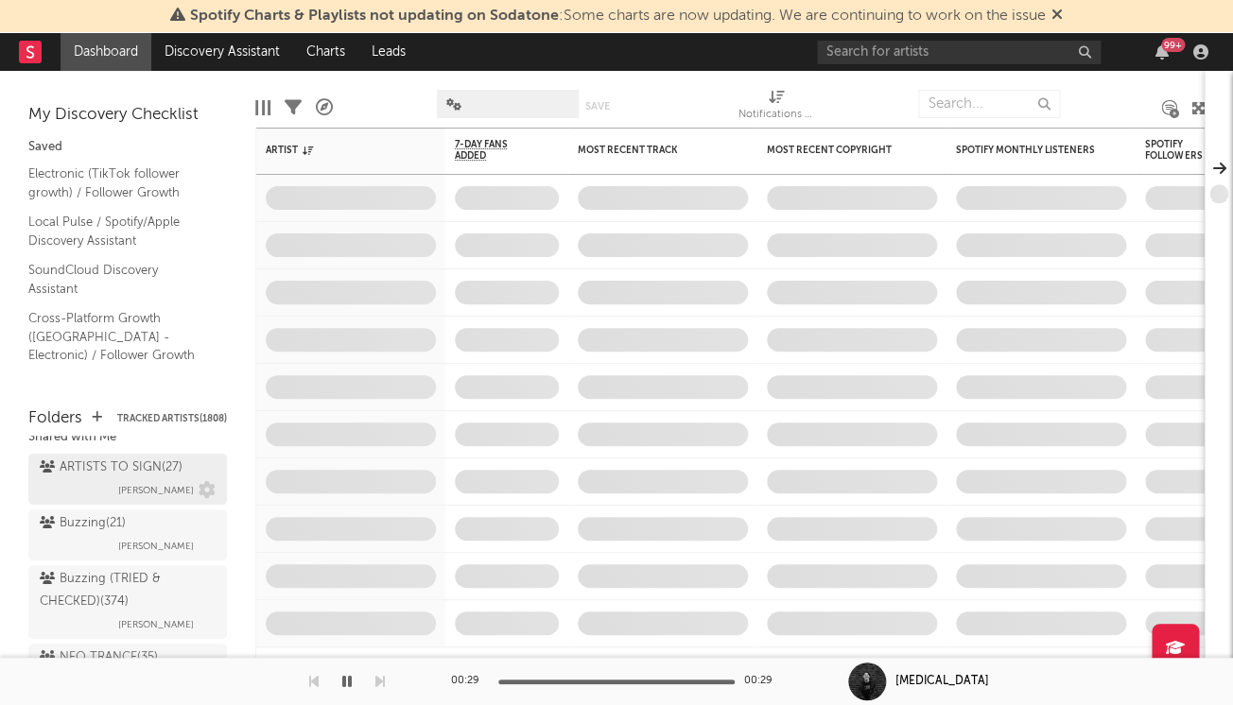
scroll to position [246, 0]
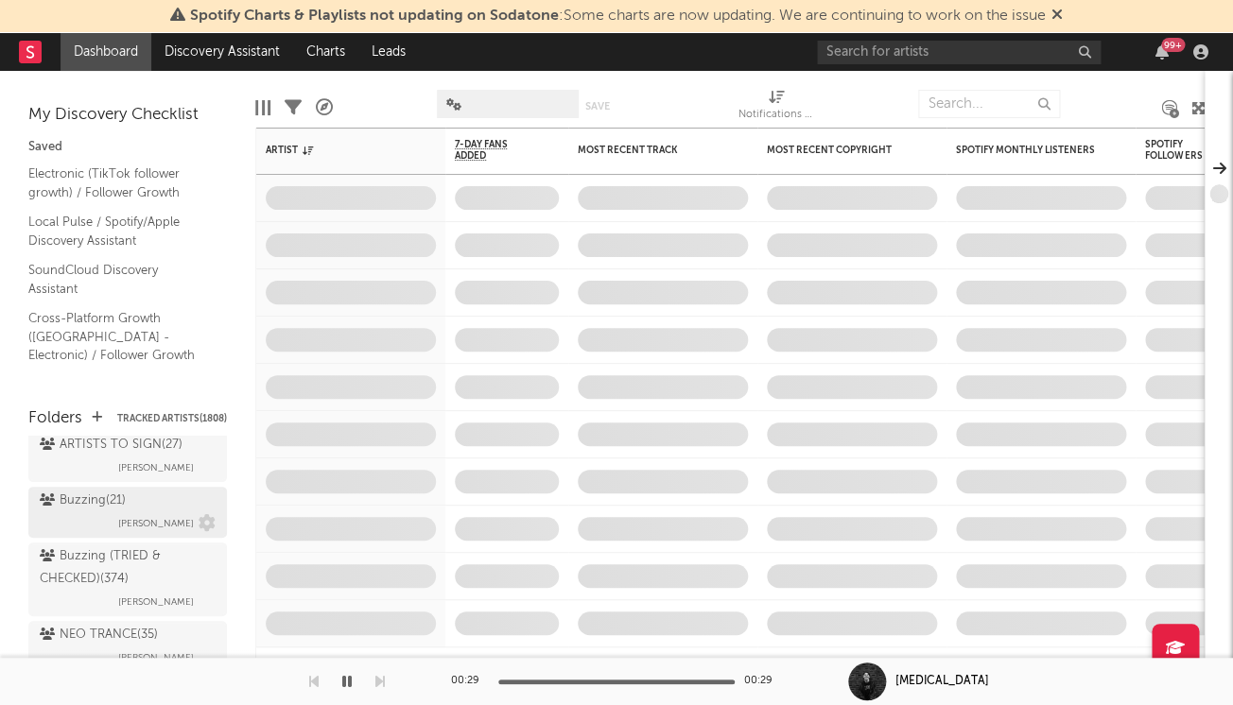
click at [112, 490] on div "Buzzing ( 21 )" at bounding box center [83, 501] width 86 height 23
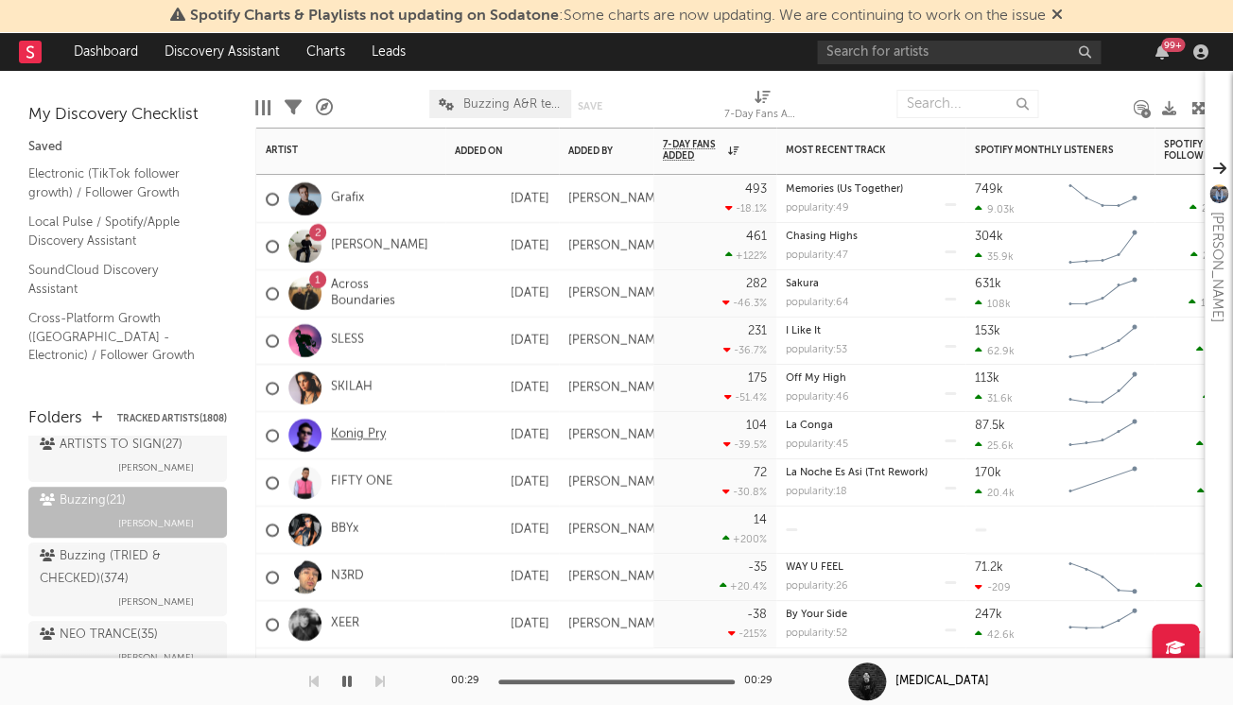
click at [376, 432] on link "Konig Pry" at bounding box center [358, 435] width 55 height 16
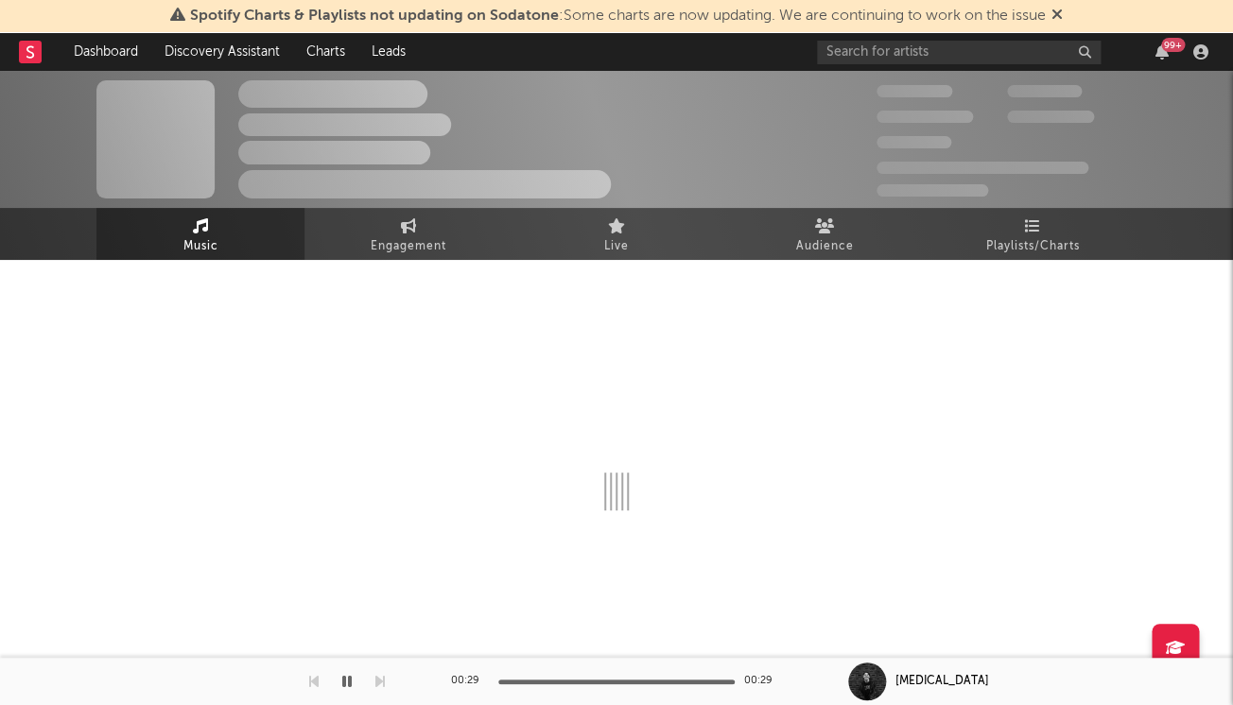
select select "1w"
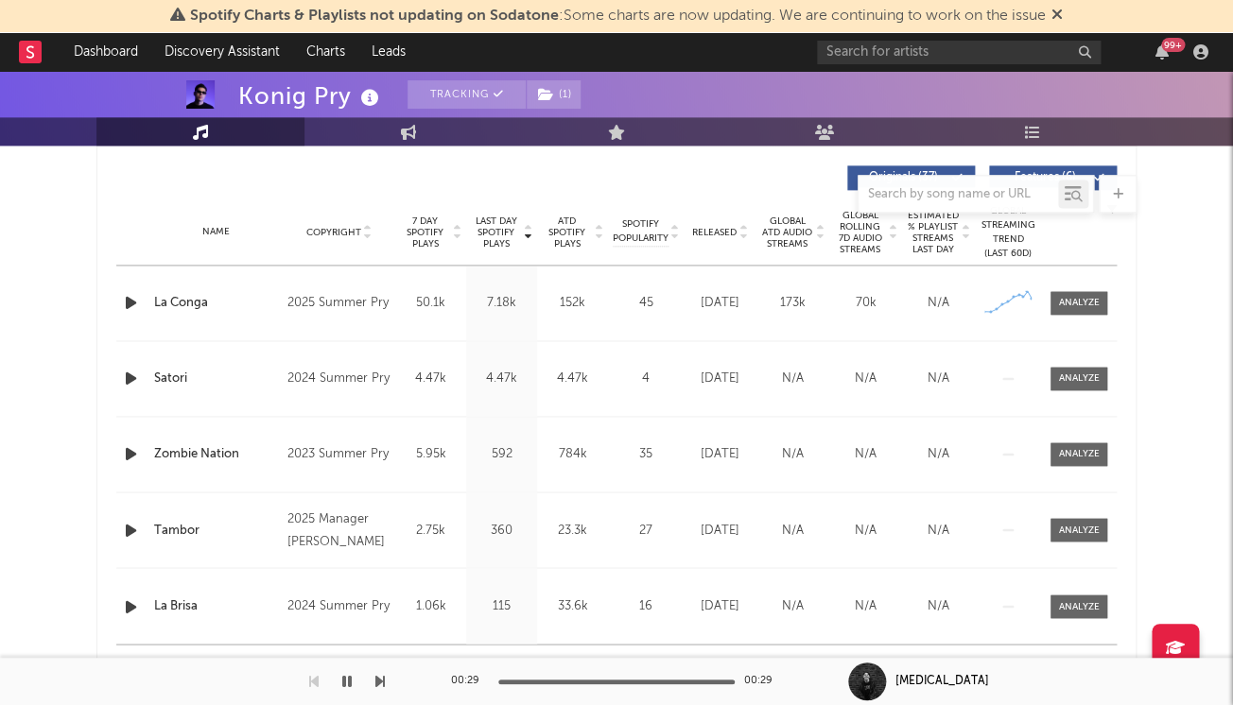
scroll to position [729, 0]
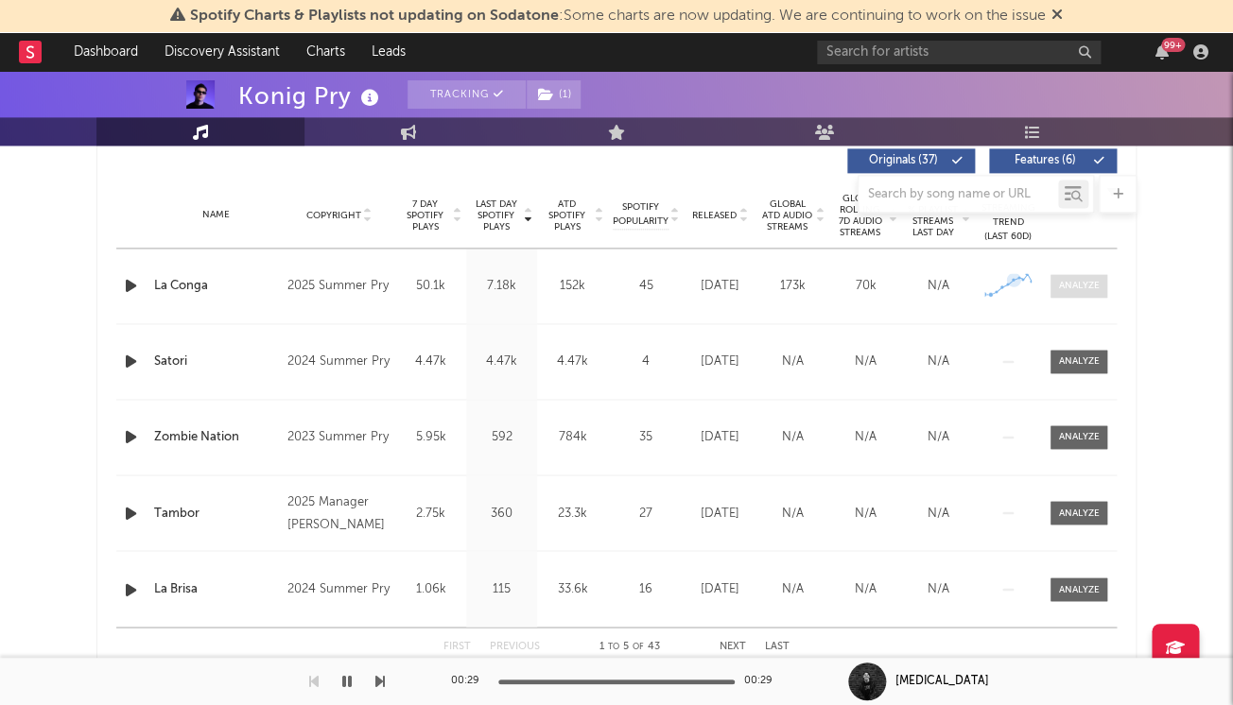
click at [1089, 286] on div at bounding box center [1079, 286] width 41 height 14
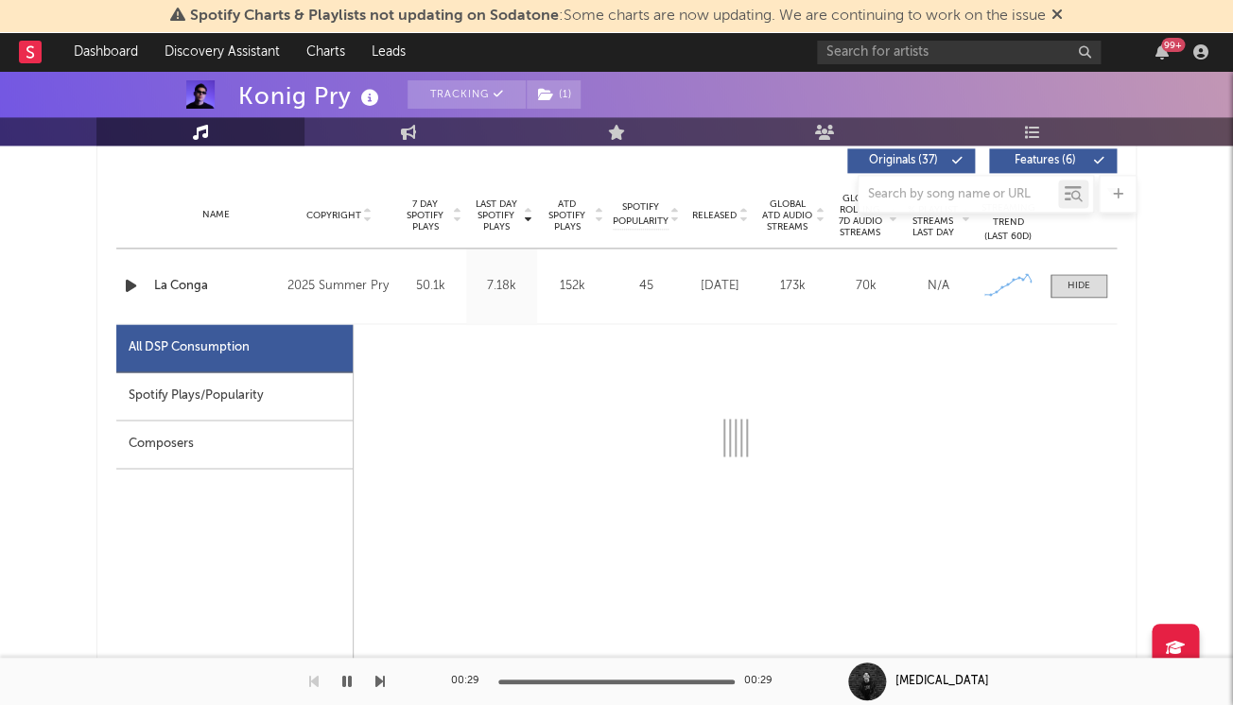
select select "1w"
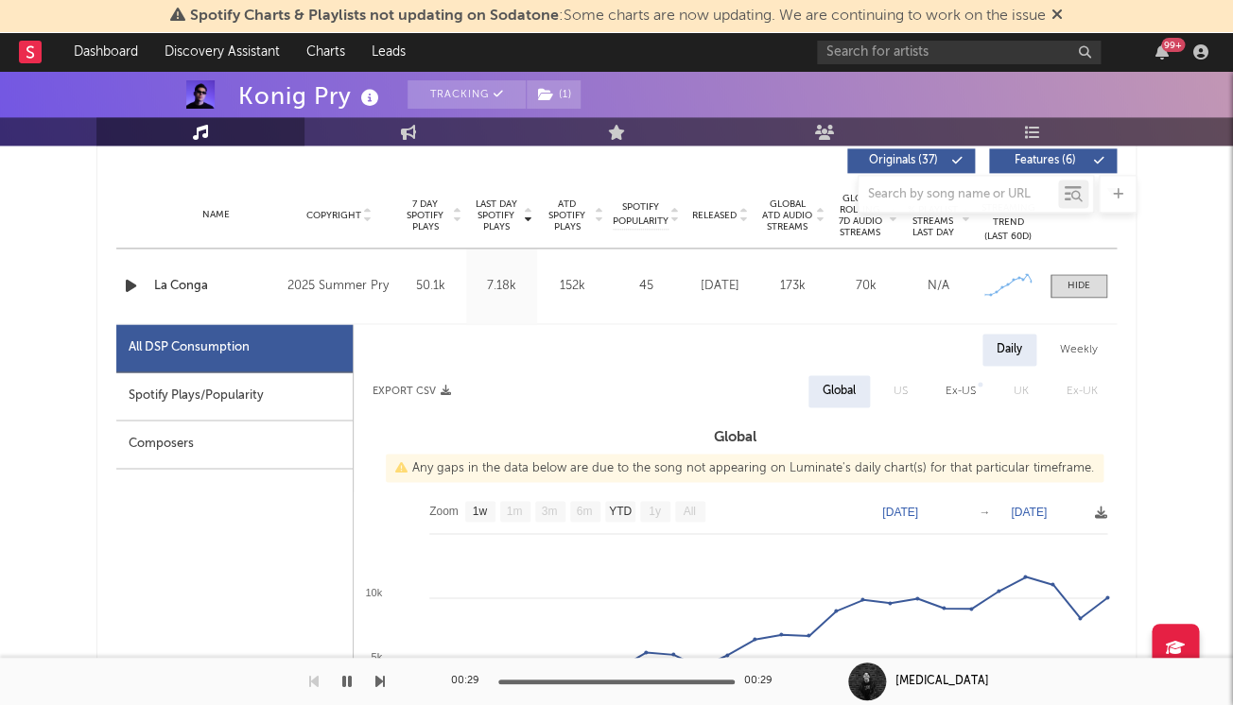
drag, startPoint x: 200, startPoint y: 406, endPoint x: 182, endPoint y: 403, distance: 19.1
click at [200, 406] on div "Spotify Plays/Popularity" at bounding box center [234, 396] width 236 height 48
select select "1w"
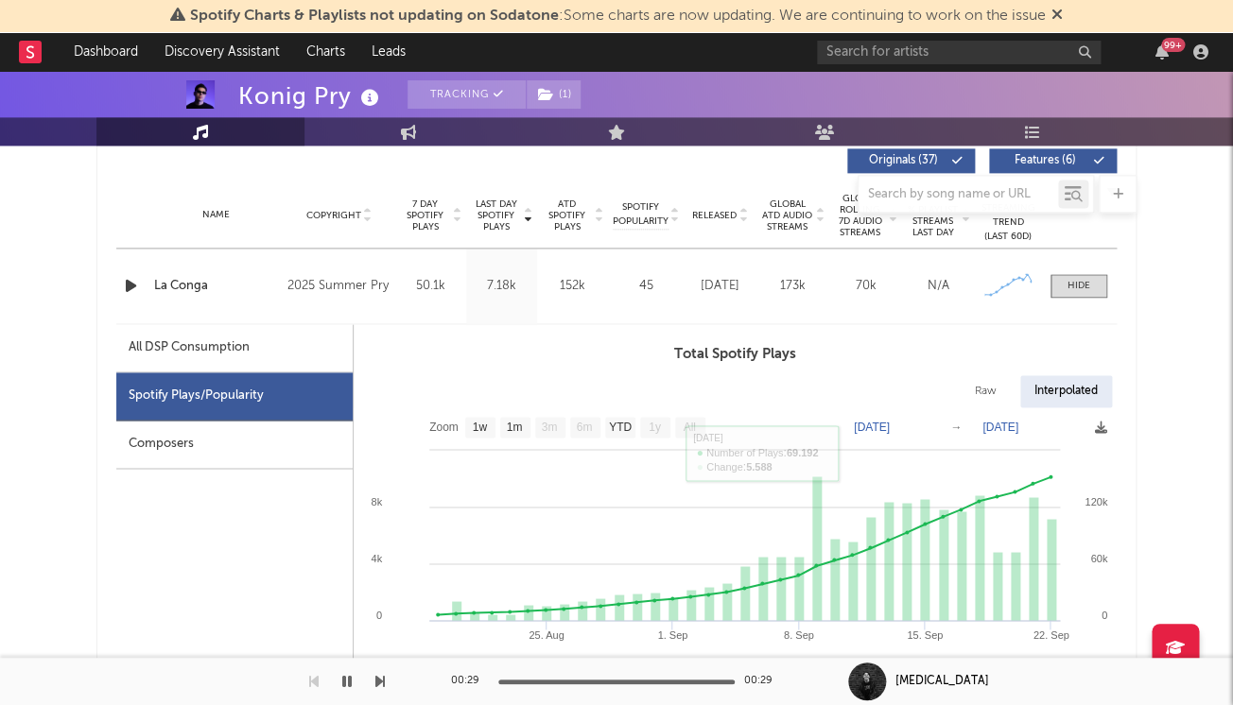
click at [135, 284] on icon "button" at bounding box center [131, 286] width 20 height 24
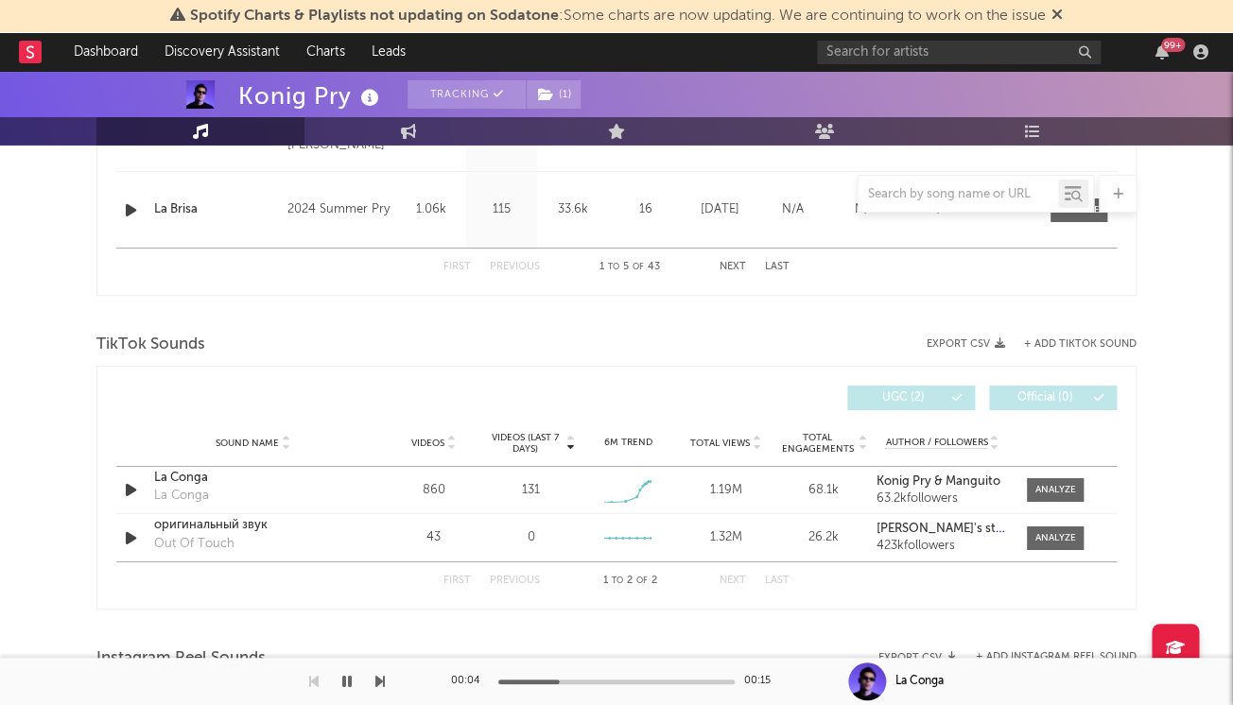
scroll to position [2007, 0]
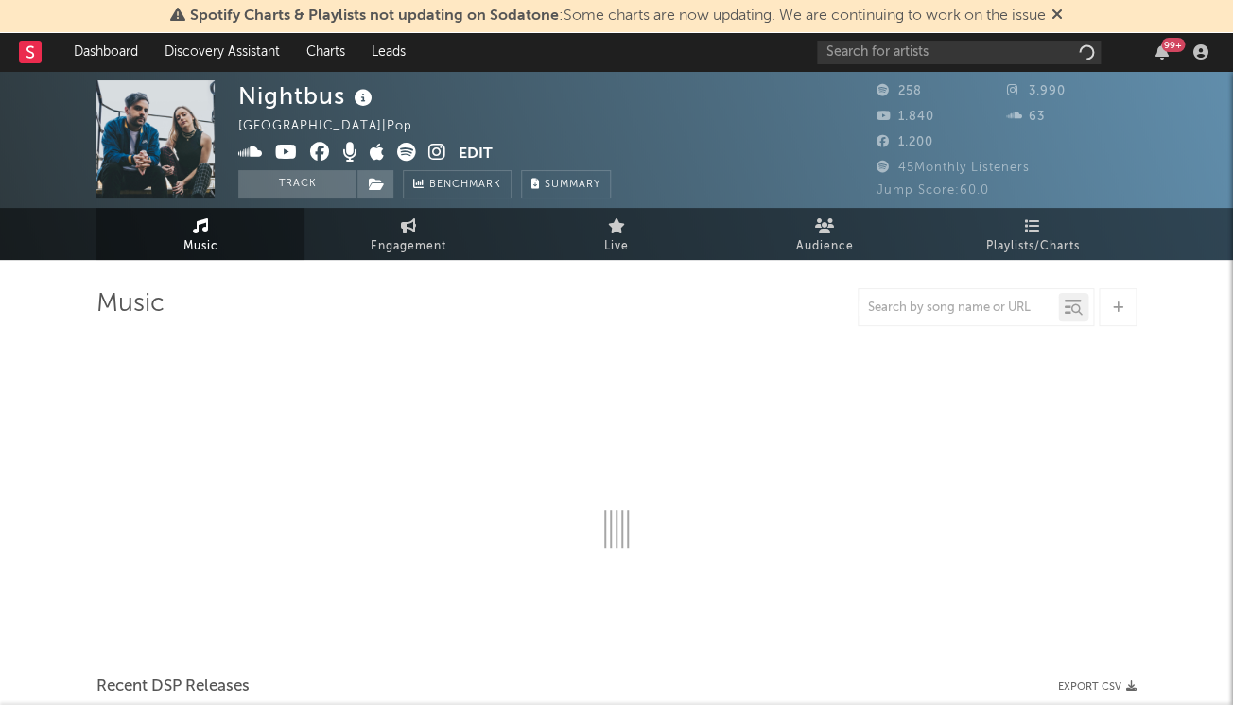
select select "1w"
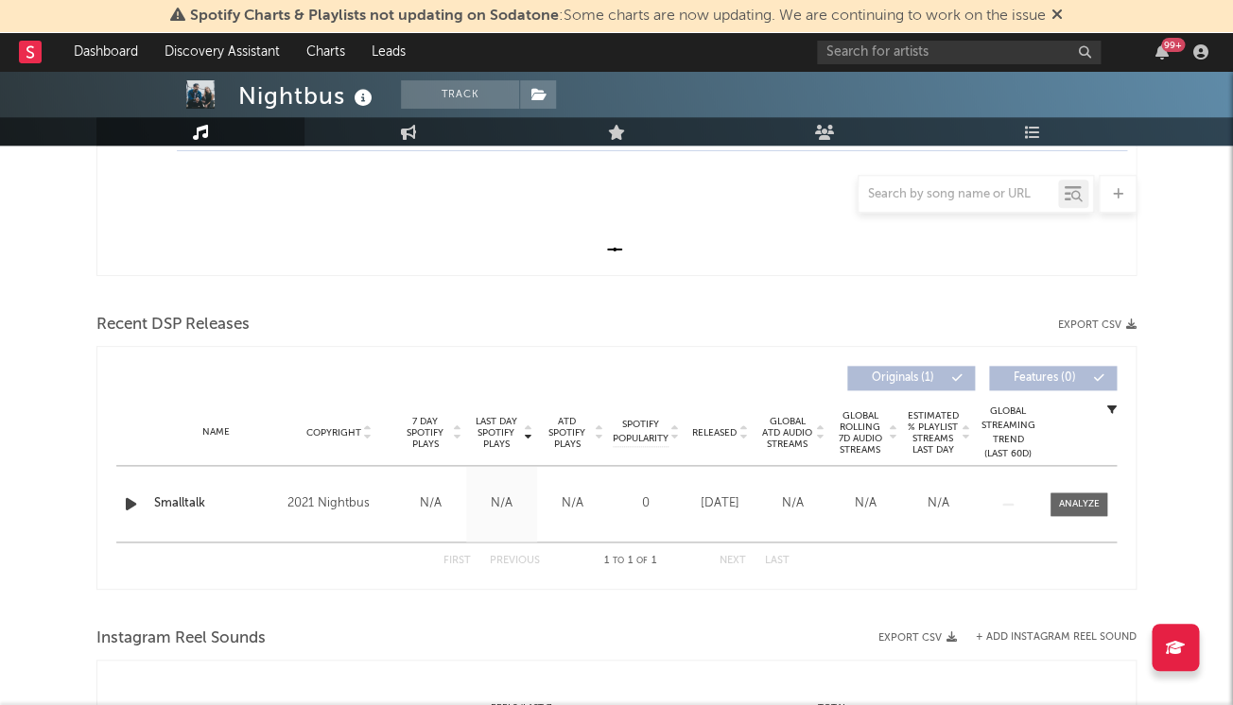
scroll to position [507, 0]
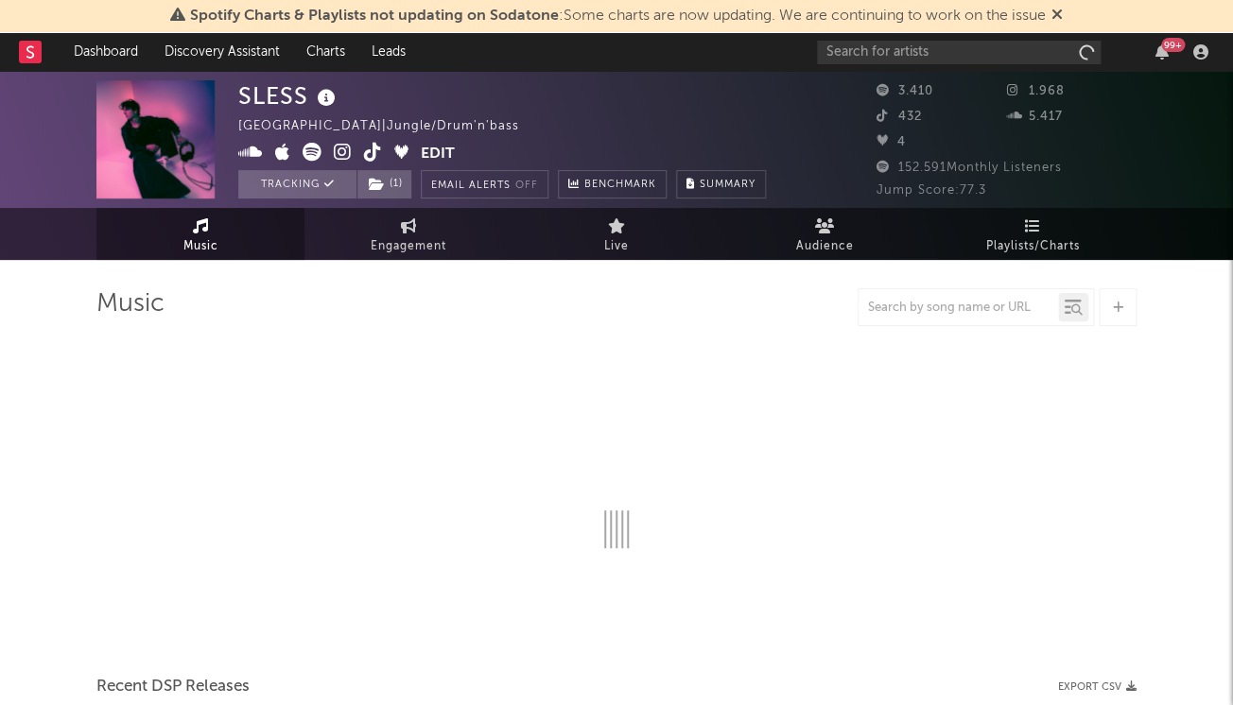
select select "1w"
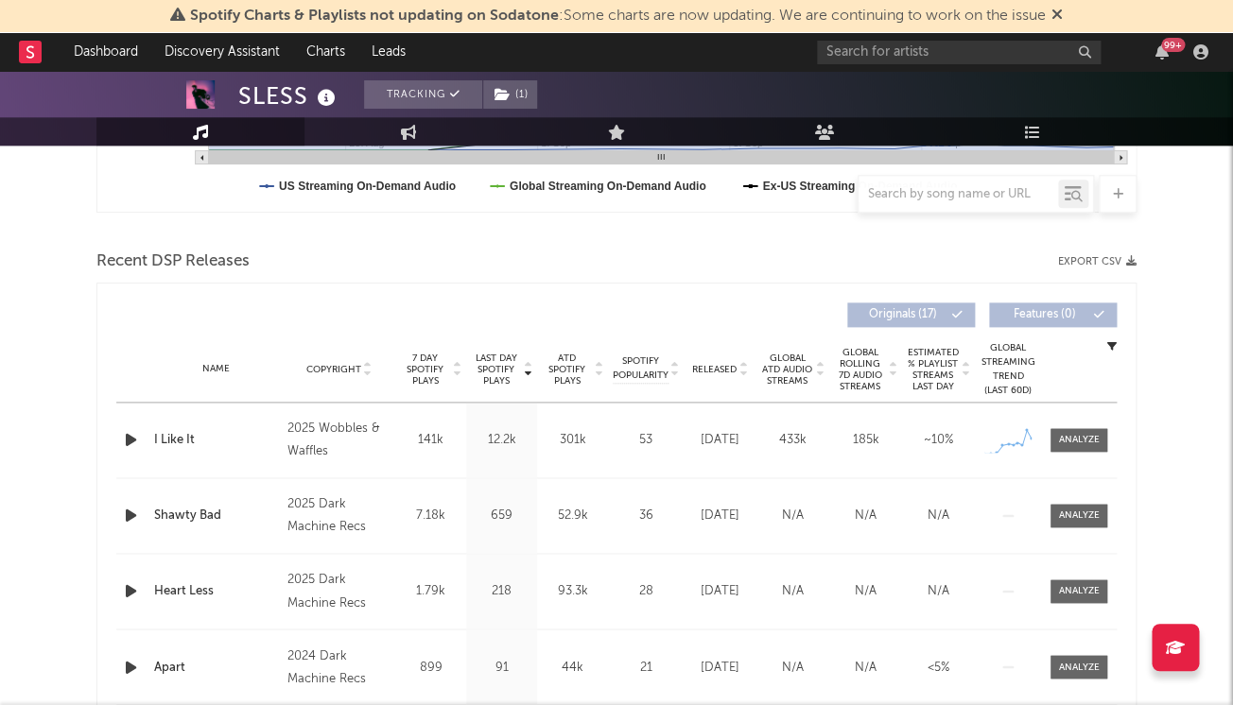
scroll to position [611, 0]
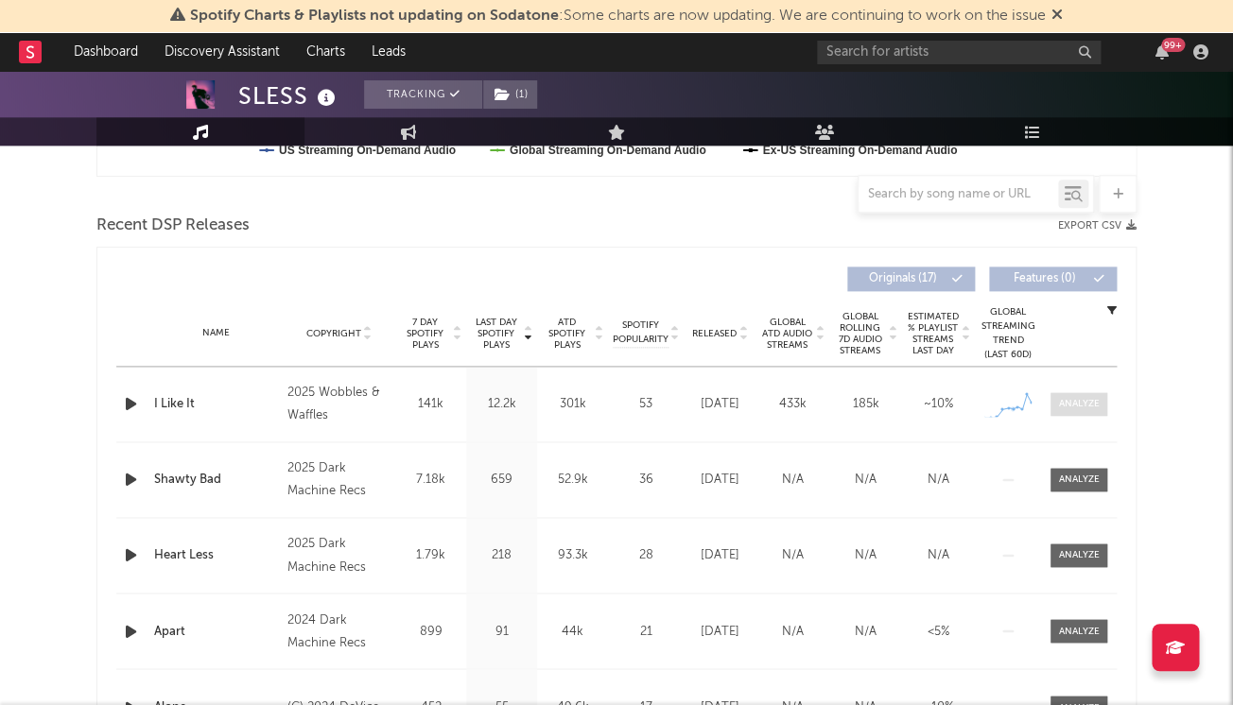
click at [1065, 404] on div at bounding box center [1079, 404] width 41 height 14
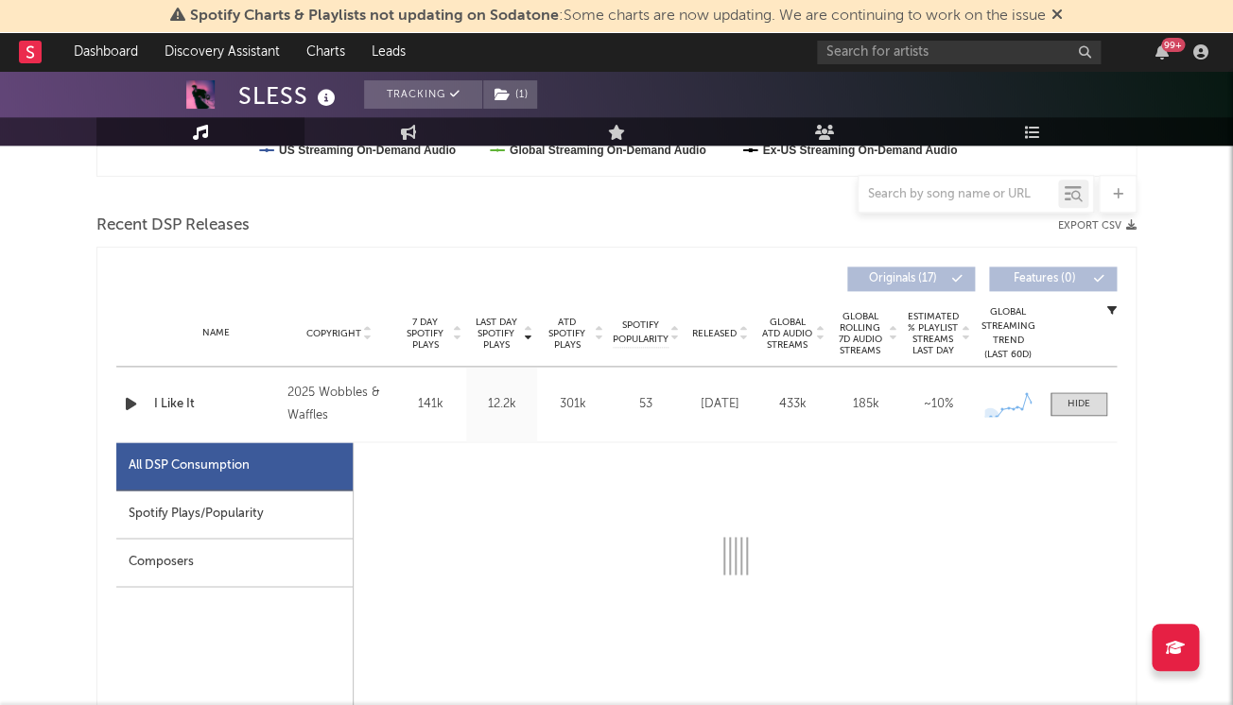
select select "1w"
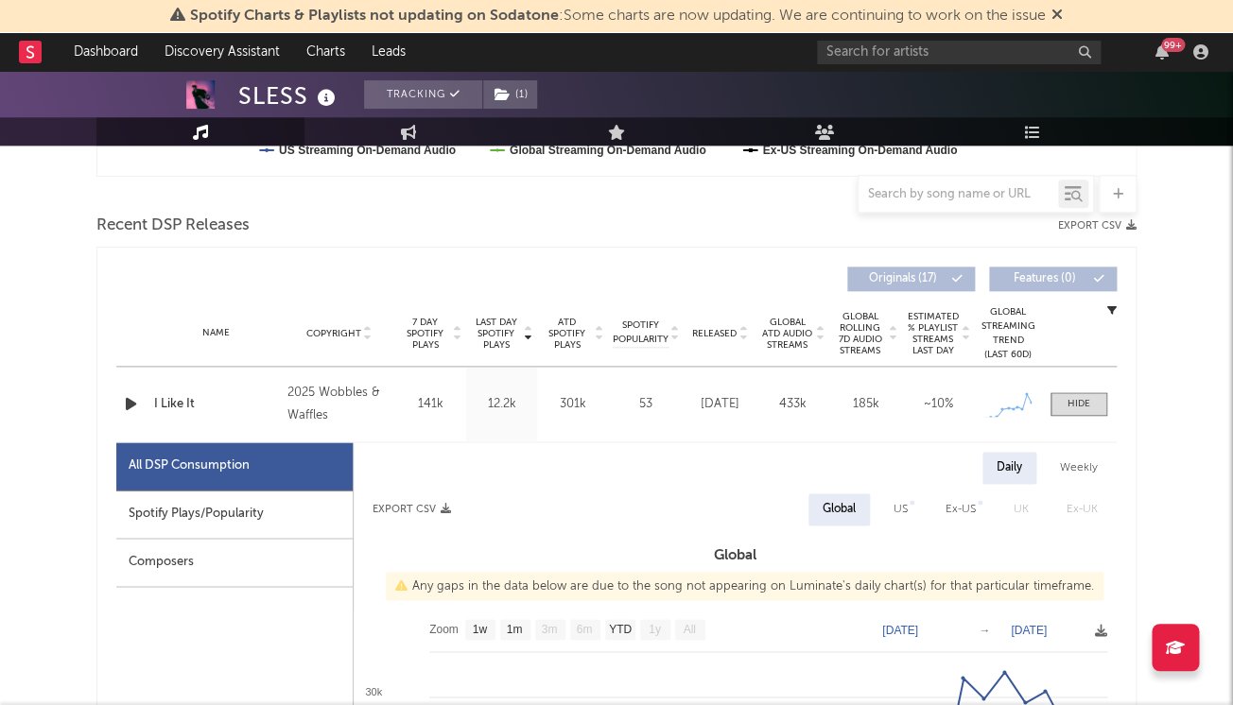
click at [251, 484] on div "All DSP Consumption" at bounding box center [234, 466] width 236 height 48
click at [258, 497] on div "Spotify Plays/Popularity" at bounding box center [234, 515] width 236 height 48
select select "1w"
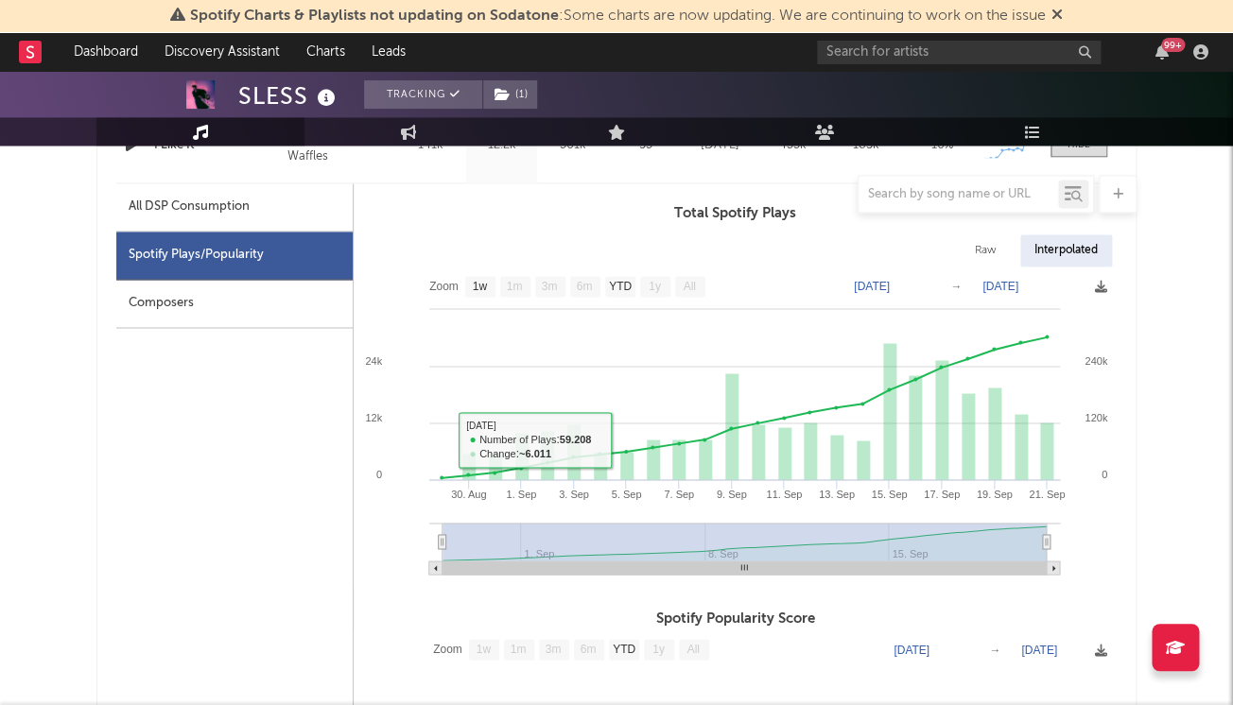
scroll to position [948, 0]
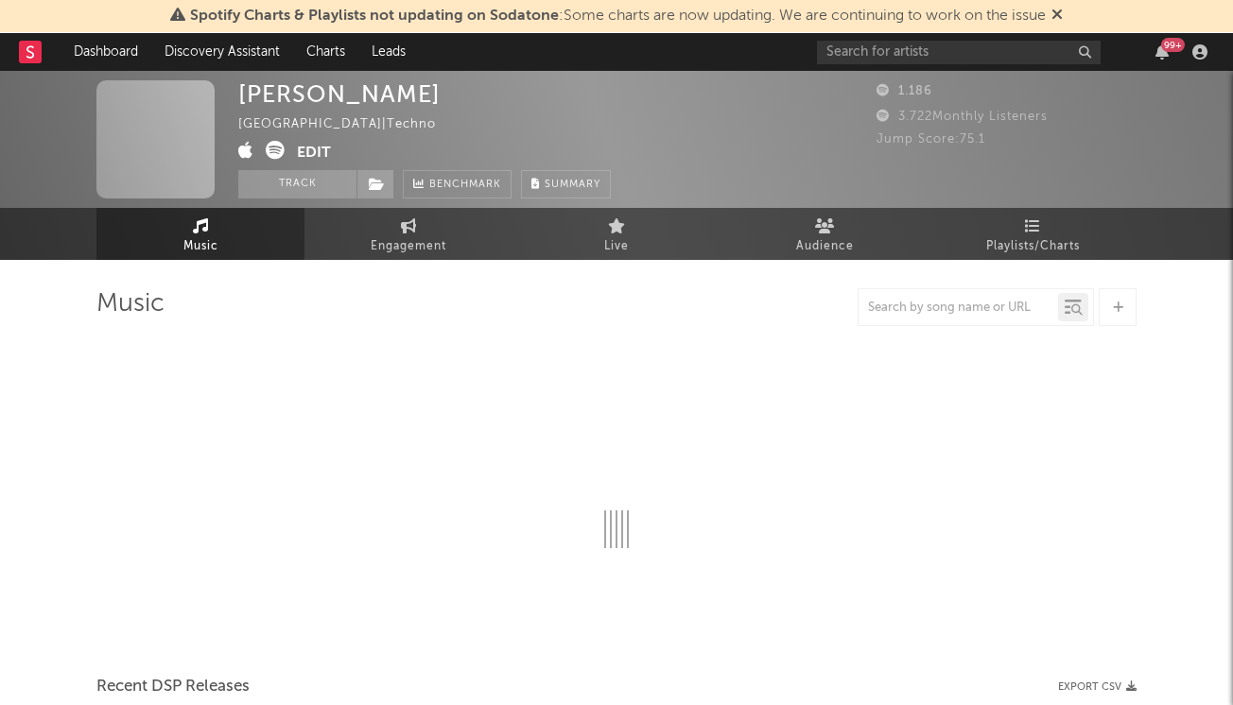
select select "1w"
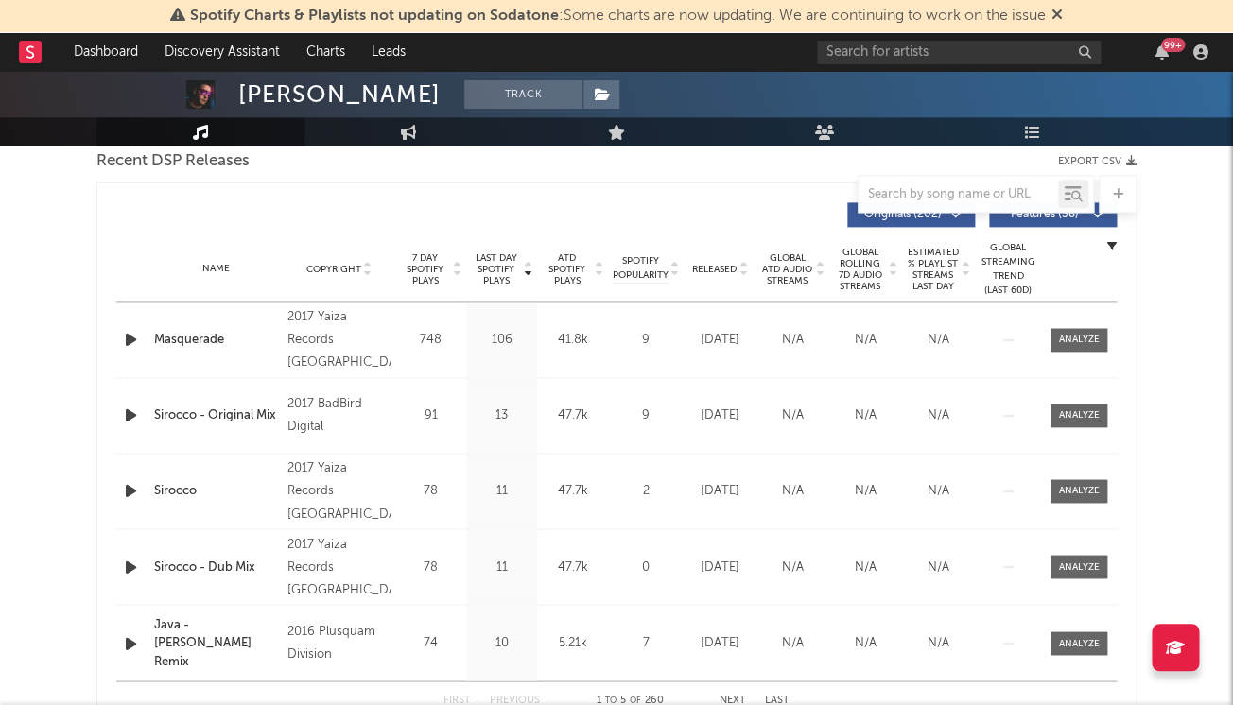
scroll to position [676, 0]
